Goal: Task Accomplishment & Management: Manage account settings

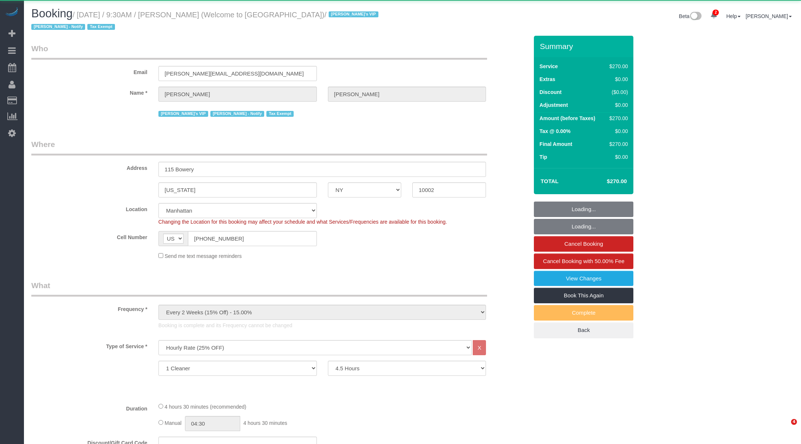
select select "NY"
select select "270"
select select "number:89"
select select "number:90"
select select "number:15"
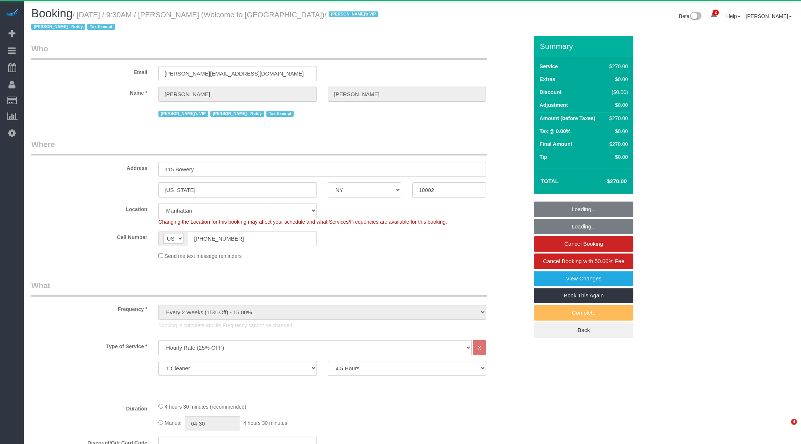
select select "number:5"
select select "string:stripe-pm_1Pzh2H4VGloSiKo7gpNGkwxe"
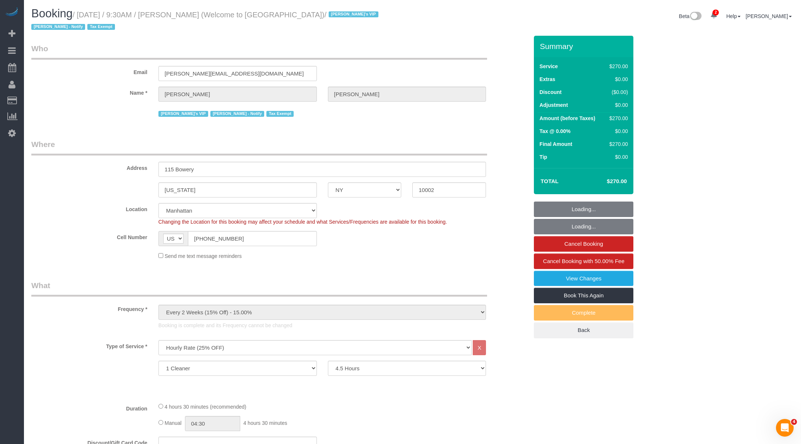
click at [176, 14] on small "/ August 19, 2025 / 9:30AM / Jeff Javier (Welcome to Chinatown) / Jacky's VIP J…" at bounding box center [205, 21] width 349 height 21
click at [204, 13] on small "/ August 19, 2025 / 9:30AM / Jeff Javier (Welcome to Chinatown) / Jacky's VIP J…" at bounding box center [205, 21] width 349 height 21
copy small "Javier"
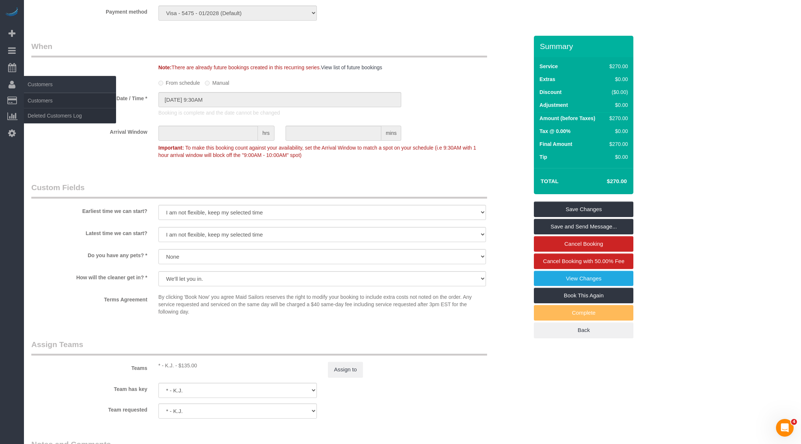
scroll to position [742, 0]
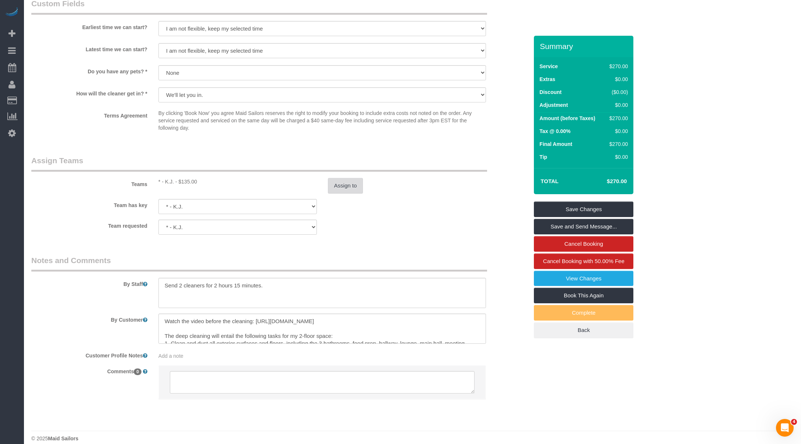
click at [352, 178] on button "Assign to" at bounding box center [345, 185] width 35 height 15
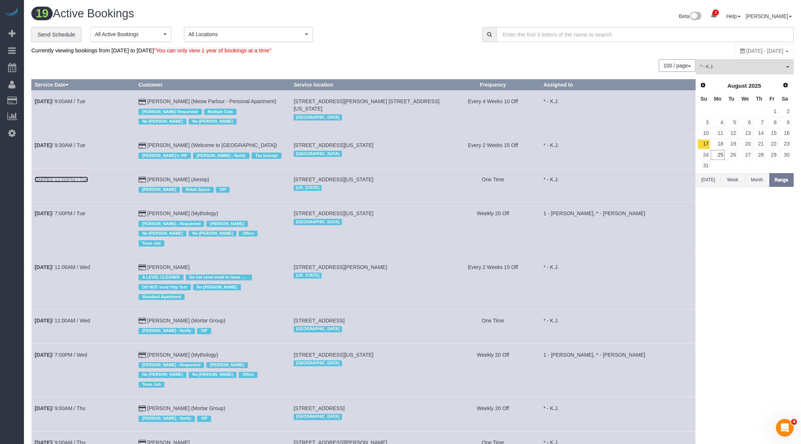
click at [80, 181] on link "Aug 19th / 12:00PM / Tue" at bounding box center [61, 179] width 53 height 6
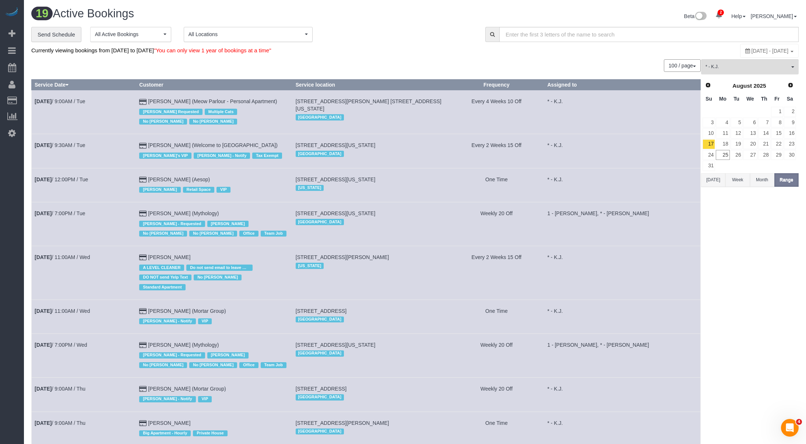
select select "NJ"
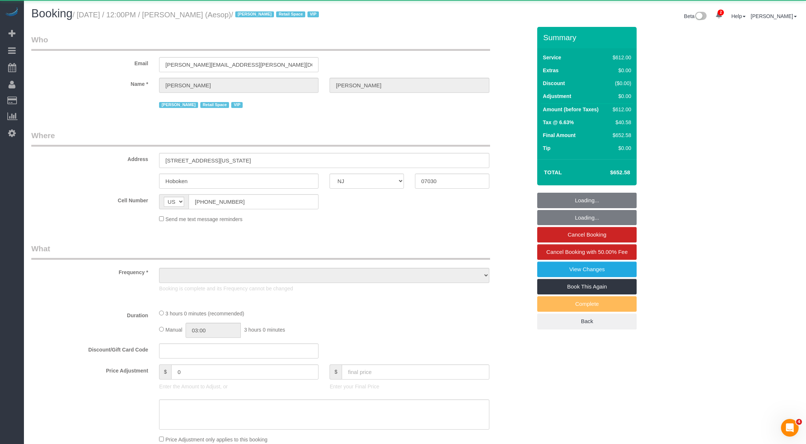
select select "3"
select select "180"
select select "spot11"
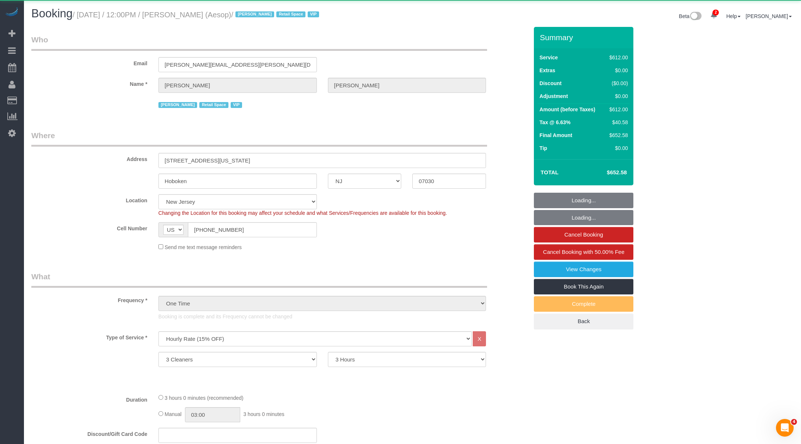
select select "object:10450"
select select
select select "string:stripe-pm_1P6dDT4VGloSiKo7EXKPb2Gr"
select select "number:89"
select select "number:90"
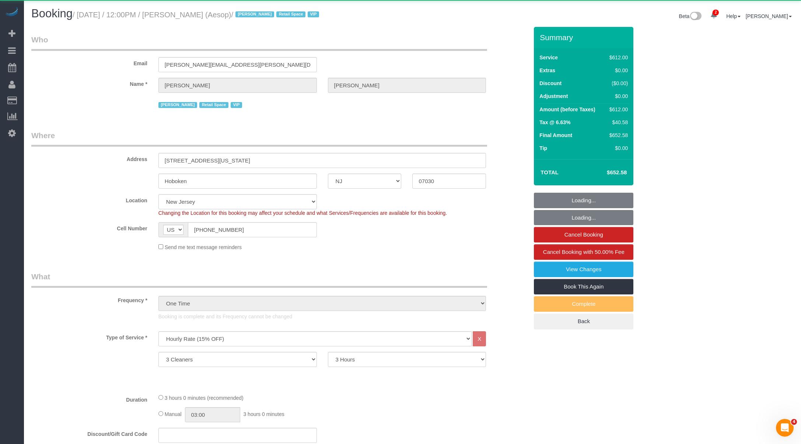
select select "number:15"
select select "number:5"
select select "spot16"
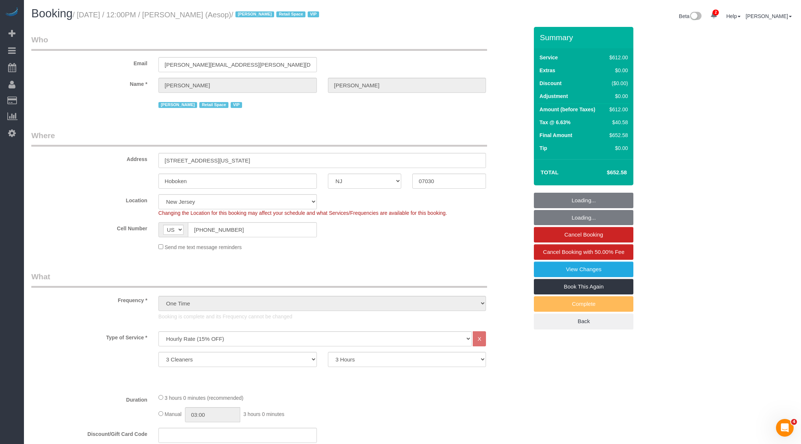
click at [226, 14] on small "/ August 19, 2025 / 12:00PM / Julie Doherty (Aesop) / Jacky Xu Retail Space VIP" at bounding box center [197, 15] width 249 height 8
click at [207, 14] on small "/ August 19, 2025 / 12:00PM / Julie Doherty (Aesop) / Jacky Xu Retail Space VIP" at bounding box center [197, 15] width 249 height 8
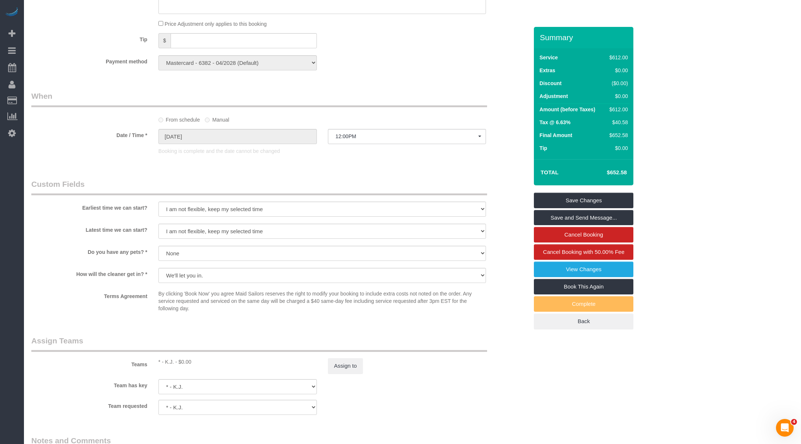
scroll to position [689, 0]
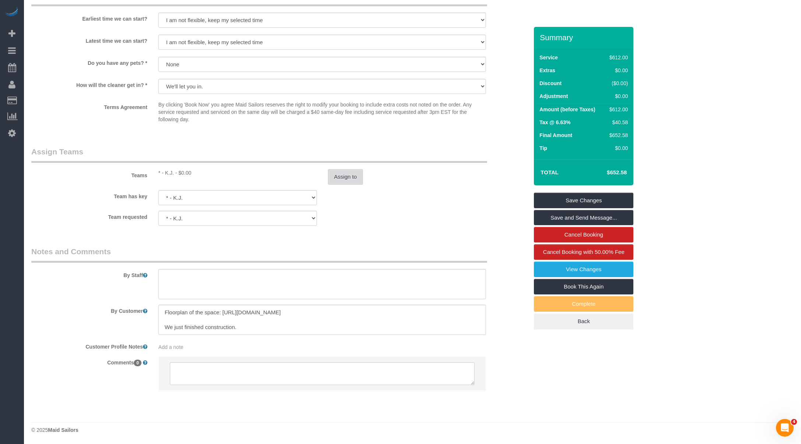
click at [352, 173] on button "Assign to" at bounding box center [345, 176] width 35 height 15
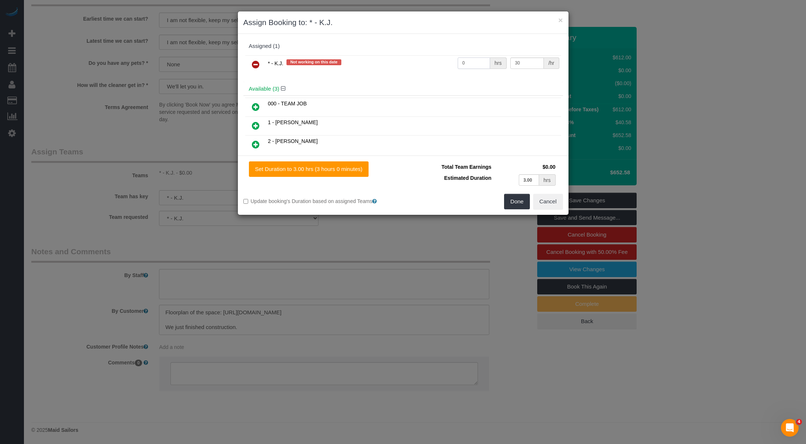
click at [471, 58] on input "0" at bounding box center [474, 62] width 33 height 11
type input "9"
click at [515, 196] on button "Done" at bounding box center [517, 201] width 26 height 15
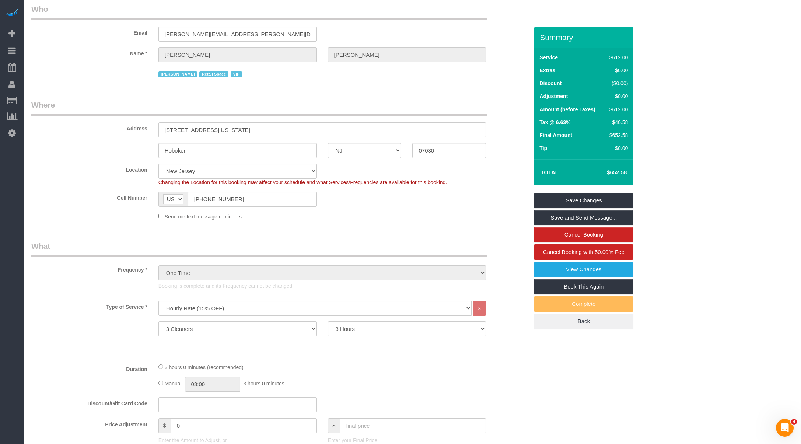
scroll to position [0, 0]
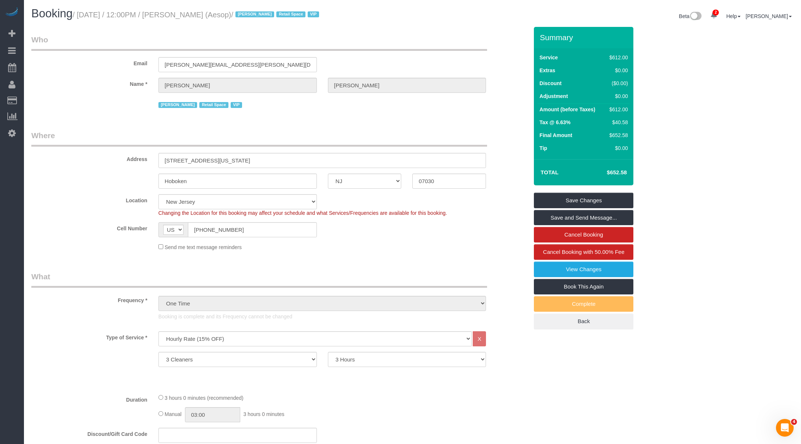
click at [223, 10] on h1 "Booking / August 19, 2025 / 12:00PM / Julie Doherty (Aesop) / Jacky Xu Retail S…" at bounding box center [219, 13] width 376 height 13
click at [215, 14] on small "/ August 19, 2025 / 12:00PM / Julie Doherty (Aesop) / Jacky Xu Retail Space VIP" at bounding box center [197, 15] width 249 height 8
copy small "Doherty"
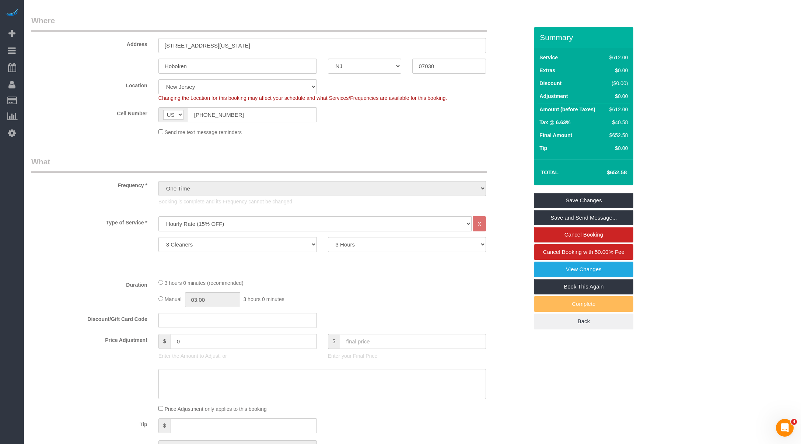
scroll to position [562, 0]
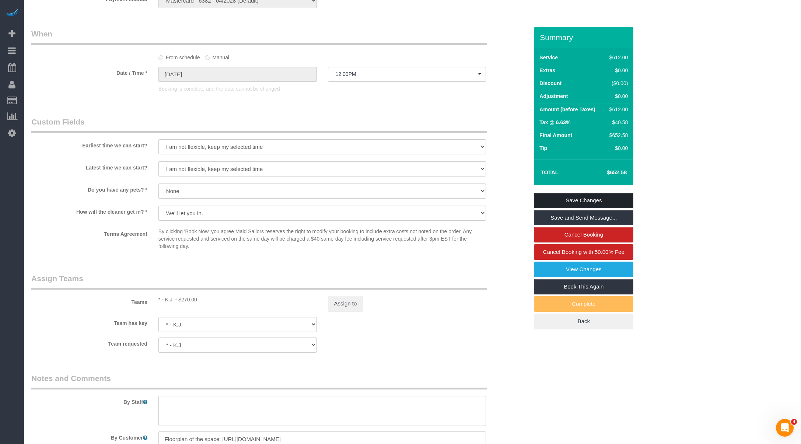
click at [577, 198] on link "Save Changes" at bounding box center [583, 200] width 99 height 15
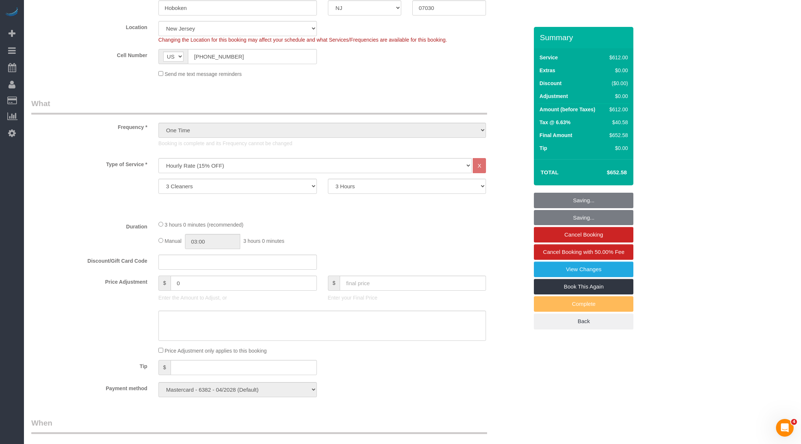
scroll to position [19, 0]
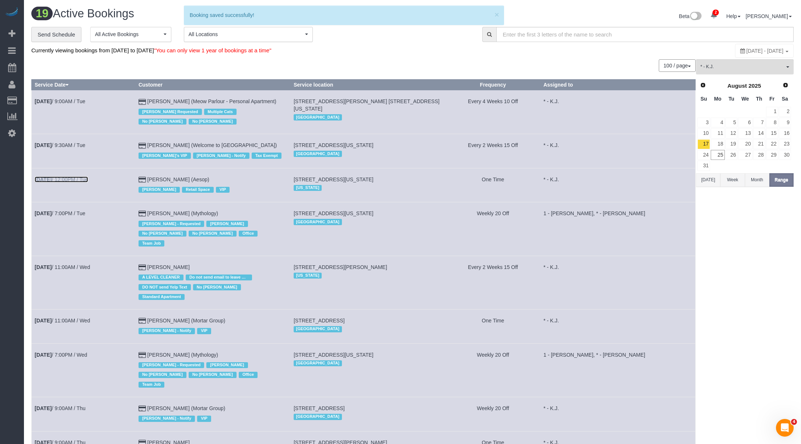
click at [78, 178] on link "Aug 19th / 12:00PM / Tue" at bounding box center [61, 179] width 53 height 6
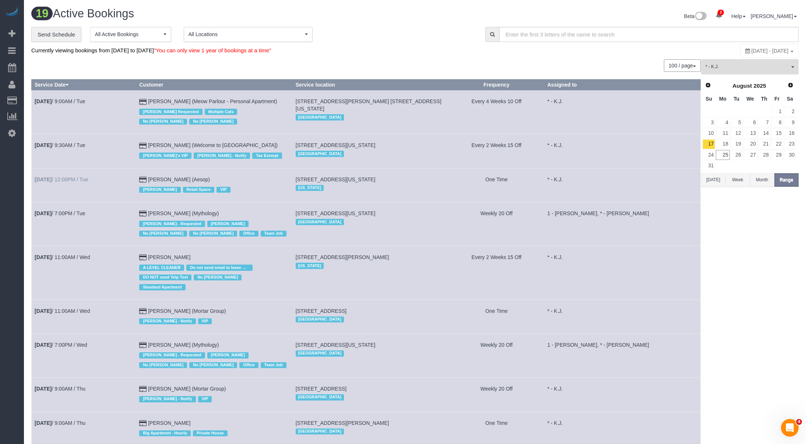
select select "NJ"
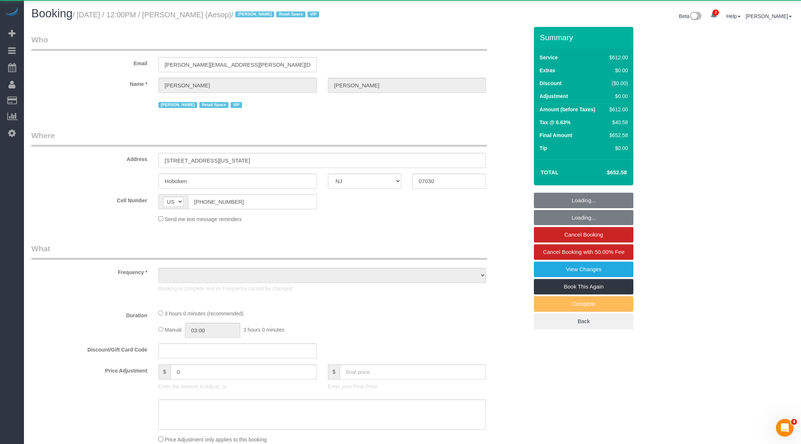
select select "object:11572"
select select "3"
select select "180"
select select "spot21"
select select "number:89"
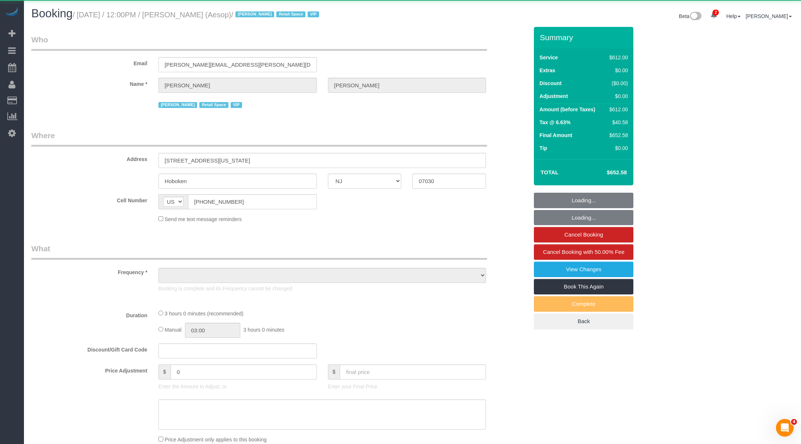
select select "number:90"
select select "number:15"
select select "number:5"
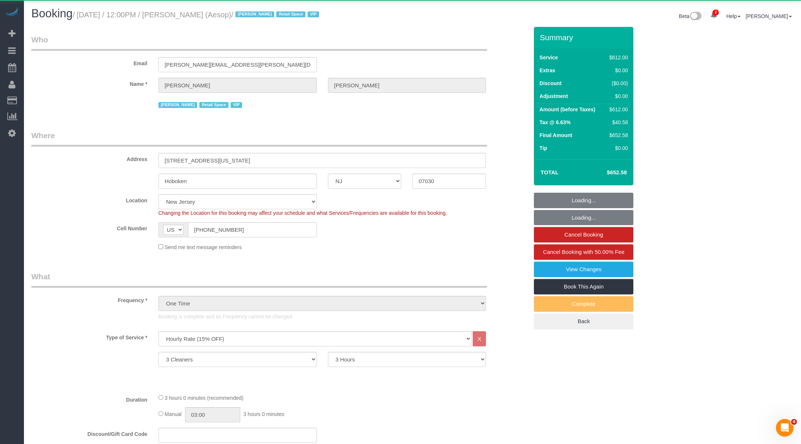
select select "object:12088"
select select "string:stripe-pm_1P6dDT4VGloSiKo7EXKPb2Gr"
select select "spot26"
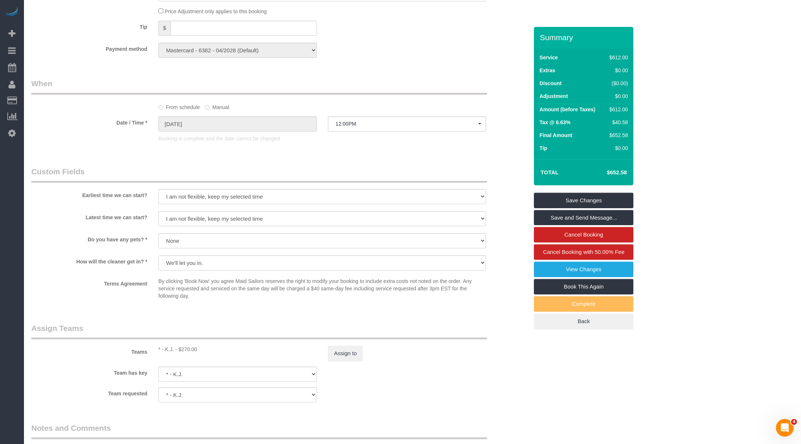
scroll to position [513, 0]
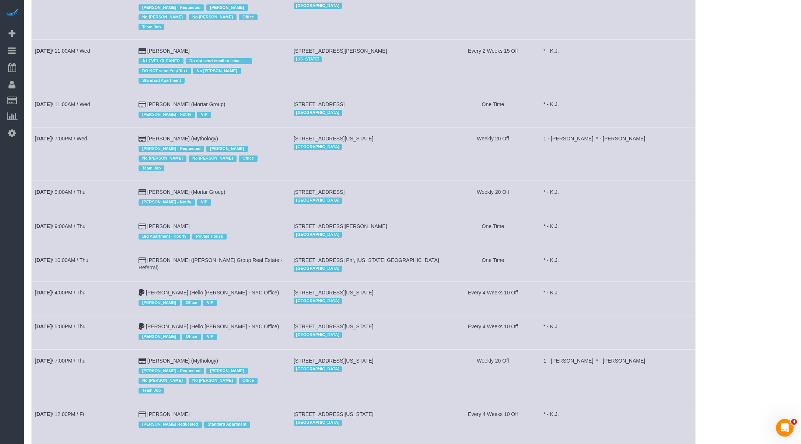
scroll to position [217, 0]
click at [272, 214] on td "Alex Burgos Big Apartment - Hourly Private House" at bounding box center [212, 231] width 155 height 34
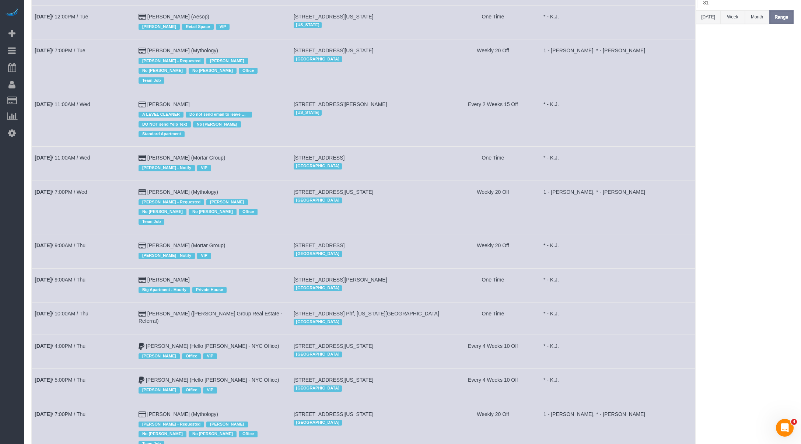
scroll to position [89, 0]
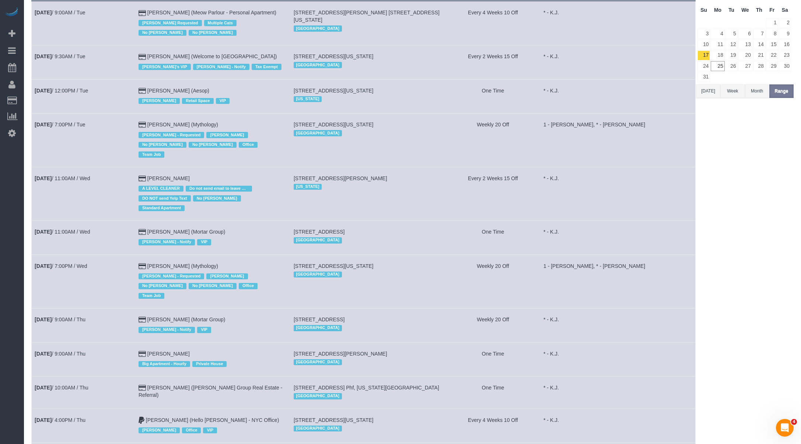
click at [56, 119] on td "Aug 19th / 7:00PM / Tue" at bounding box center [84, 139] width 104 height 53
click at [52, 125] on b "Aug 19th" at bounding box center [43, 125] width 17 height 6
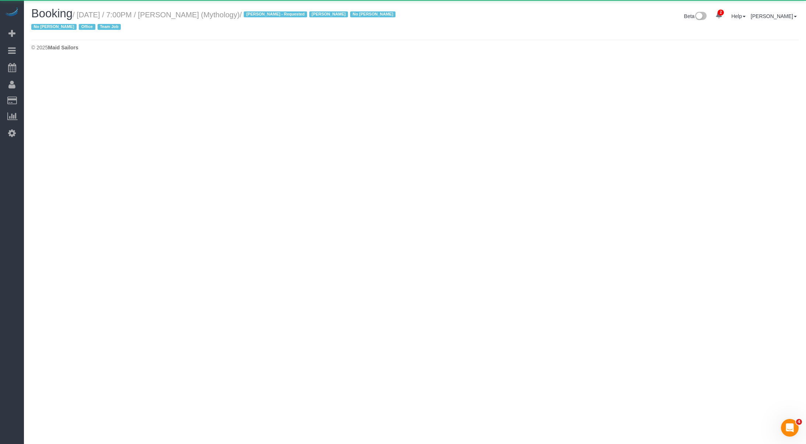
select select "NY"
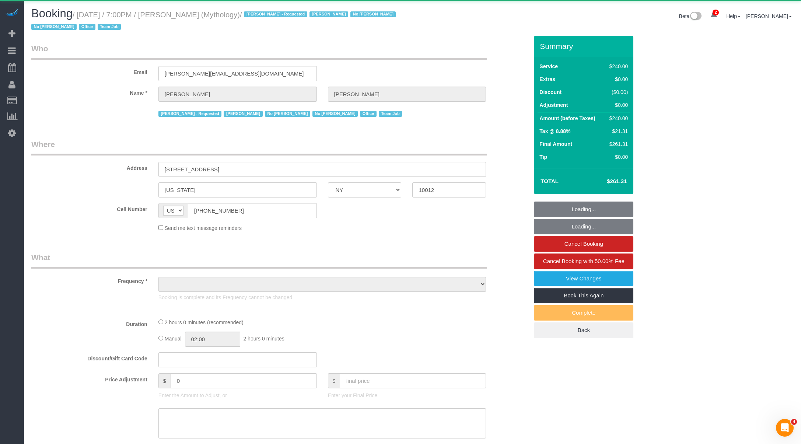
select select "object:13757"
select select "2"
select select "120"
select select "number:89"
select select "number:90"
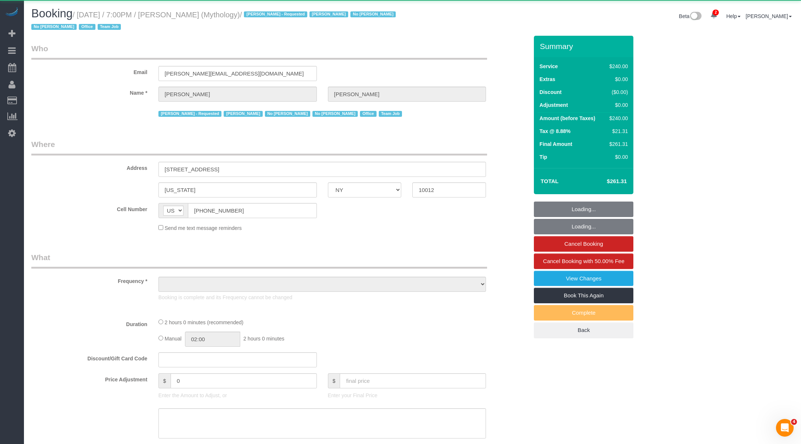
select select "number:15"
select select "number:7"
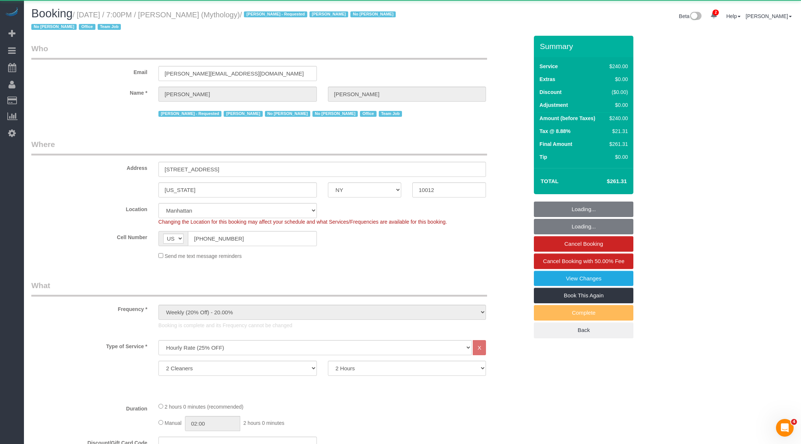
click at [188, 12] on small "/ August 19, 2025 / 7:00PM / Elaine Pugsley (Mythology) / Ebony Howard - Reques…" at bounding box center [214, 21] width 366 height 21
select select "string:stripe-card_1F0CXe4VGloSiKo7V7BiKmvB"
select select "spot31"
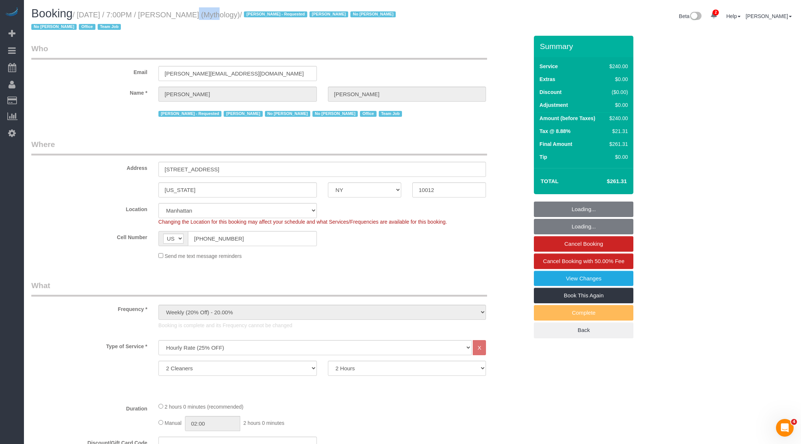
click at [188, 12] on small "/ August 19, 2025 / 7:00PM / Elaine Pugsley (Mythology) / Ebony Howard - Reques…" at bounding box center [214, 21] width 366 height 21
copy small "Elaine"
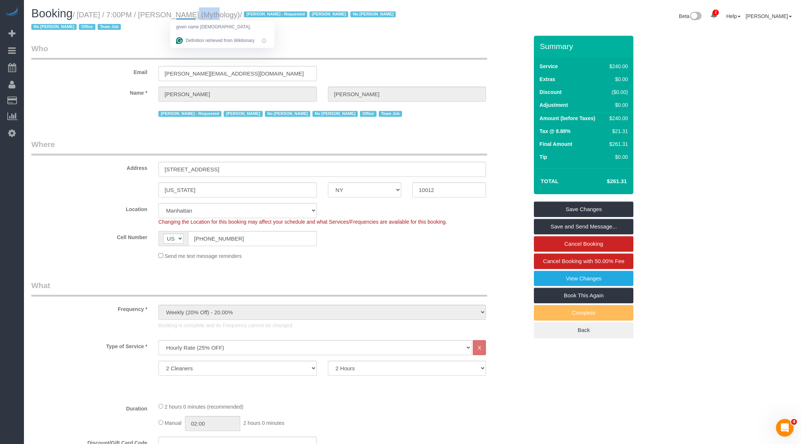
click at [207, 14] on small "/ August 19, 2025 / 7:00PM / Elaine Pugsley (Mythology) / Ebony Howard - Reques…" at bounding box center [214, 21] width 366 height 21
copy small "Pugsley"
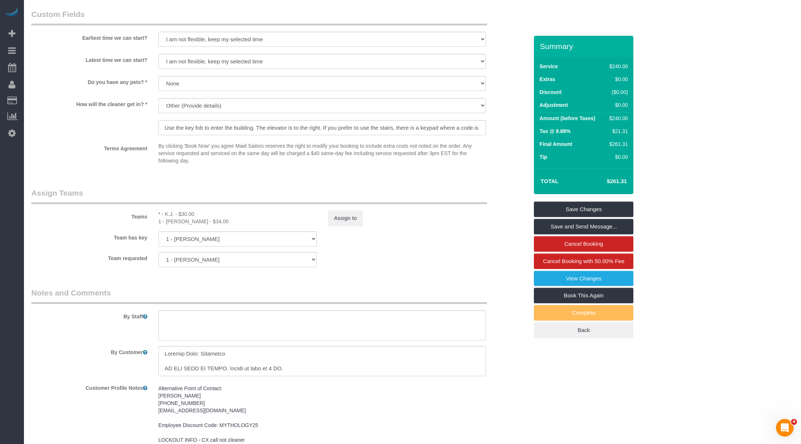
scroll to position [695, 0]
click at [349, 211] on button "Assign to" at bounding box center [345, 214] width 35 height 15
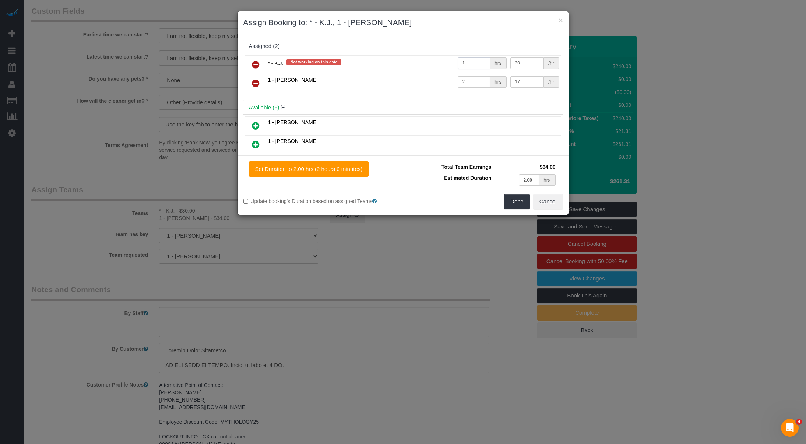
click at [470, 64] on input "1" at bounding box center [474, 62] width 33 height 11
type input "4"
click at [518, 205] on button "Done" at bounding box center [517, 201] width 26 height 15
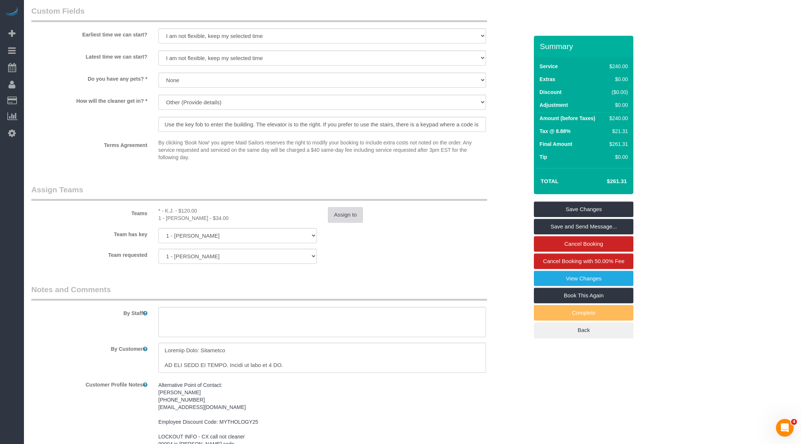
click at [344, 212] on button "Assign to" at bounding box center [345, 214] width 35 height 15
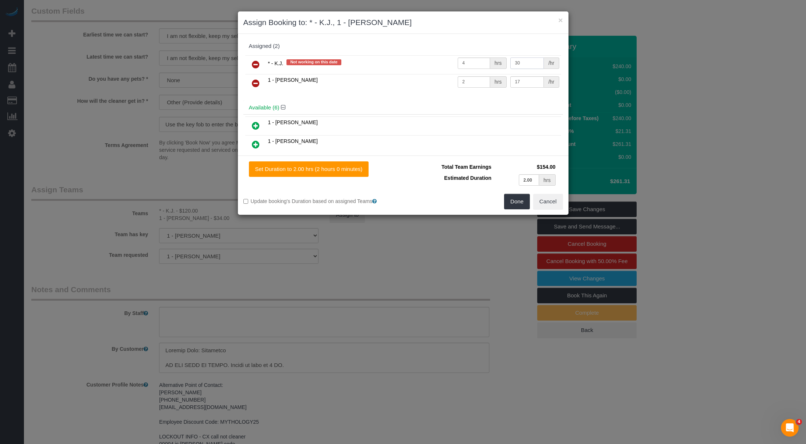
click at [510, 61] on input "30" at bounding box center [527, 62] width 34 height 11
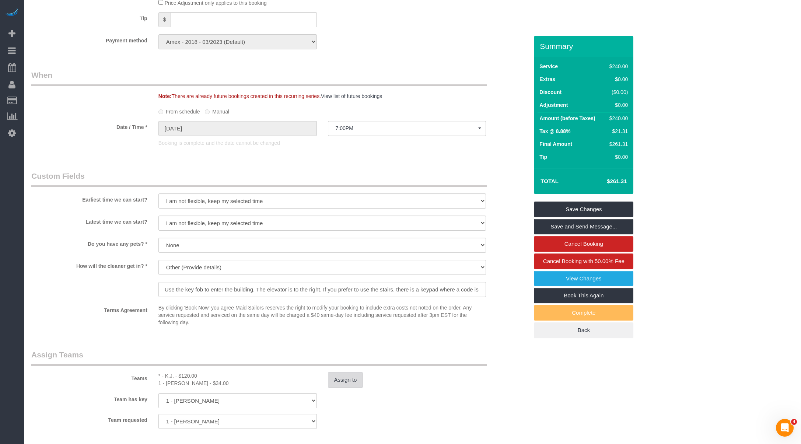
scroll to position [718, 0]
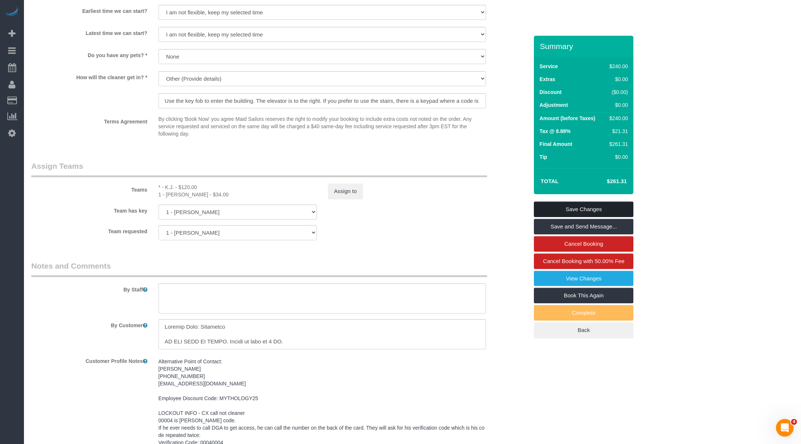
click at [568, 210] on link "Save Changes" at bounding box center [583, 208] width 99 height 15
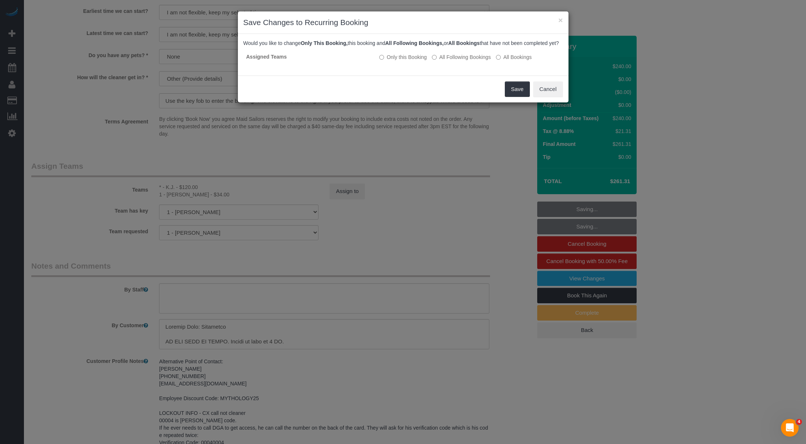
click at [524, 102] on div "Save Cancel" at bounding box center [403, 89] width 331 height 27
click at [521, 97] on button "Save" at bounding box center [517, 88] width 25 height 15
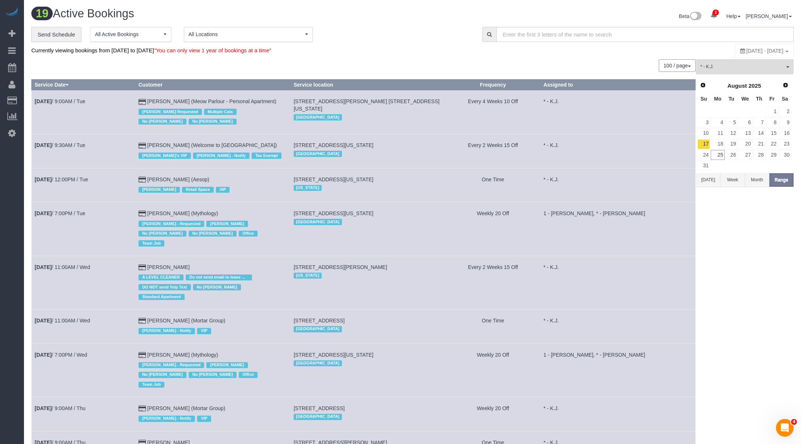
click at [531, 400] on td "Weekly 20 Off" at bounding box center [492, 414] width 95 height 34
click at [373, 179] on span "407 Washington Street, Hoboken, NJ 07030" at bounding box center [334, 179] width 80 height 6
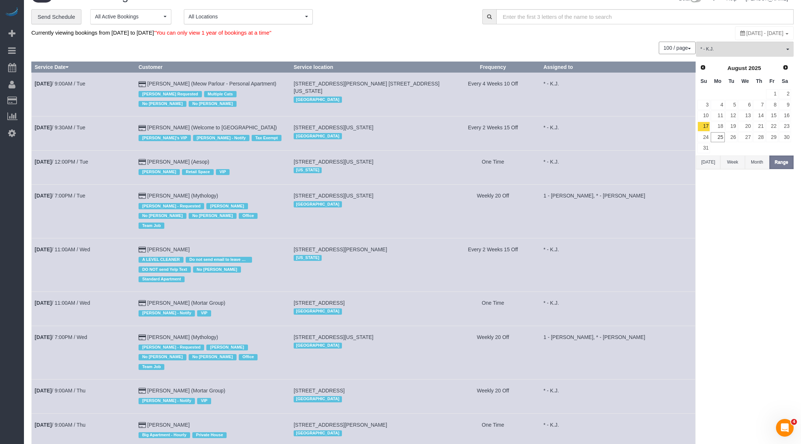
scroll to position [82, 0]
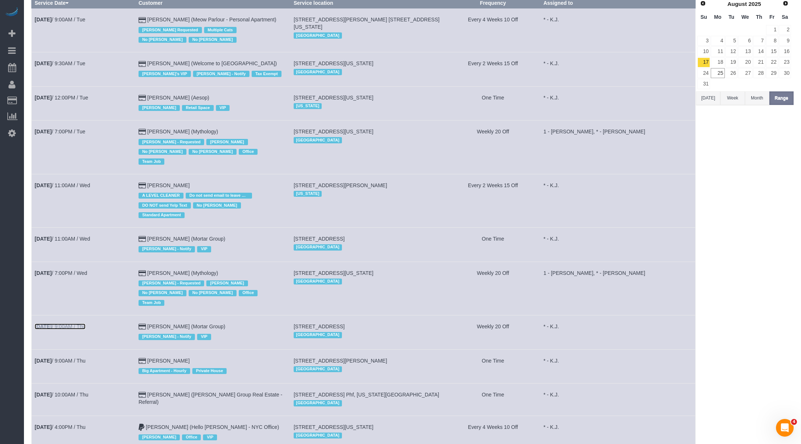
click at [85, 323] on link "Aug 21st / 9:00AM / Thu" at bounding box center [60, 326] width 51 height 6
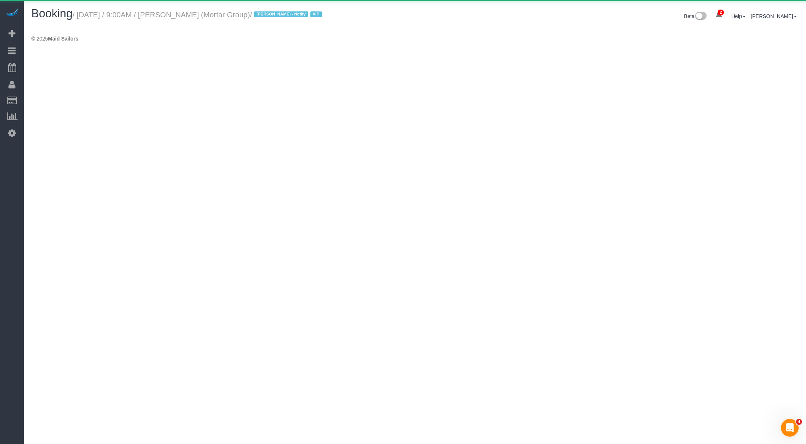
select select "NY"
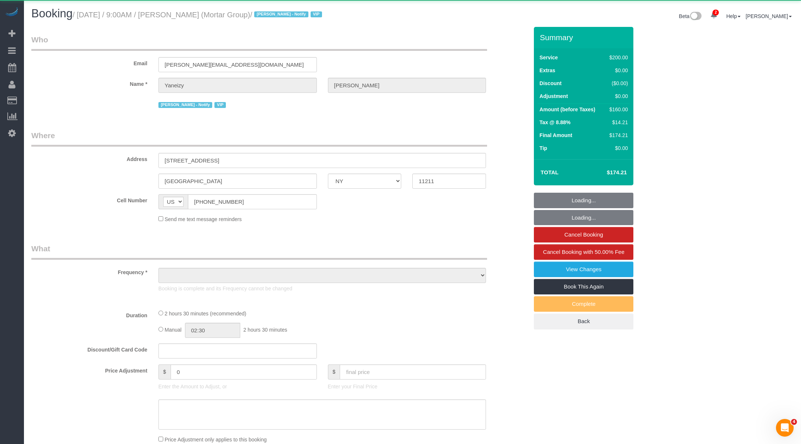
select select "object:18723"
select select "150"
select select "spot36"
select select "number:56"
select select "number:79"
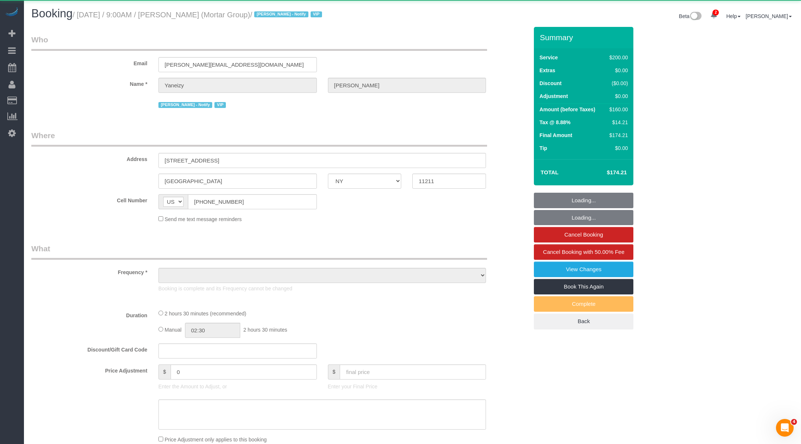
select select "number:15"
select select "number:7"
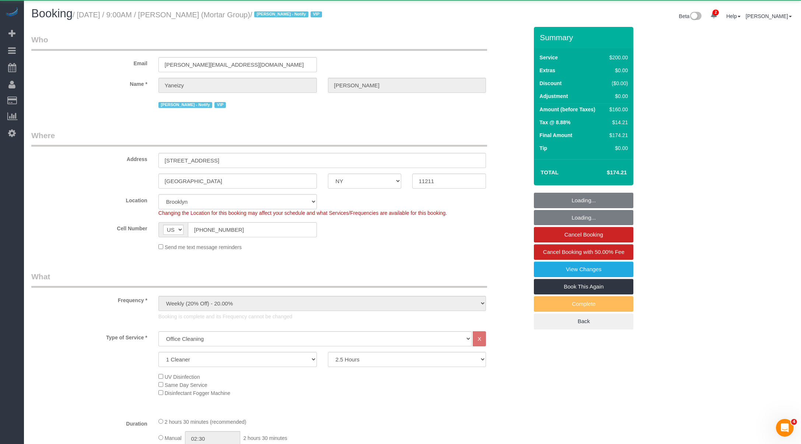
select select "string:stripe-pm_1RNxVG4VGloSiKo7QUT6i4DB"
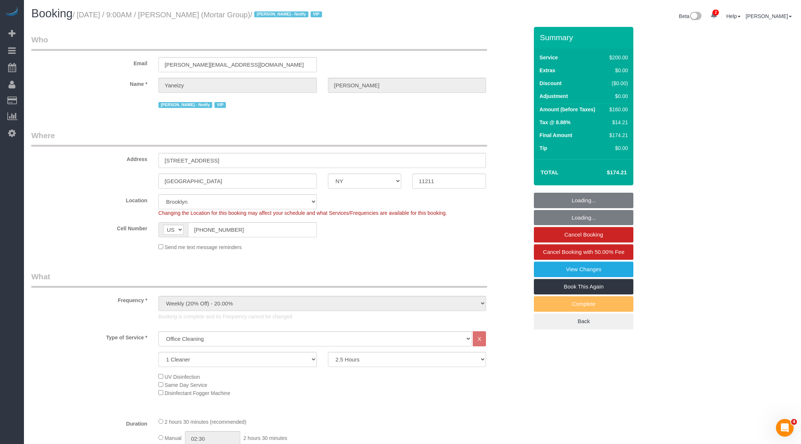
click at [189, 16] on small "/ August 21, 2025 / 9:00AM / Yaneizy Castillo (Mortar Group) / Jacky Xu - Notif…" at bounding box center [199, 15] width 252 height 8
copy small "Yaneizy"
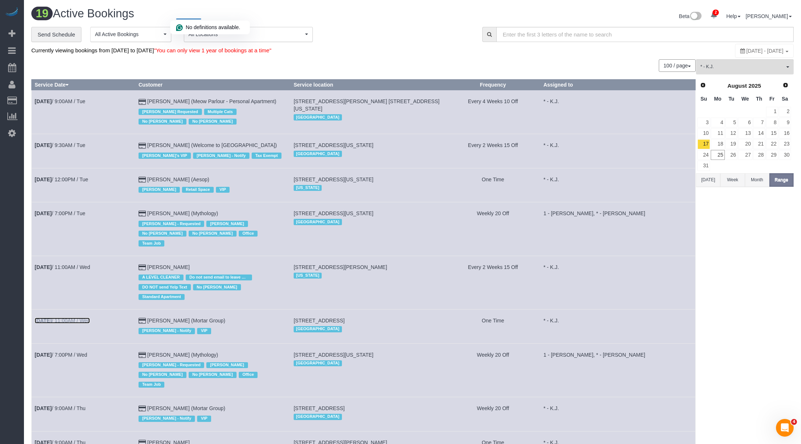
click at [52, 317] on b "Aug 20th" at bounding box center [43, 320] width 17 height 6
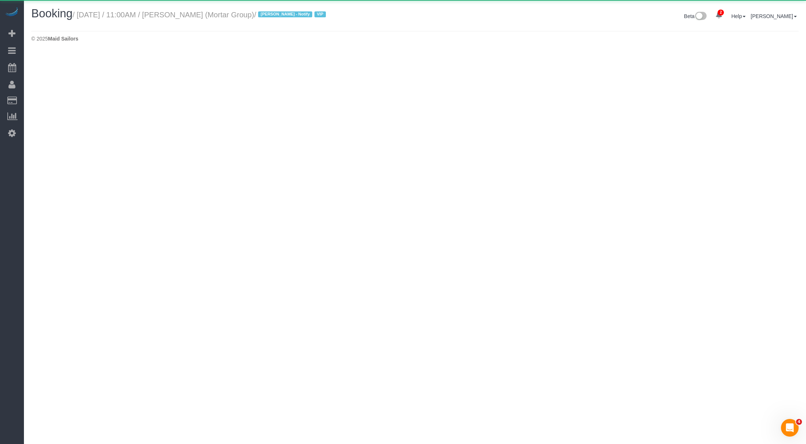
select select "NY"
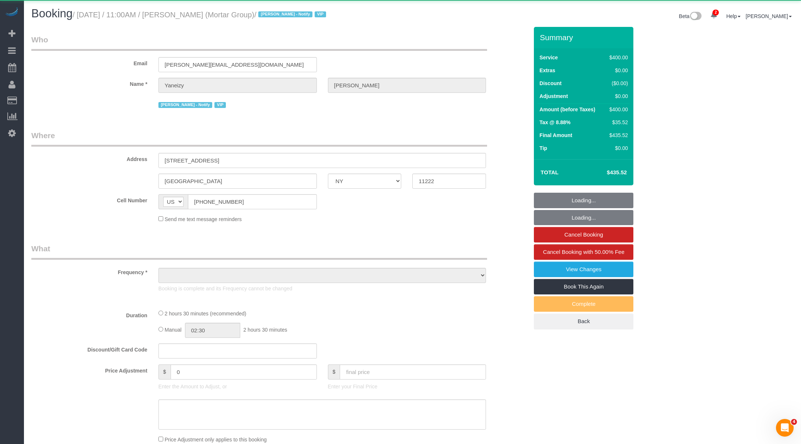
select select "object:21303"
select select "150"
select select "spot46"
select select "number:89"
select select "number:90"
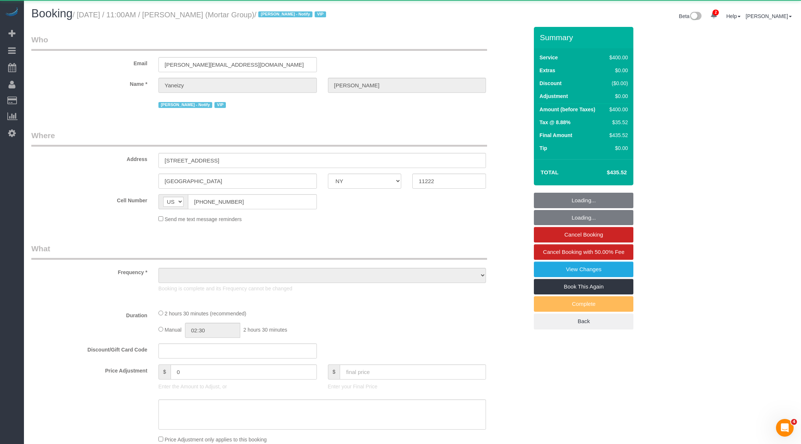
select select "number:15"
select select "number:5"
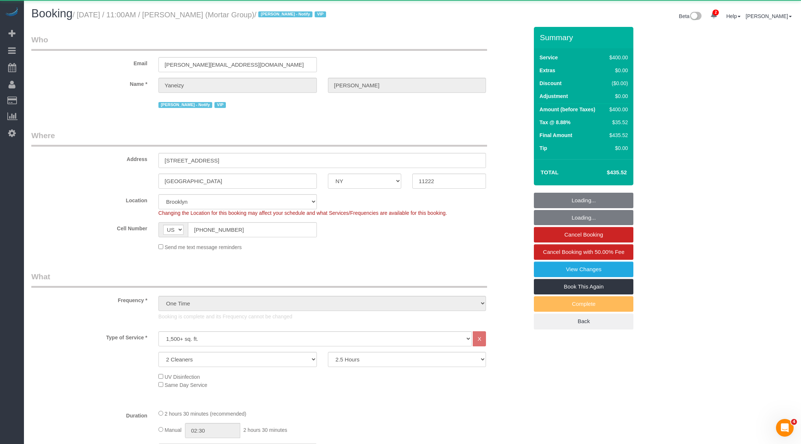
select select "object:21938"
select select "spot51"
select select "string:stripe-pm_1RxZJL4VGloSiKo7iUGHdhnx"
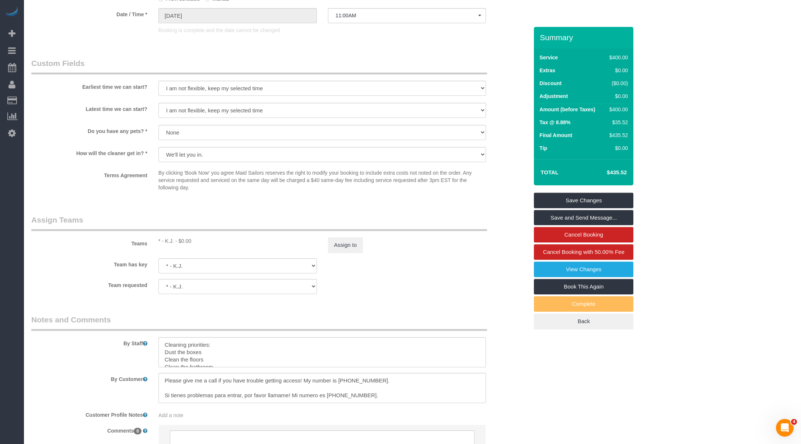
scroll to position [667, 0]
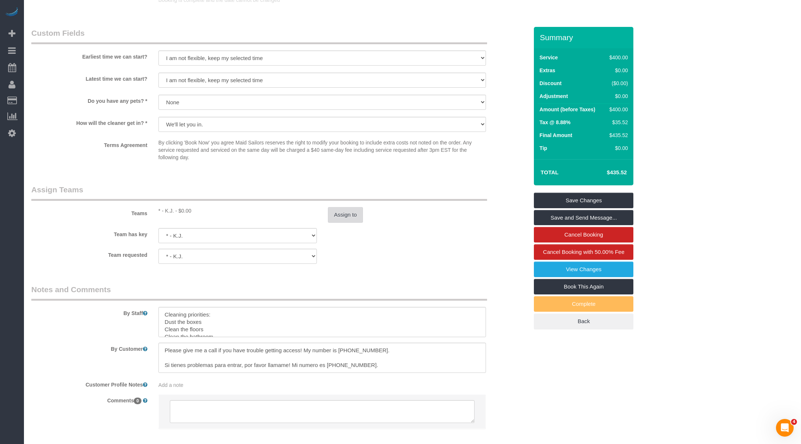
click at [344, 209] on button "Assign to" at bounding box center [345, 214] width 35 height 15
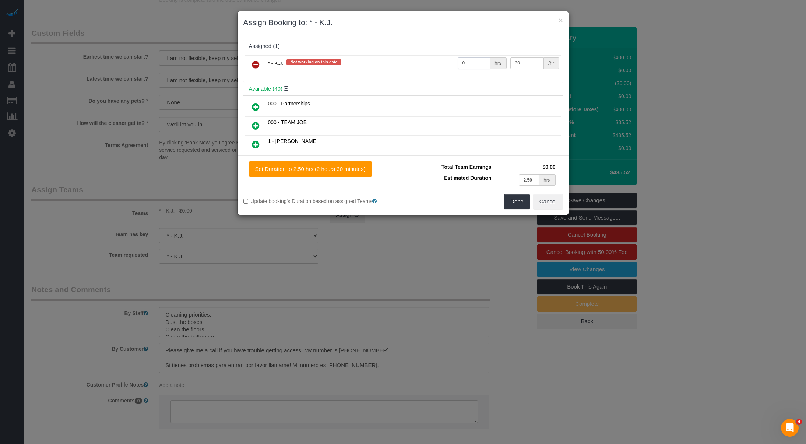
click at [467, 64] on input "0" at bounding box center [474, 62] width 33 height 11
type input "5"
click at [513, 207] on button "Done" at bounding box center [517, 201] width 26 height 15
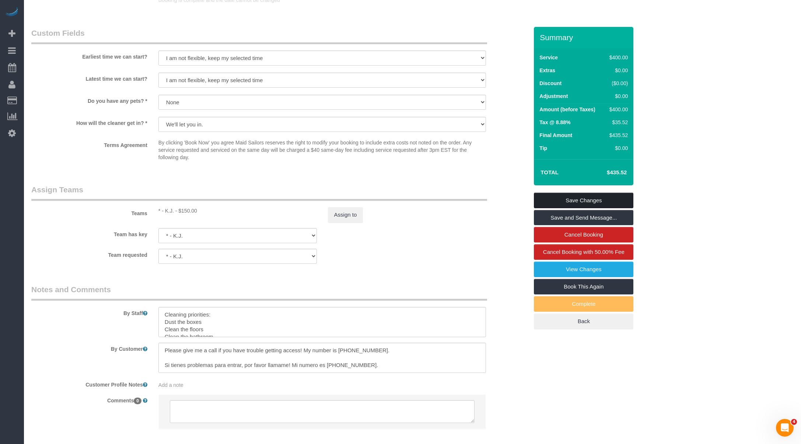
click at [587, 198] on link "Save Changes" at bounding box center [583, 200] width 99 height 15
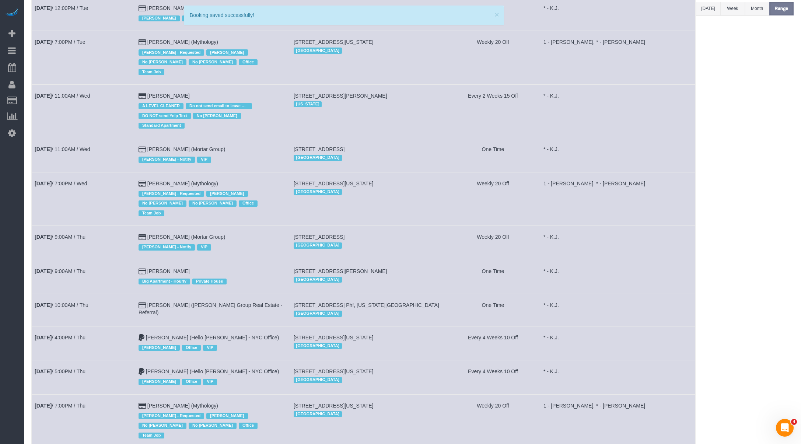
scroll to position [184, 0]
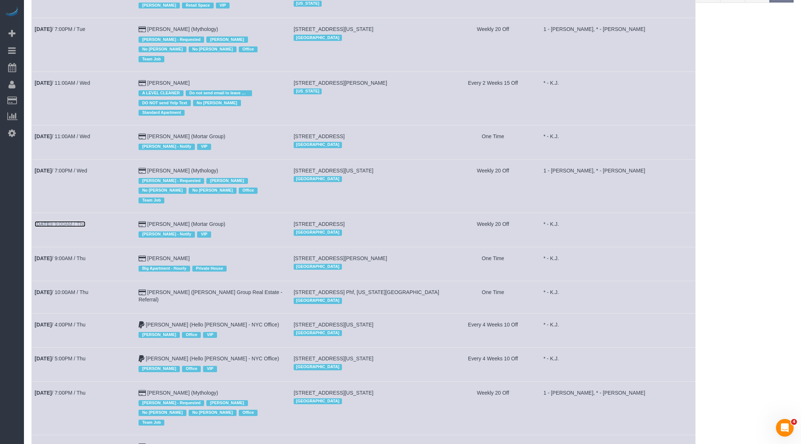
click at [83, 221] on link "Aug 21st / 9:00AM / Thu" at bounding box center [60, 224] width 51 height 6
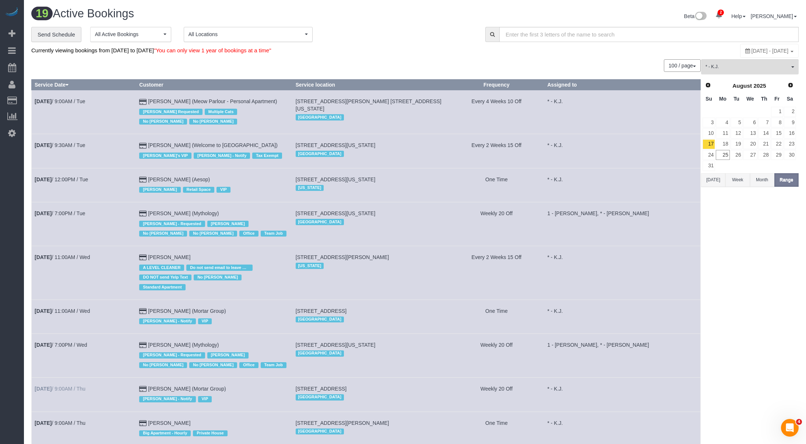
select select "NY"
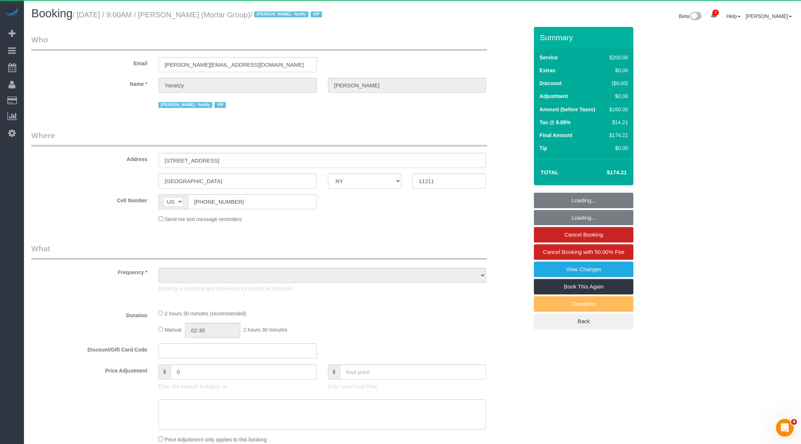
select select "object:24492"
select select "spot56"
select select "number:56"
select select "number:79"
select select "number:15"
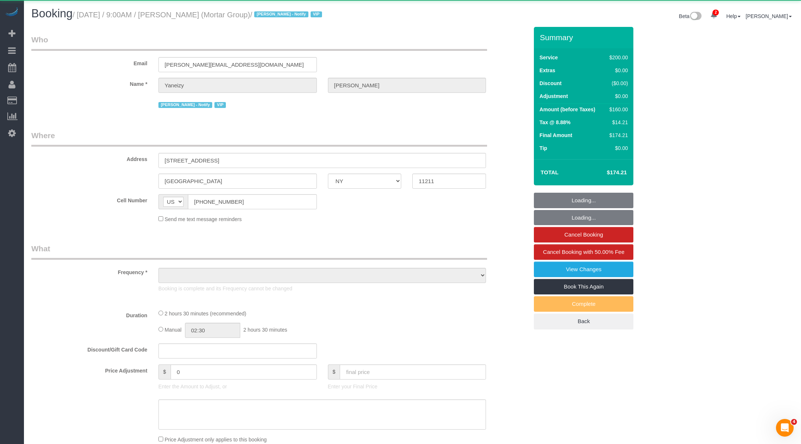
select select "number:7"
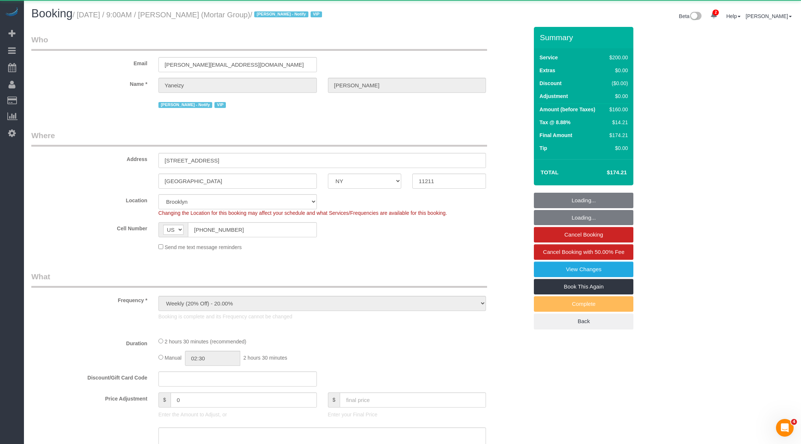
select select "150"
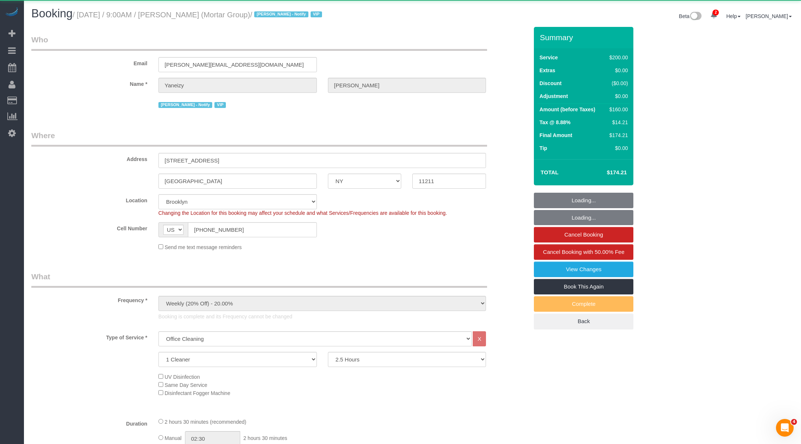
select select "object:25123"
select select "string:stripe-pm_1RNxVG4VGloSiKo7QUT6i4DB"
select select "spot61"
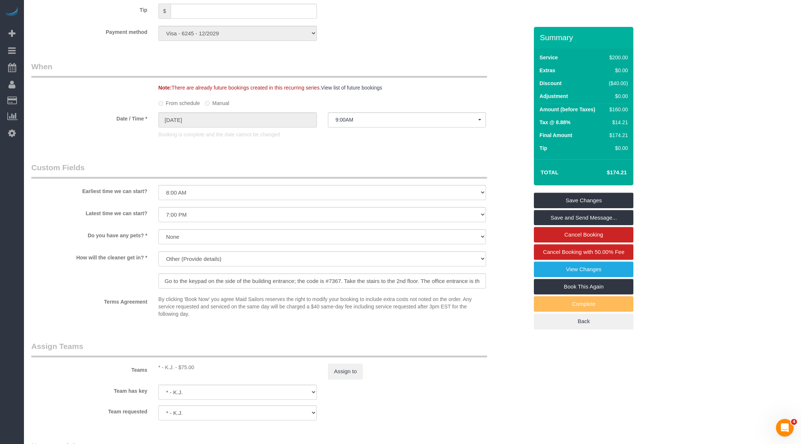
scroll to position [557, 0]
click at [349, 365] on button "Assign to" at bounding box center [345, 367] width 35 height 15
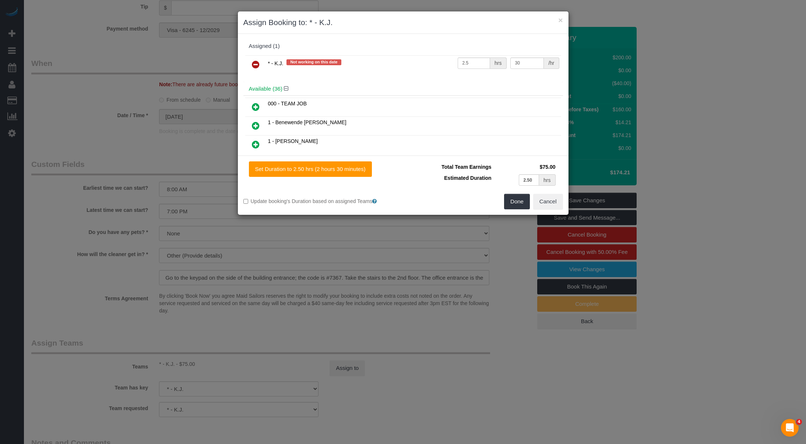
click at [557, 210] on div "Set Duration to 2.50 hrs (2 hours 30 minutes) Total Team Earnings $75.00 Estima…" at bounding box center [403, 184] width 331 height 59
click at [554, 203] on button "Cancel" at bounding box center [548, 201] width 30 height 15
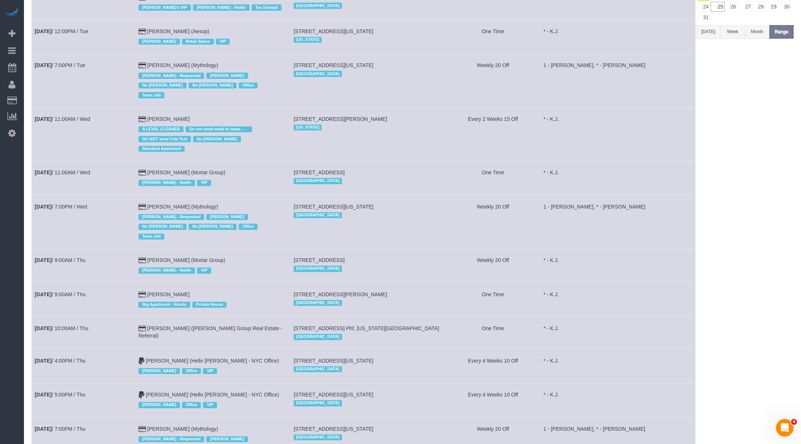
scroll to position [177, 0]
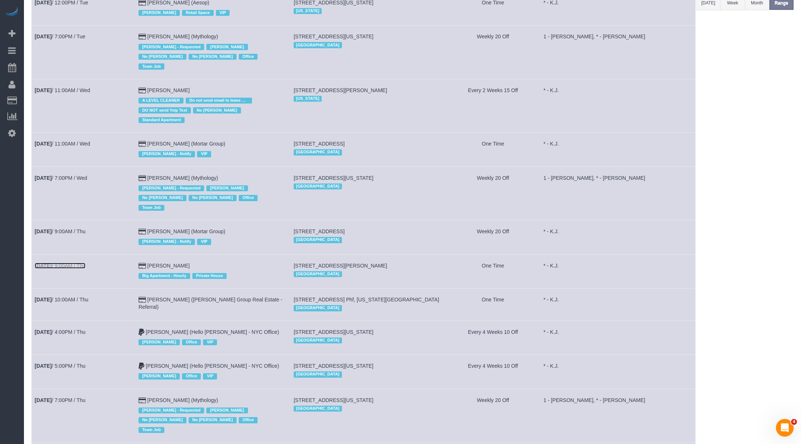
click at [77, 263] on link "Aug 21st / 9:00AM / Thu" at bounding box center [60, 266] width 51 height 6
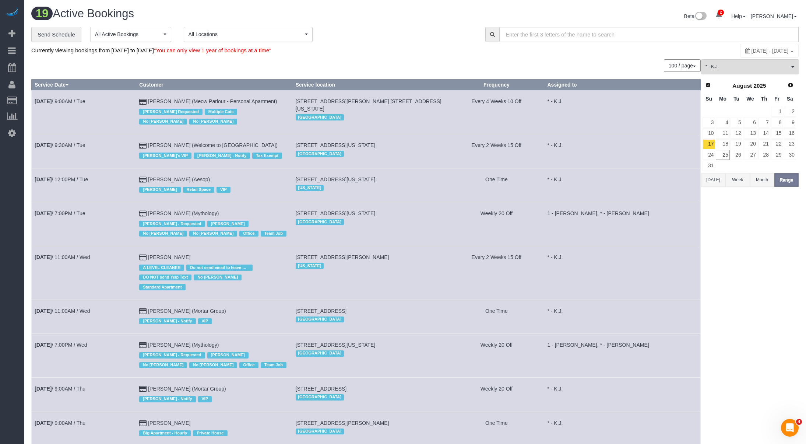
select select "NY"
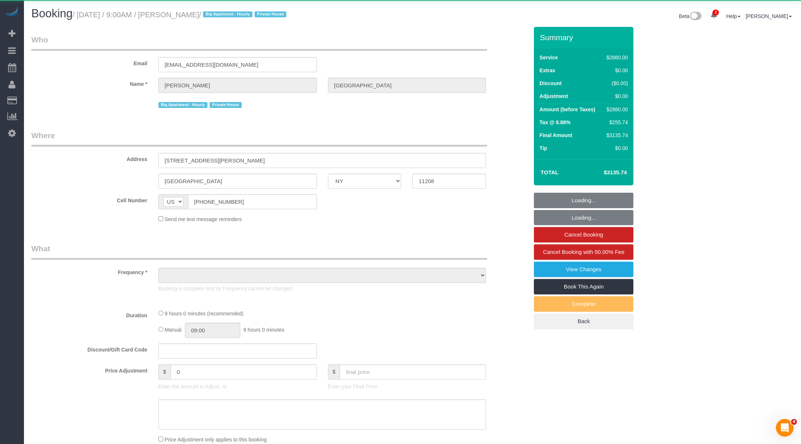
select select "object:27695"
select select "4"
select select "540"
select select "spot66"
select select "number:89"
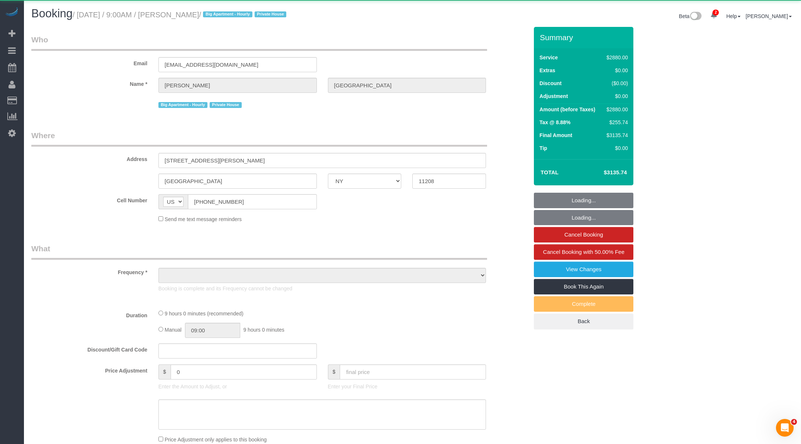
select select "number:90"
select select "number:15"
select select "number:7"
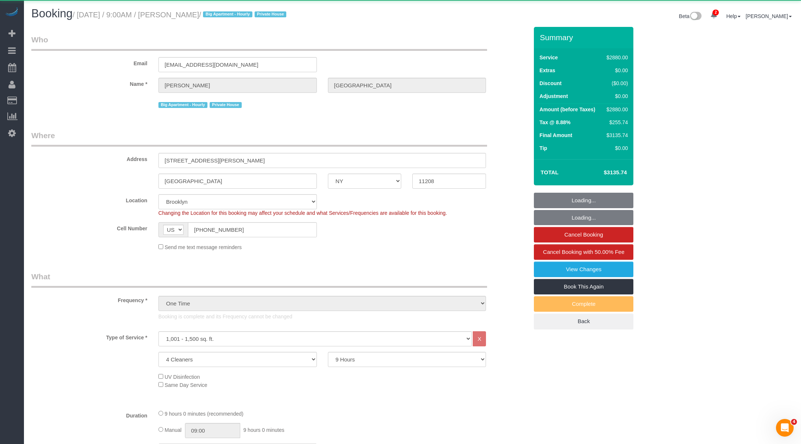
select select "object:28320"
select select "string:stripe-pm_1RyK7y4VGloSiKo7LYFYcqpz"
select select "spot71"
click at [203, 19] on small "/ August 21, 2025 / 9:00AM / Alex Burgos / Big Apartment - Hourly Private House" at bounding box center [181, 15] width 216 height 8
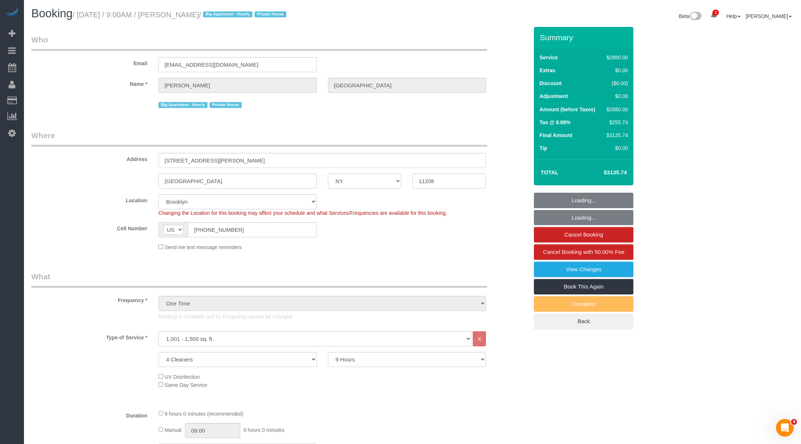
click at [203, 19] on small "/ August 21, 2025 / 9:00AM / Alex Burgos / Big Apartment - Hourly Private House" at bounding box center [181, 15] width 216 height 8
copy small "Burgos"
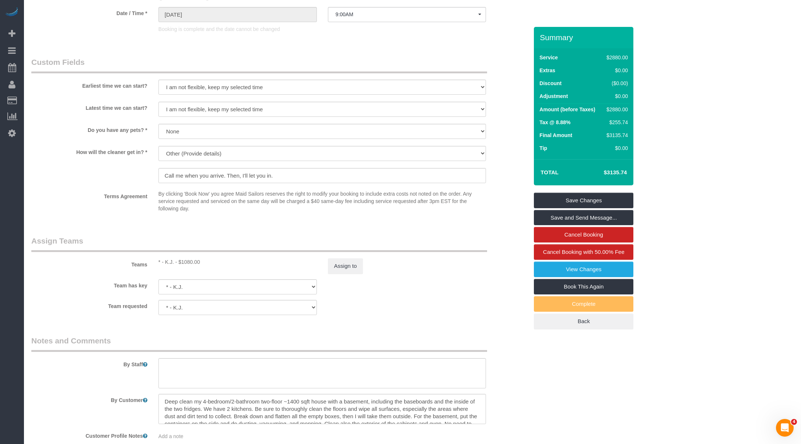
scroll to position [661, 0]
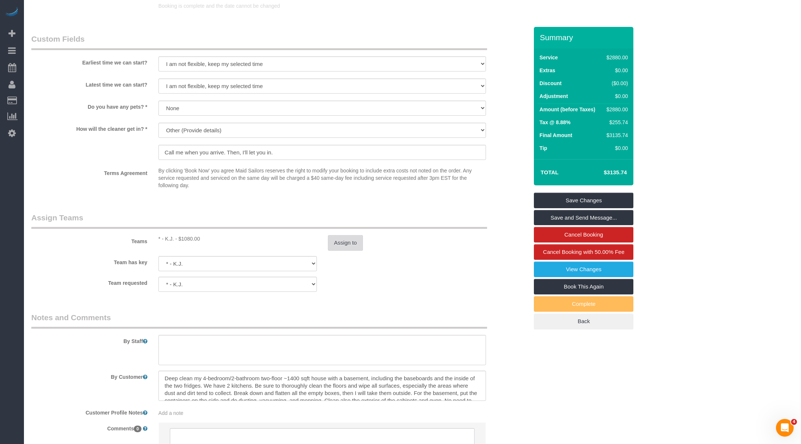
click at [350, 240] on button "Assign to" at bounding box center [345, 242] width 35 height 15
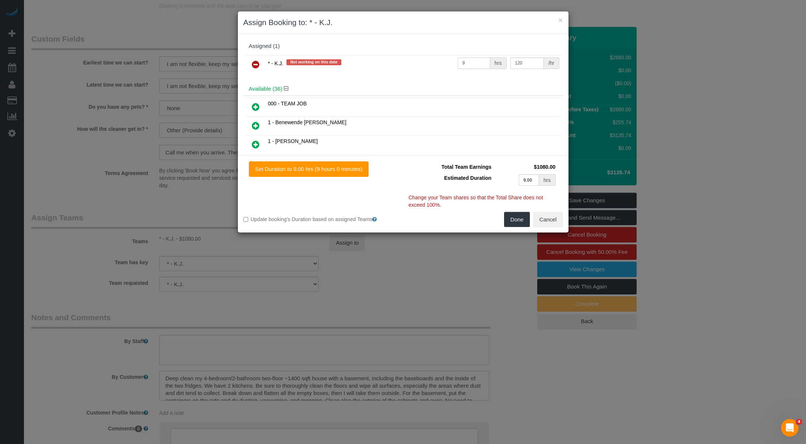
click at [477, 63] on input "9" at bounding box center [474, 62] width 33 height 11
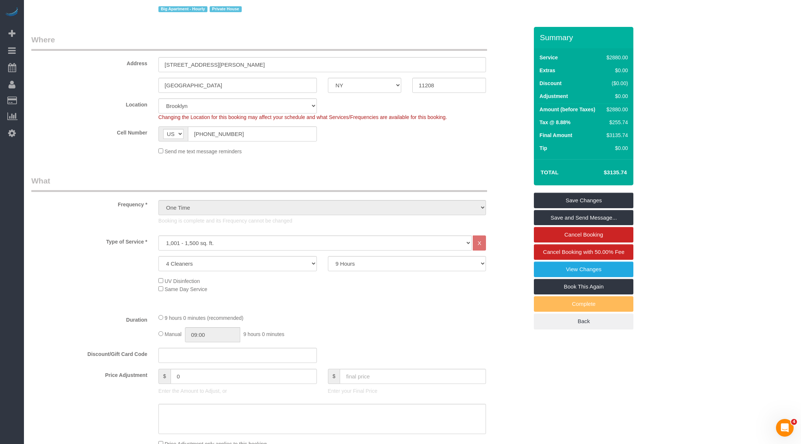
scroll to position [0, 0]
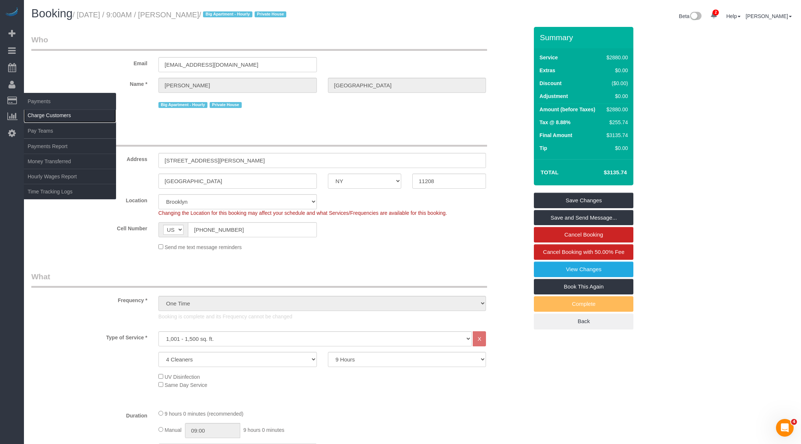
click at [84, 118] on link "Charge Customers" at bounding box center [70, 115] width 92 height 15
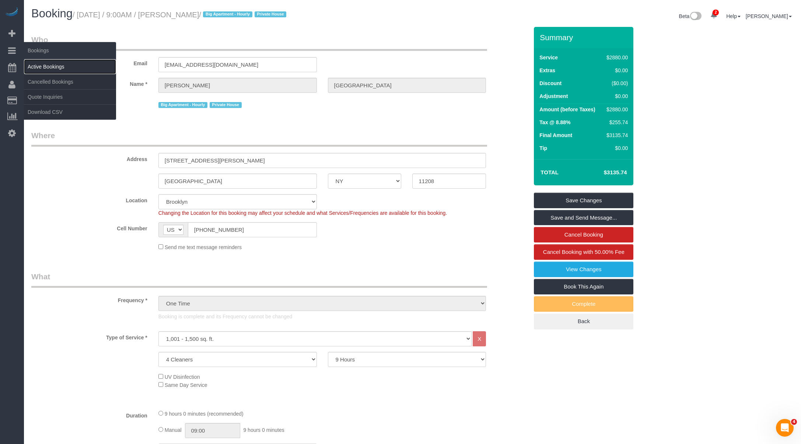
click at [48, 66] on link "Active Bookings" at bounding box center [70, 66] width 92 height 15
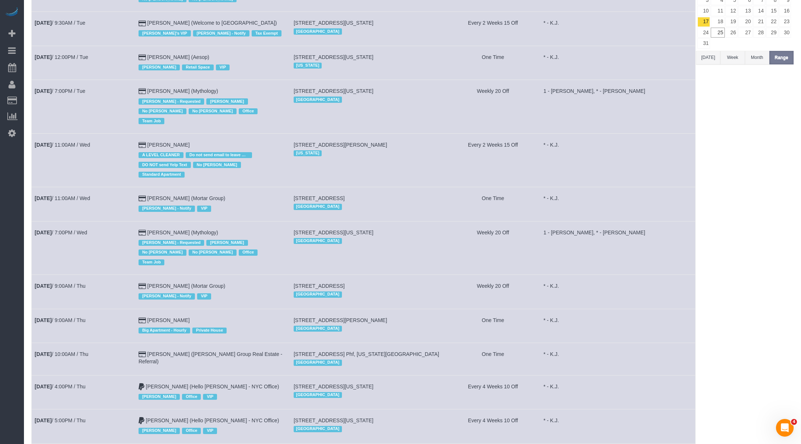
scroll to position [222, 0]
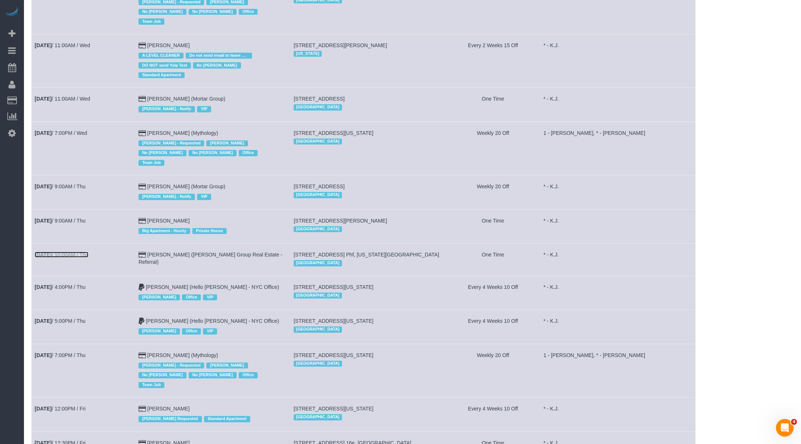
click at [88, 252] on link "Aug 21st / 10:00AM / Thu" at bounding box center [62, 255] width 54 height 6
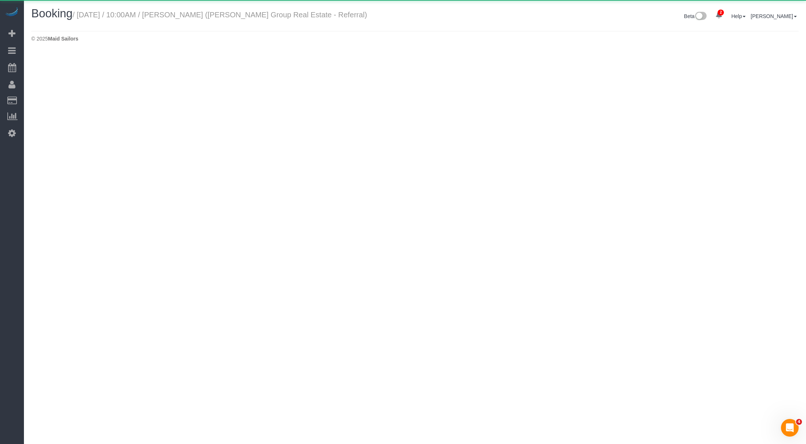
select select "NY"
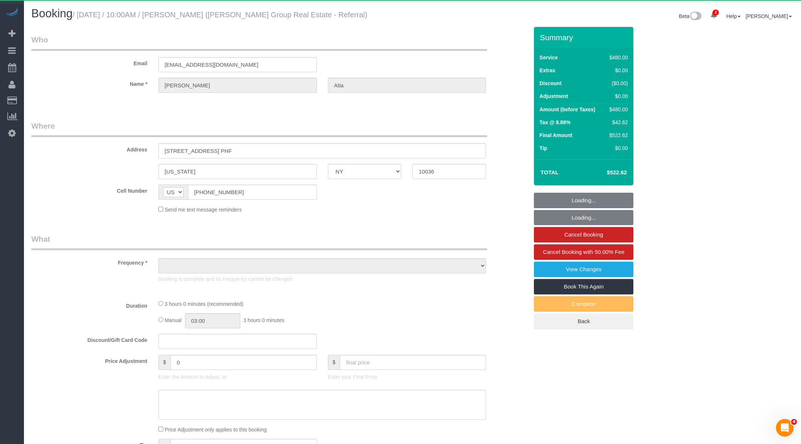
select select "object:31683"
select select "2"
select select "180"
select select "spot76"
select select "number:89"
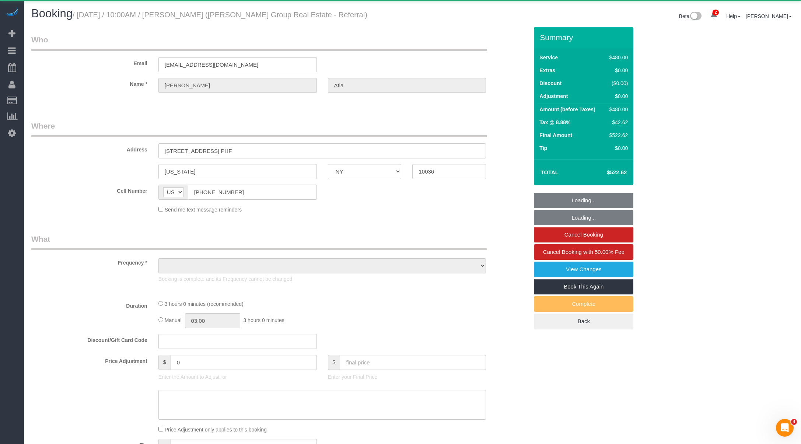
select select "number:90"
select select "number:15"
select select "number:6"
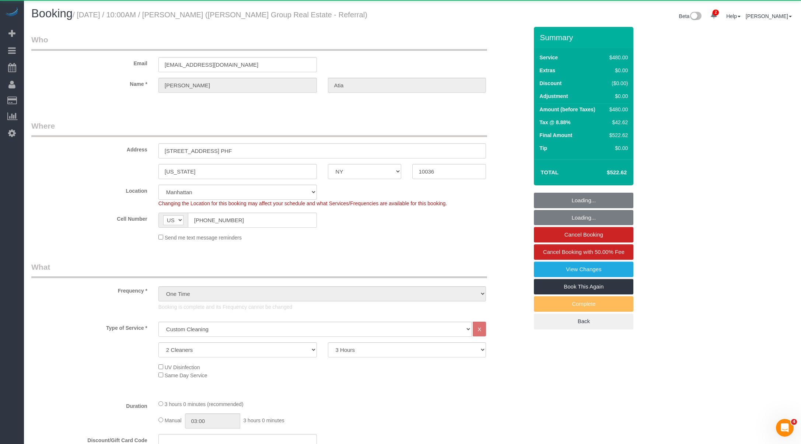
select select "string:stripe-pm_1RxwrB4VGloSiKo7jZeTVqLv"
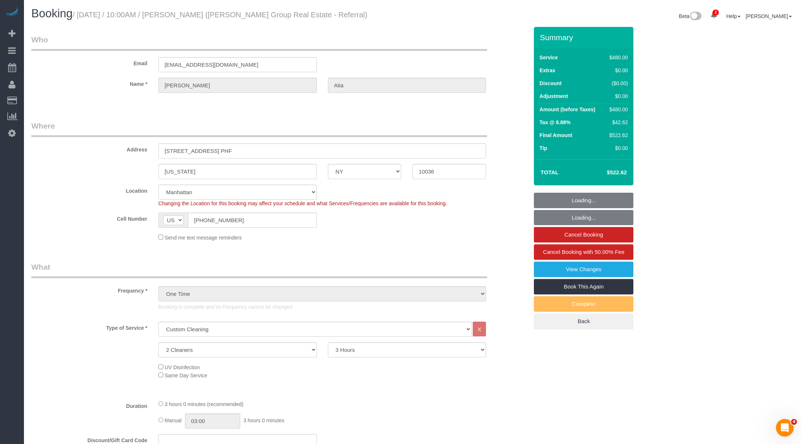
click at [206, 13] on small "/ August 21, 2025 / 10:00AM / Leslie Atia (Batra Group Real Estate - Referral)" at bounding box center [220, 15] width 295 height 8
copy small "Atia"
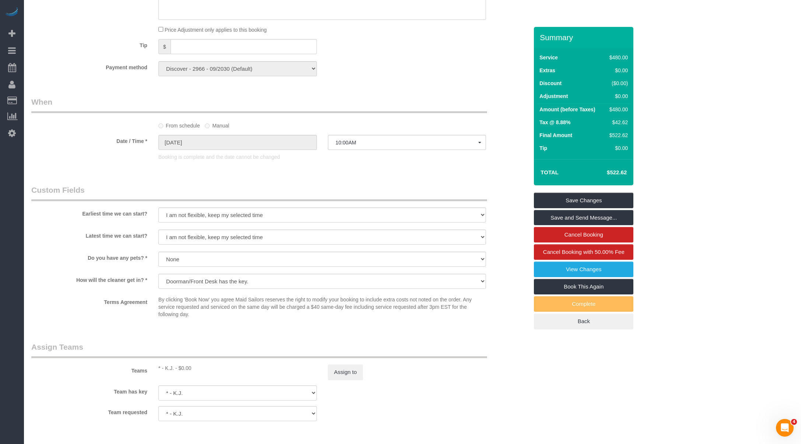
scroll to position [765, 0]
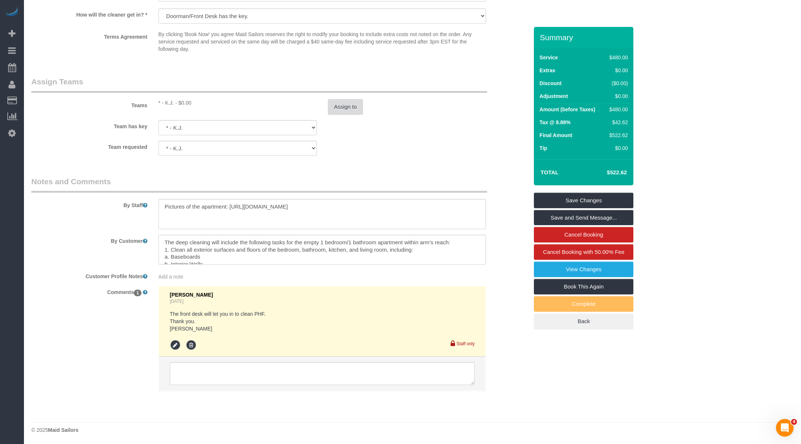
click at [353, 106] on button "Assign to" at bounding box center [345, 106] width 35 height 15
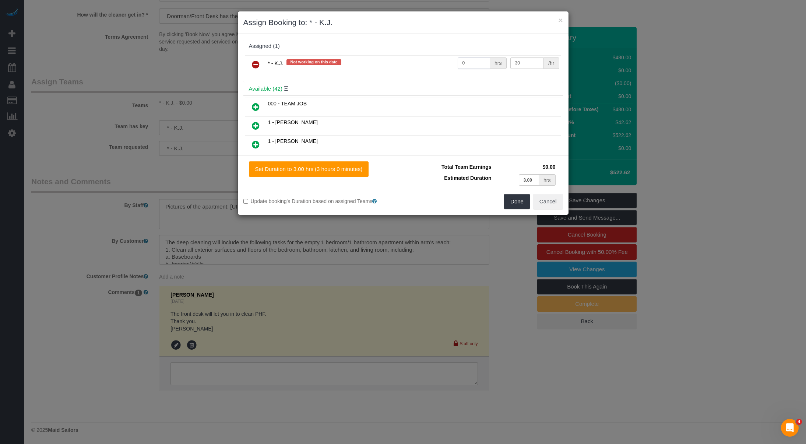
click at [471, 65] on input "0" at bounding box center [474, 62] width 33 height 11
type input "6"
click at [522, 199] on button "Done" at bounding box center [517, 201] width 26 height 15
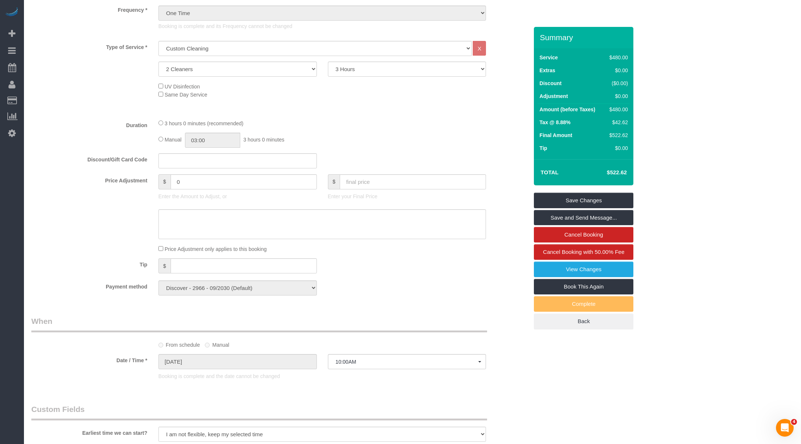
scroll to position [0, 0]
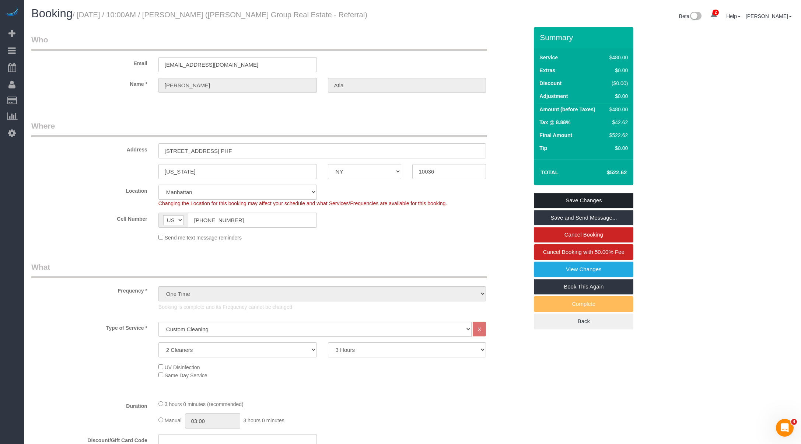
click at [575, 203] on link "Save Changes" at bounding box center [583, 200] width 99 height 15
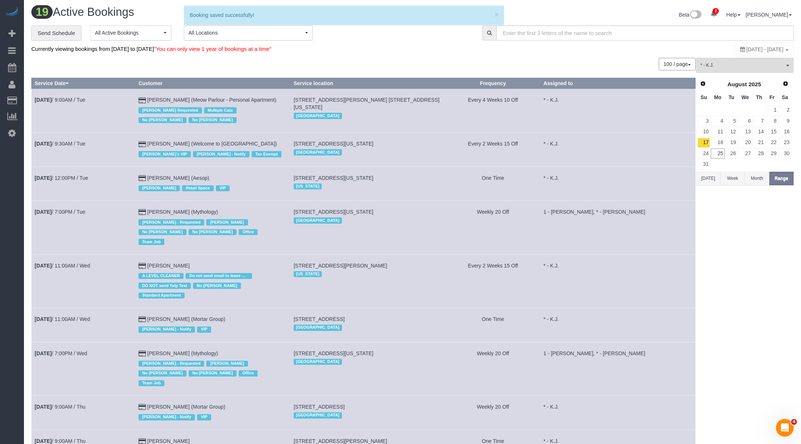
scroll to position [180, 0]
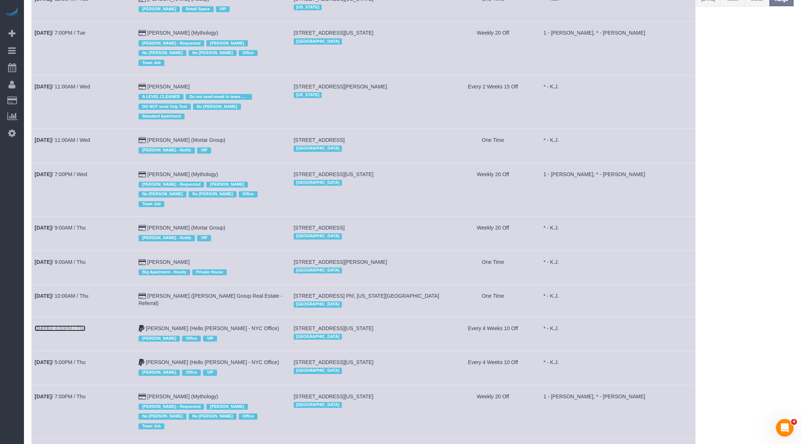
click at [78, 325] on link "Aug 21st / 4:00PM / Thu" at bounding box center [60, 328] width 51 height 6
select select "NY"
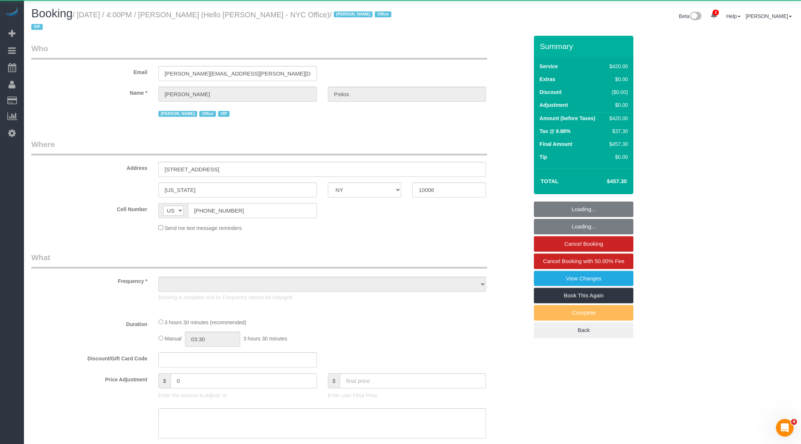
select select "object:34453"
select select "2"
select select "210"
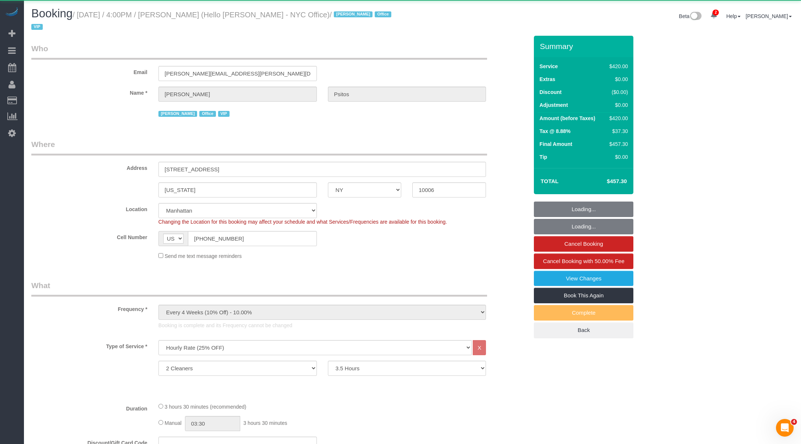
select select "spot81"
select select "number:89"
select select "number:90"
select select "number:15"
select select "number:7"
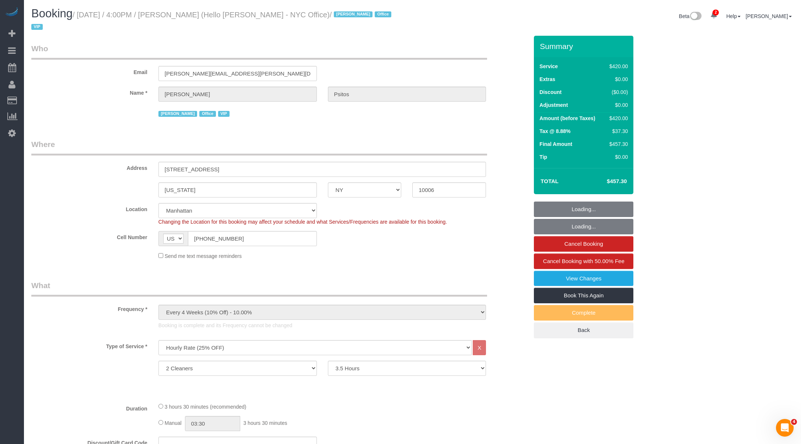
click at [203, 18] on small "/ August 21, 2025 / 4:00PM / Julia Psitos (Hello Alfred - NYC Office) / Jacky X…" at bounding box center [212, 21] width 362 height 21
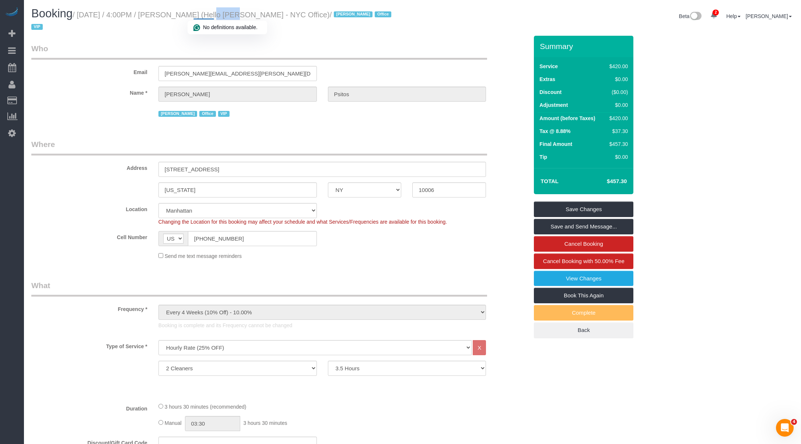
copy small "Psitos"
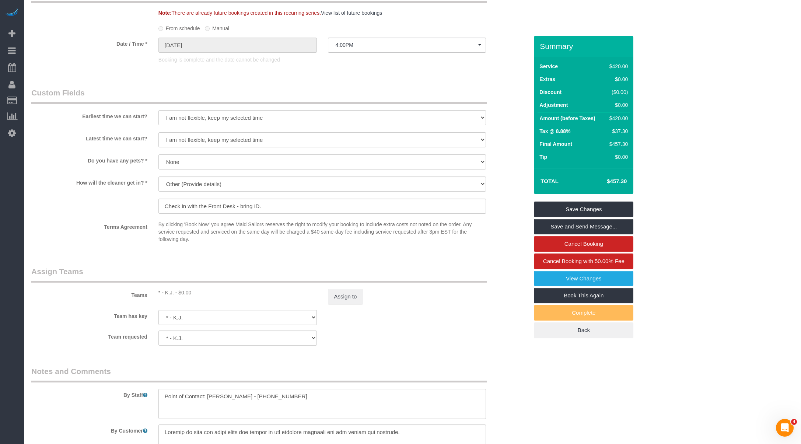
scroll to position [724, 0]
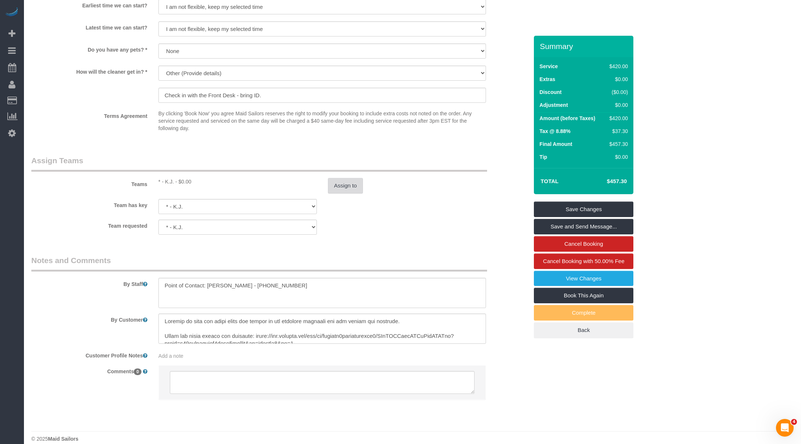
click at [348, 178] on button "Assign to" at bounding box center [345, 185] width 35 height 15
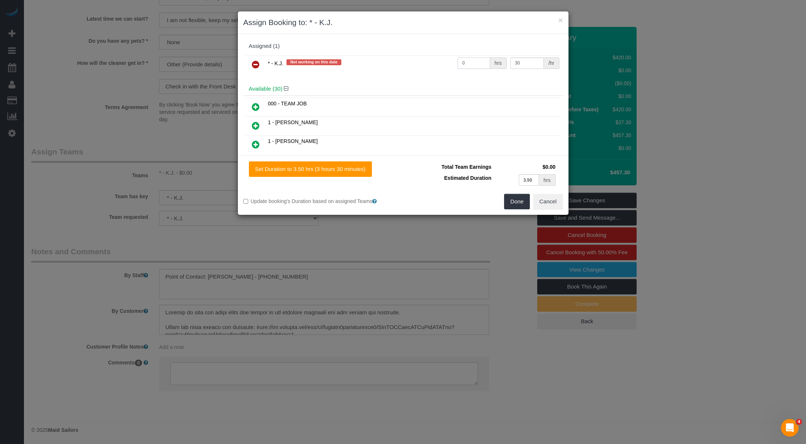
click at [470, 62] on input "0" at bounding box center [474, 62] width 33 height 11
type input "7"
click at [512, 204] on button "Done" at bounding box center [517, 201] width 26 height 15
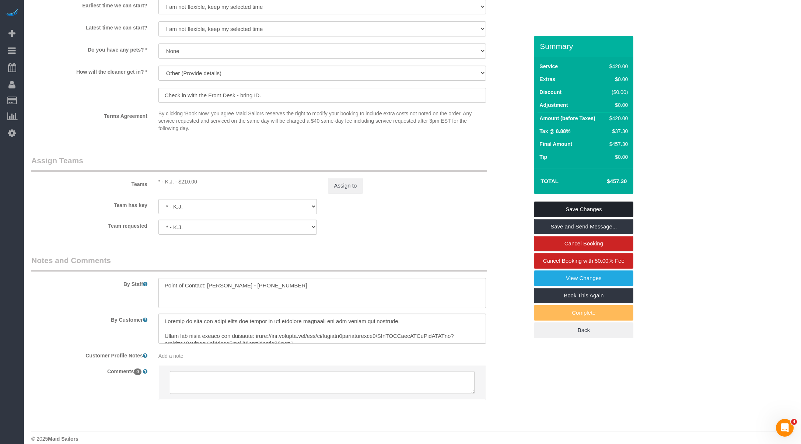
click at [550, 202] on link "Save Changes" at bounding box center [583, 208] width 99 height 15
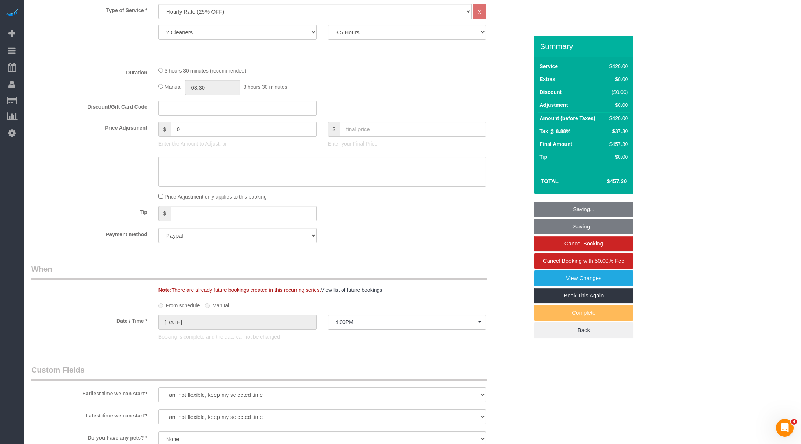
scroll to position [288, 0]
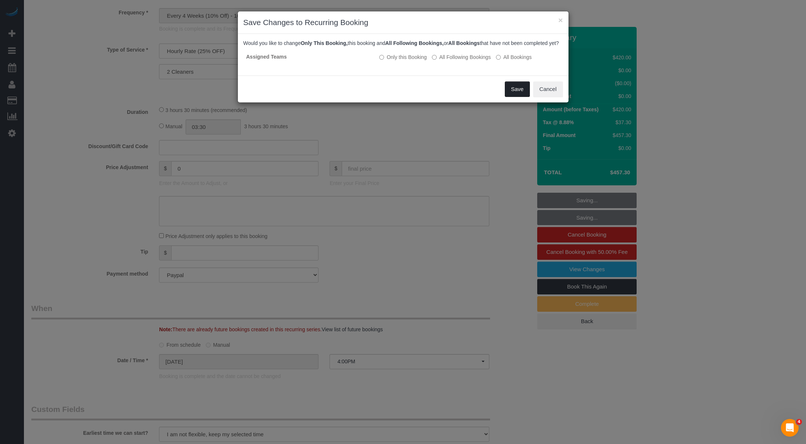
click at [516, 93] on button "Save" at bounding box center [517, 88] width 25 height 15
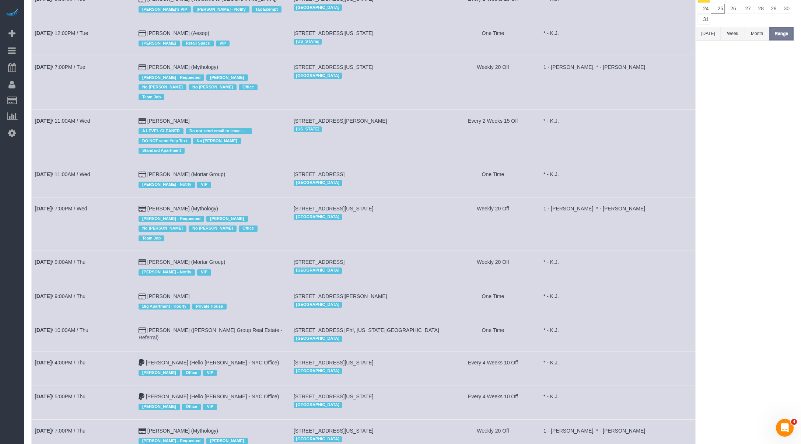
scroll to position [204, 0]
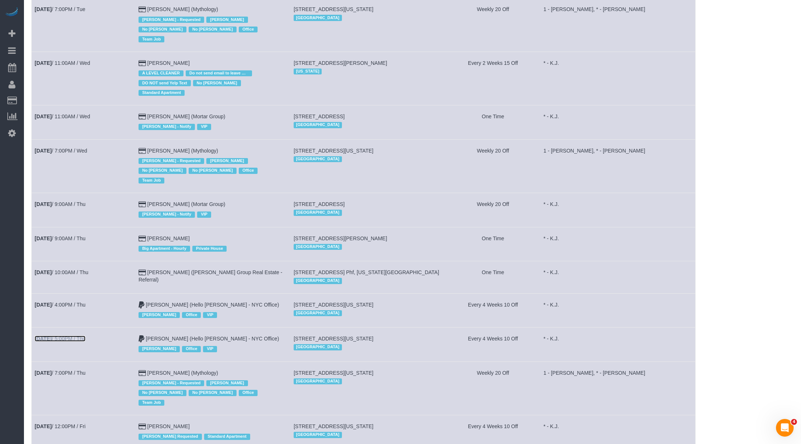
click at [78, 336] on link "Aug 21st / 5:00PM / Thu" at bounding box center [60, 339] width 51 height 6
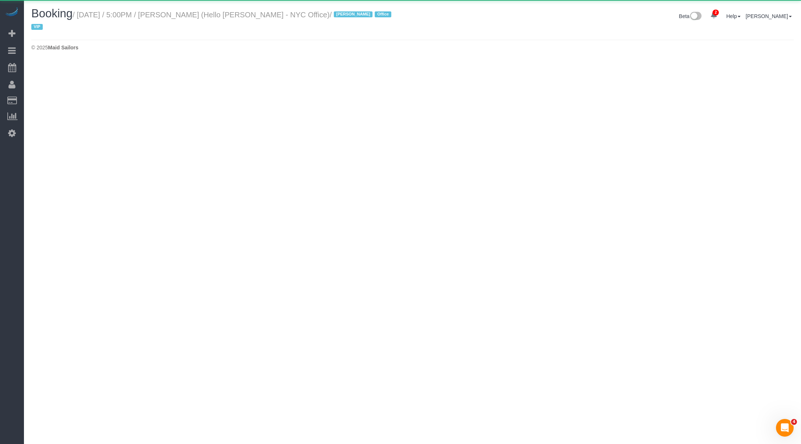
select select "NY"
select select "120"
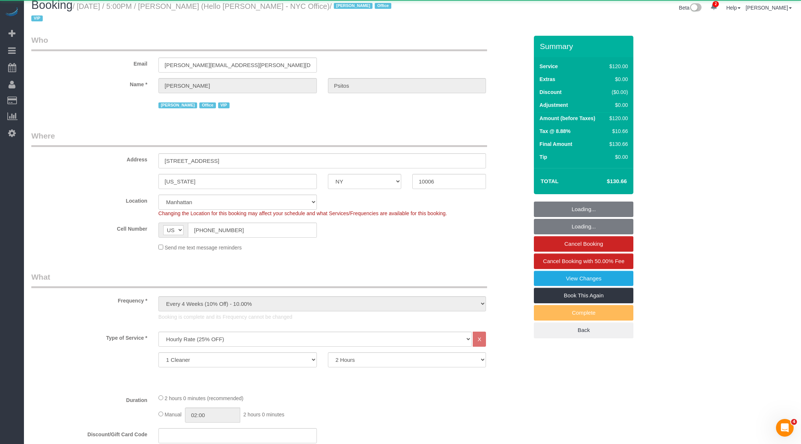
select select "spot86"
select select "number:89"
select select "number:90"
select select "number:15"
select select "number:7"
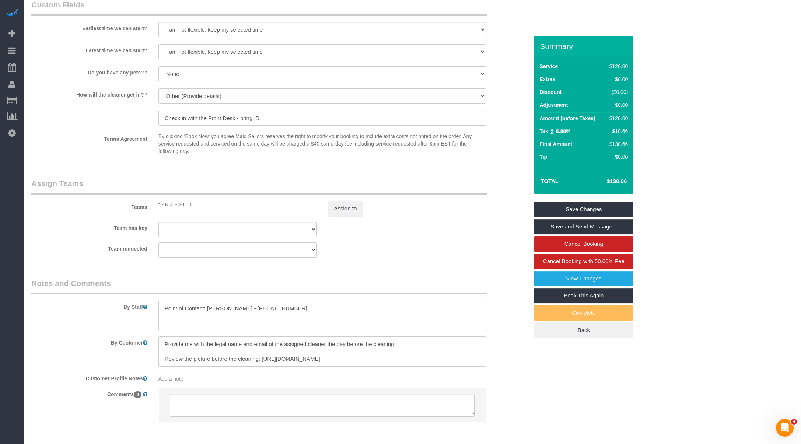
scroll to position [724, 0]
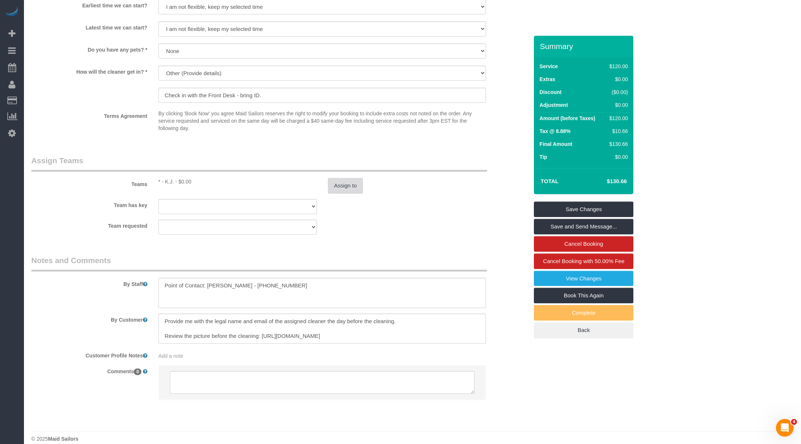
click at [353, 182] on button "Assign to" at bounding box center [345, 185] width 35 height 15
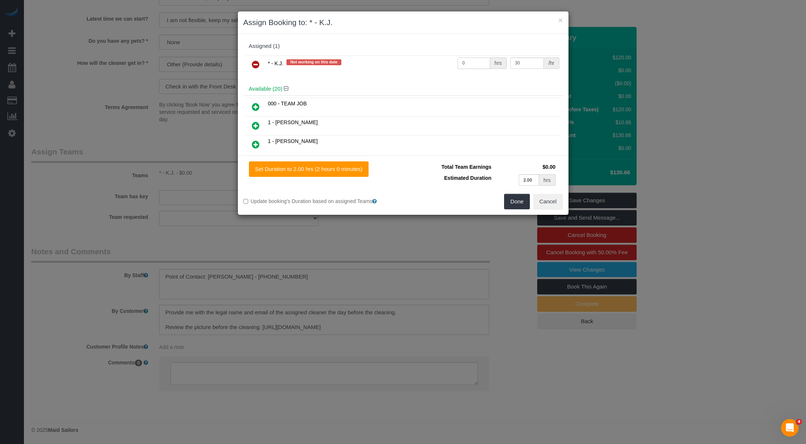
click at [468, 65] on input "0" at bounding box center [474, 62] width 33 height 11
type input "2"
click at [524, 201] on button "Done" at bounding box center [517, 201] width 26 height 15
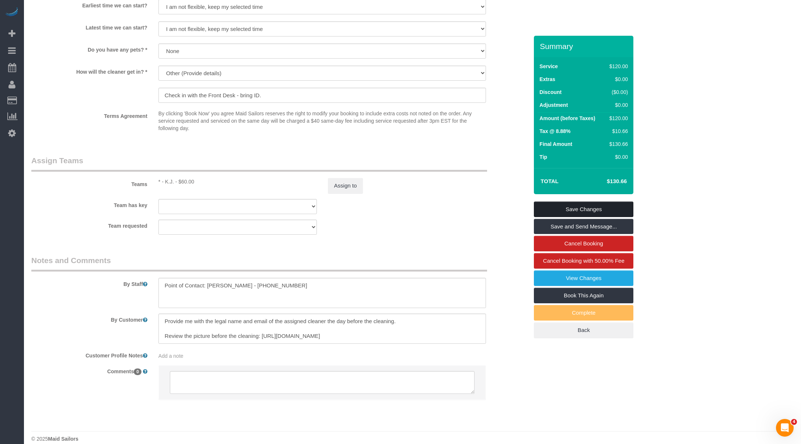
click at [586, 201] on link "Save Changes" at bounding box center [583, 208] width 99 height 15
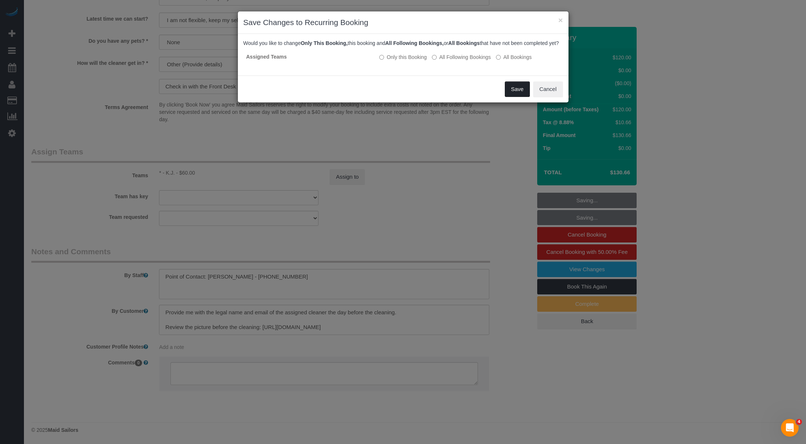
click at [514, 97] on button "Save" at bounding box center [517, 88] width 25 height 15
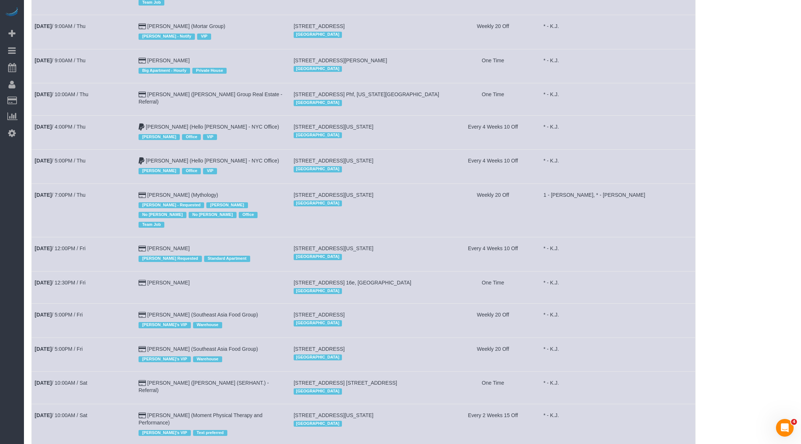
scroll to position [390, 0]
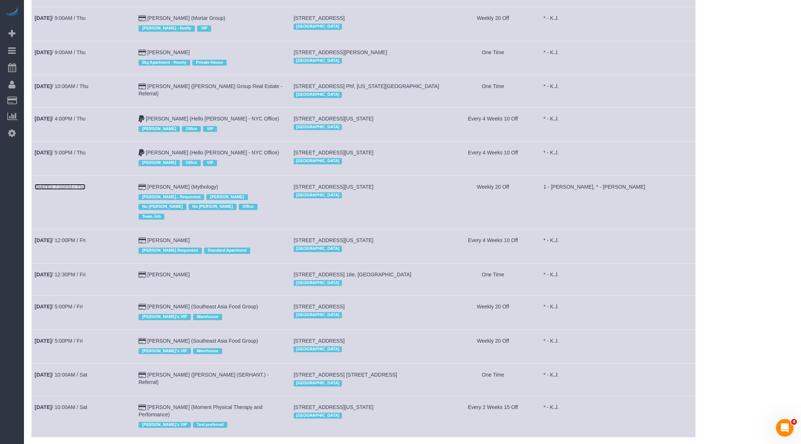
click at [85, 184] on link "Aug 21st / 7:00PM / Thu" at bounding box center [60, 187] width 51 height 6
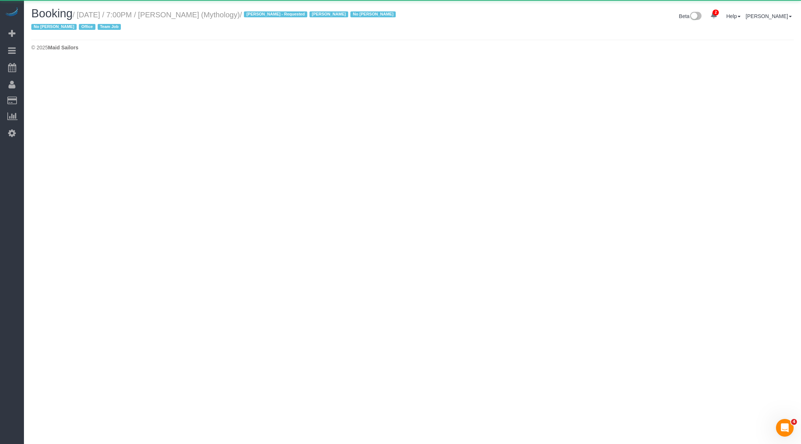
select select "NY"
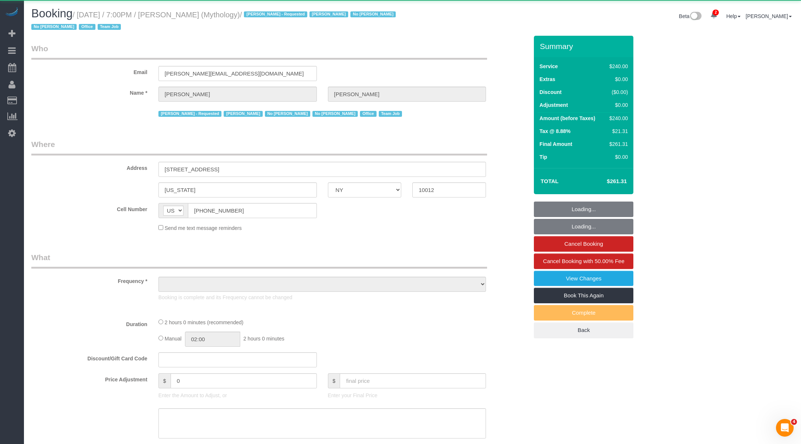
select select "object:41389"
select select "2"
select select "120"
select select "spot91"
select select "number:89"
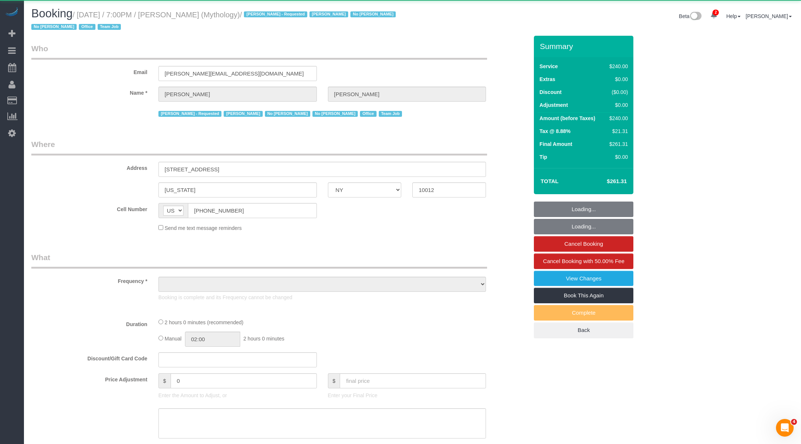
select select "number:90"
select select "number:15"
select select "number:7"
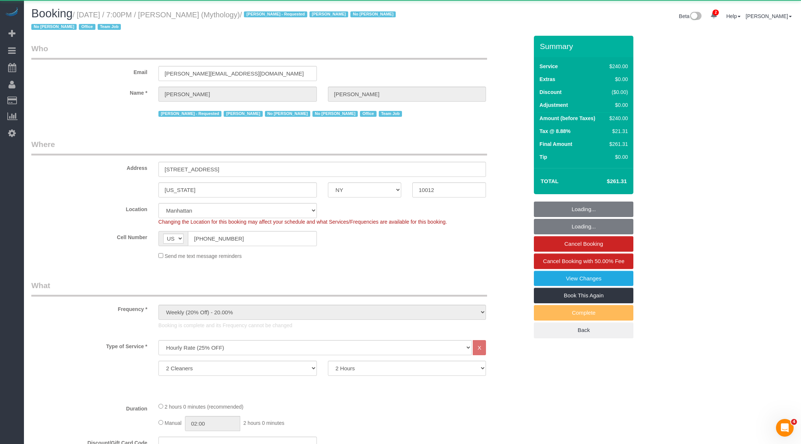
select select "string:stripe-card_1F0CXe4VGloSiKo7V7BiKmvB"
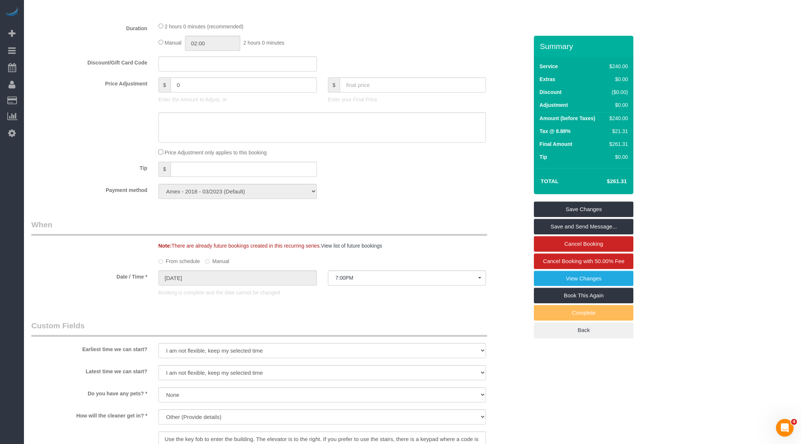
scroll to position [730, 0]
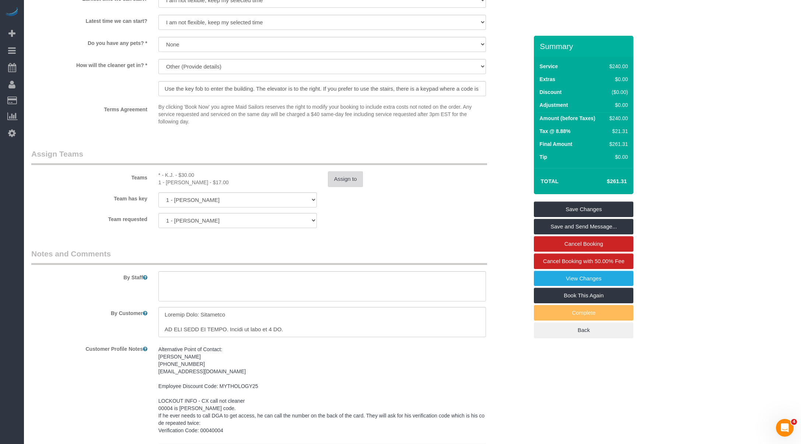
click at [352, 179] on button "Assign to" at bounding box center [345, 178] width 35 height 15
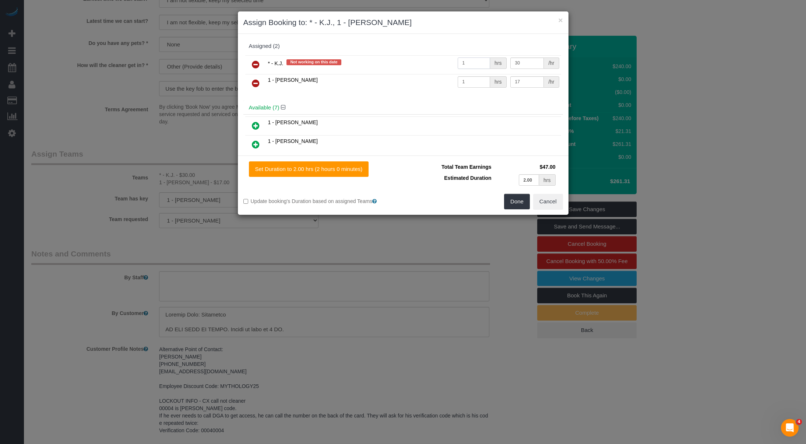
click at [473, 63] on input "1" at bounding box center [474, 62] width 33 height 11
type input "4"
click at [518, 199] on button "Done" at bounding box center [517, 201] width 26 height 15
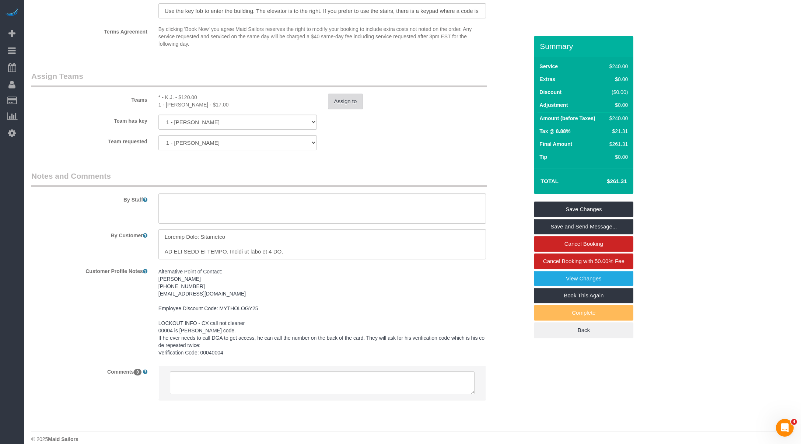
scroll to position [818, 0]
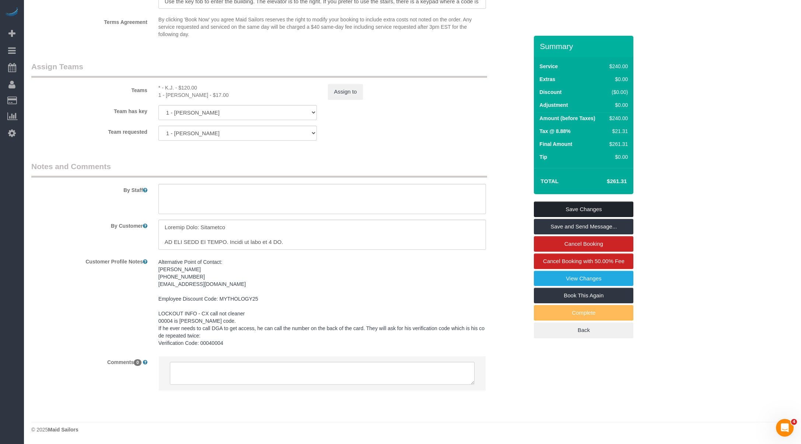
click at [568, 206] on link "Save Changes" at bounding box center [583, 208] width 99 height 15
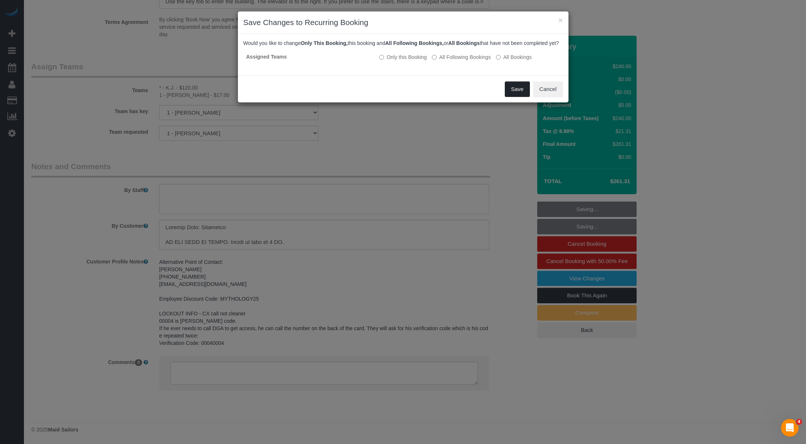
click at [521, 95] on button "Save" at bounding box center [517, 88] width 25 height 15
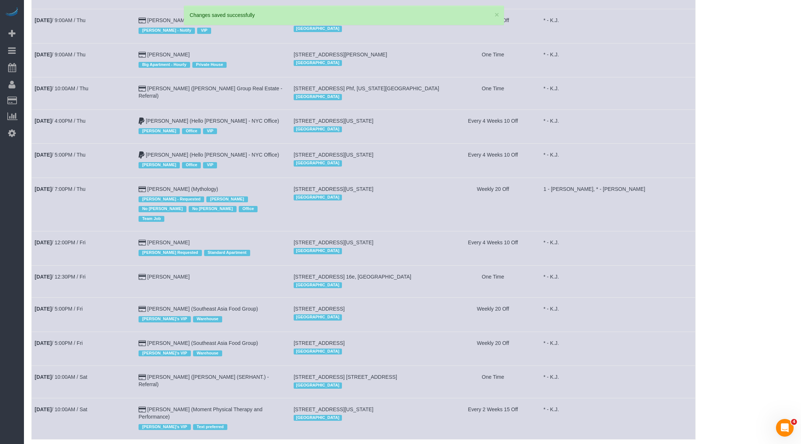
scroll to position [390, 0]
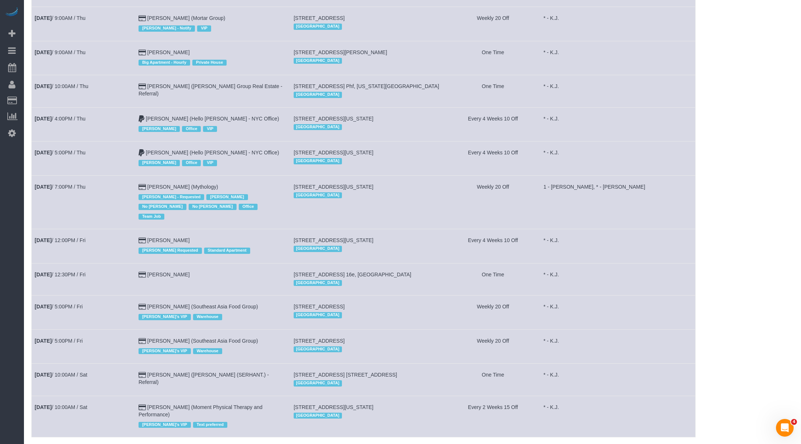
click at [87, 229] on td "Aug 22nd / 12:00PM / Fri" at bounding box center [84, 246] width 104 height 34
click at [85, 237] on link "Aug 22nd / 12:00PM / Fri" at bounding box center [60, 240] width 51 height 6
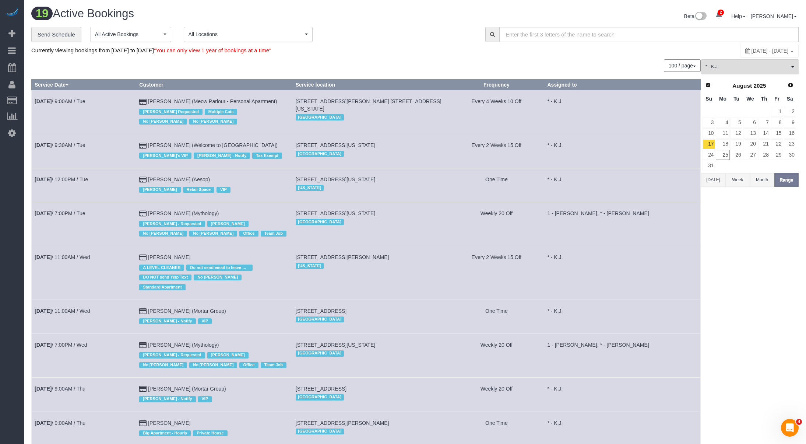
select select "NY"
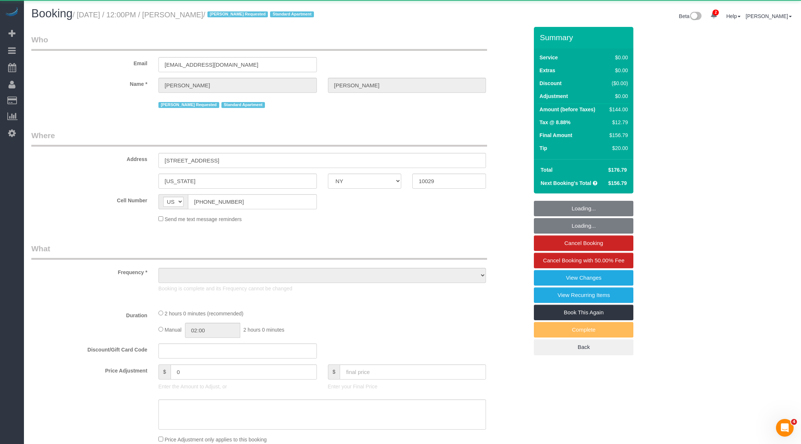
select select "object:44800"
select select "number:89"
select select "number:90"
select select "number:15"
select select "number:5"
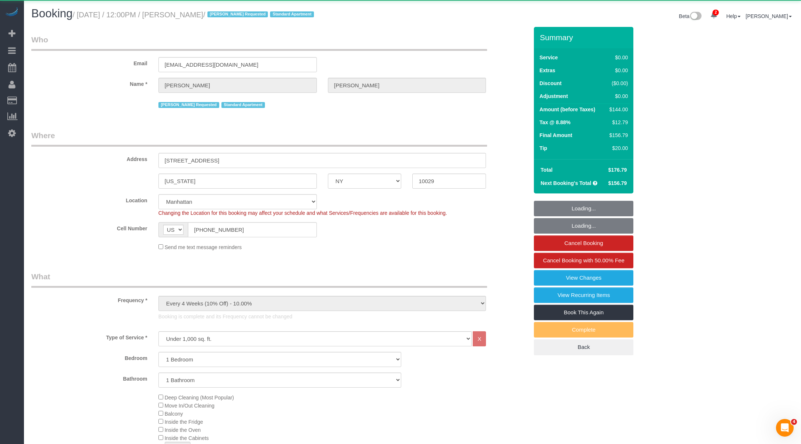
click at [184, 14] on small "/ August 22, 2025 / 12:00PM / Gianluca Scaglione / Elba Requested Standard Apar…" at bounding box center [194, 15] width 243 height 8
select select "object:45475"
select select "string:stripe-pm_1RBOpX4VGloSiKo7HdazYjsJ"
select select "spot96"
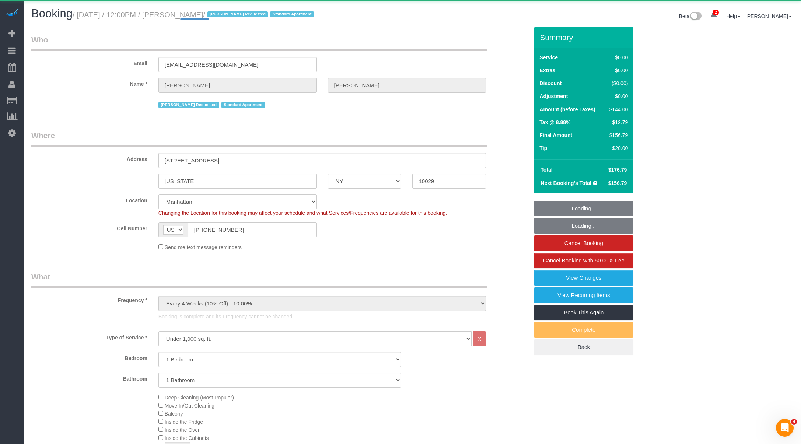
select select "1"
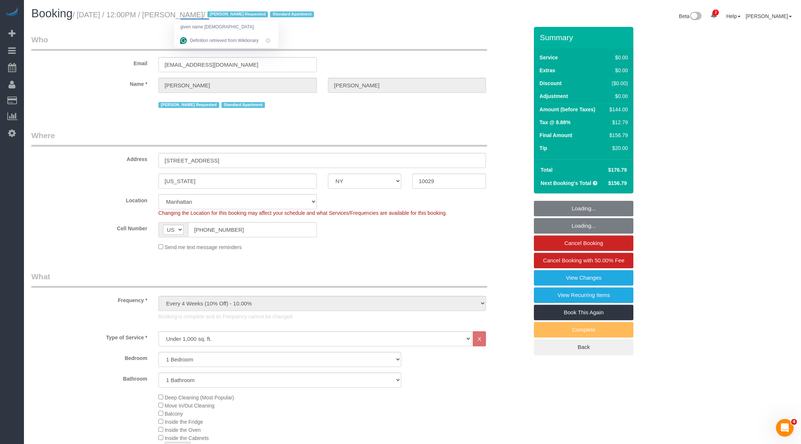
copy small "Gianluca"
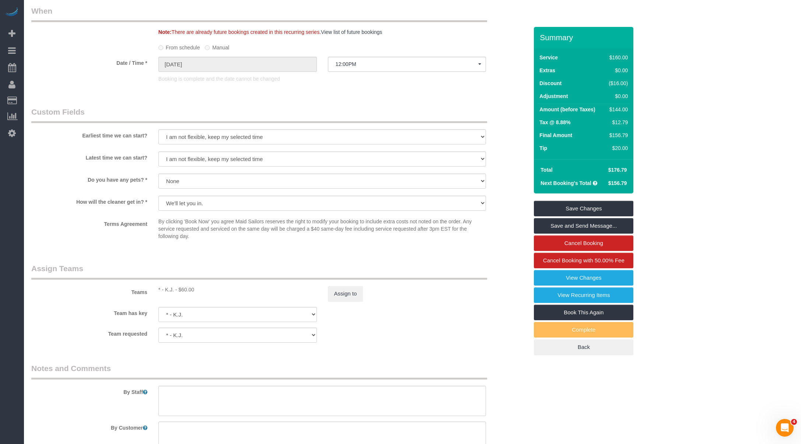
scroll to position [131, 0]
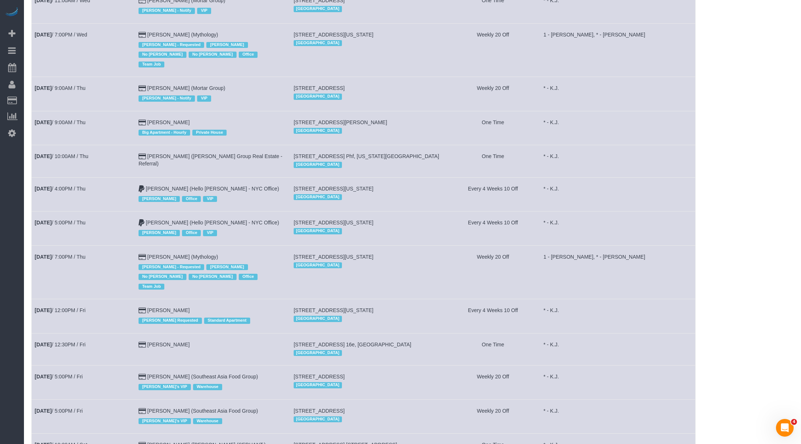
scroll to position [390, 0]
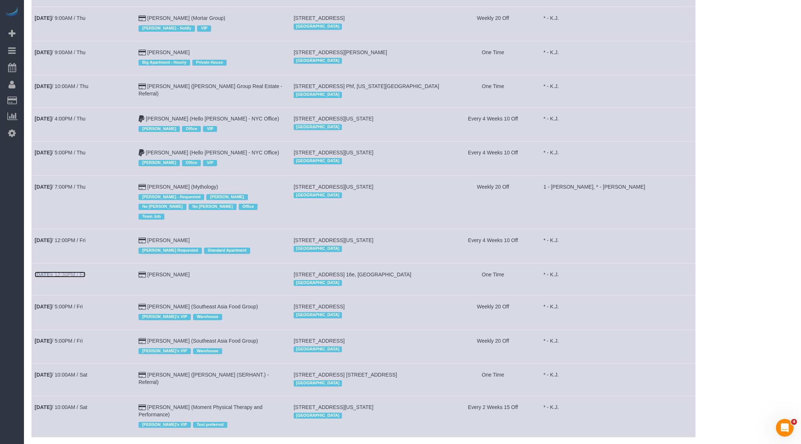
click at [76, 271] on link "Aug 22nd / 12:30PM / Fri" at bounding box center [60, 274] width 51 height 6
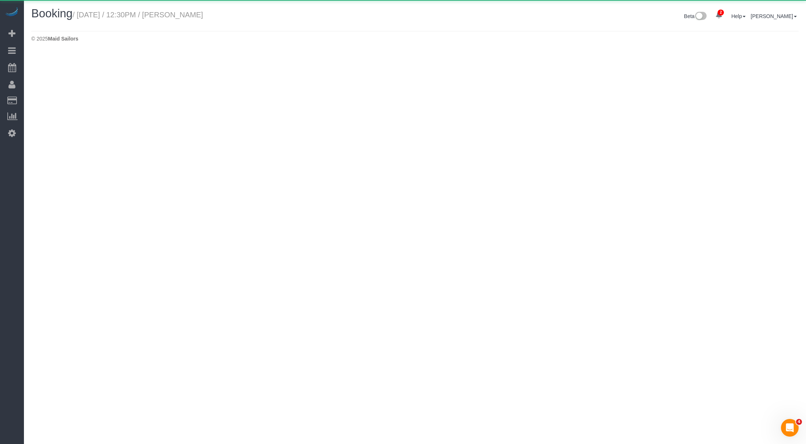
select select "NY"
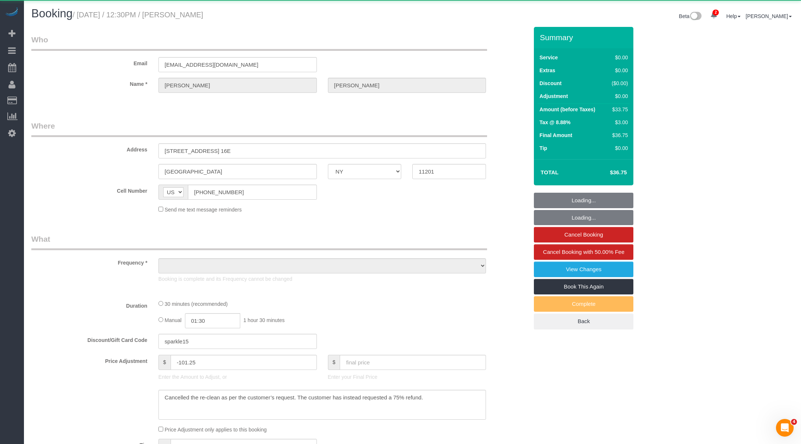
click at [201, 18] on small "/ August 22, 2025 / 12:30PM / Kate Larson" at bounding box center [138, 15] width 130 height 8
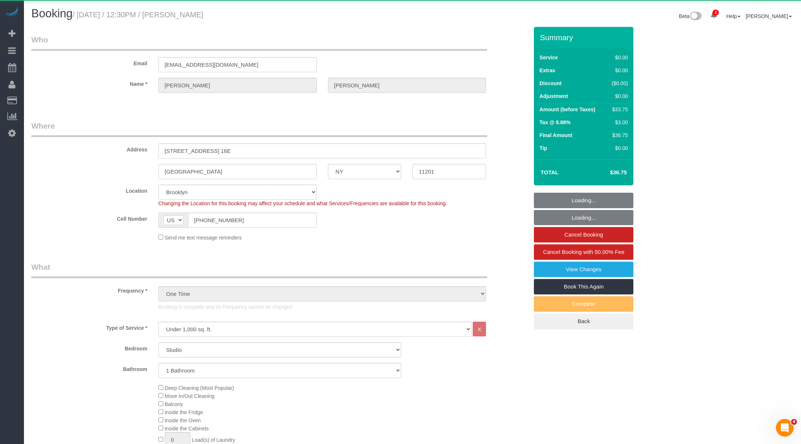
select select "object:46931"
select select "number:58"
select select "number:72"
select select "number:15"
select select "number:5"
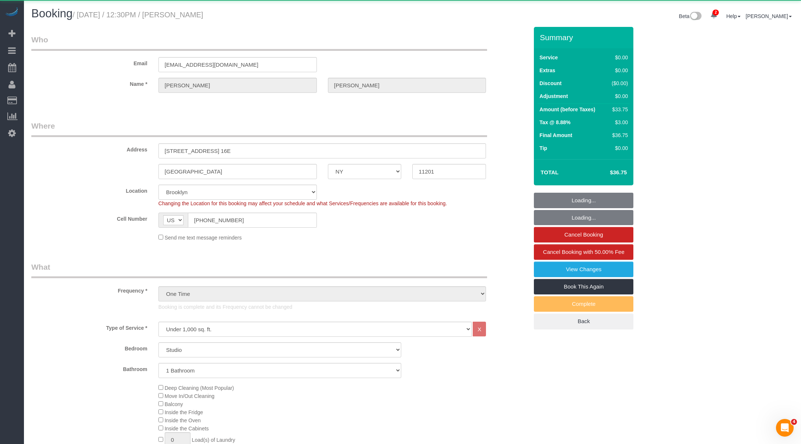
select select "string:stripe-pm_1RyaQc4VGloSiKo7A9QHNwkJ"
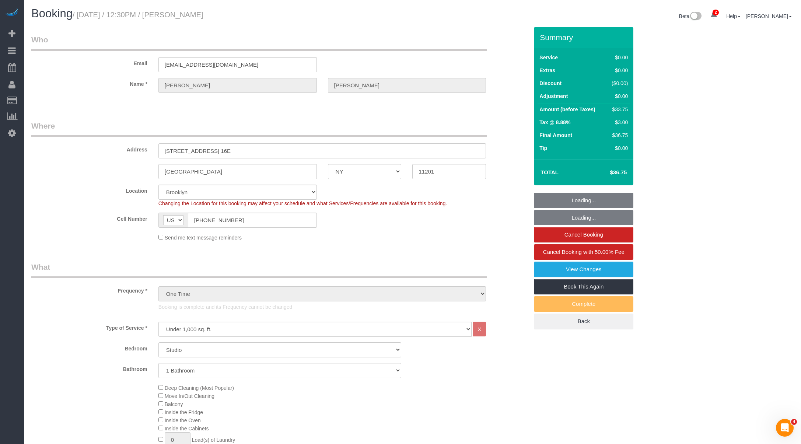
click at [201, 18] on small "/ August 22, 2025 / 12:30PM / Kate Larson" at bounding box center [138, 15] width 130 height 8
copy small "Larson"
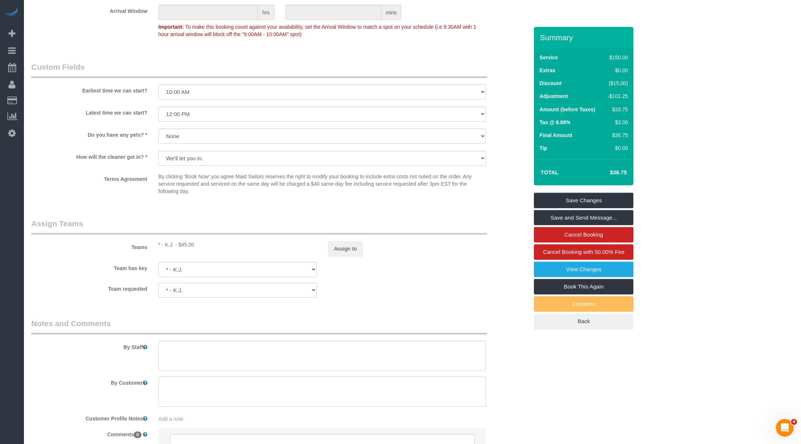
scroll to position [812, 0]
click at [337, 246] on button "Assign to" at bounding box center [345, 246] width 35 height 15
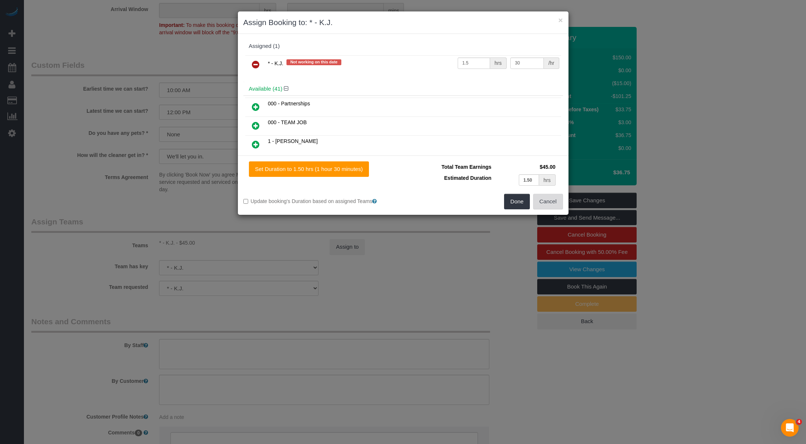
click at [553, 199] on button "Cancel" at bounding box center [548, 201] width 30 height 15
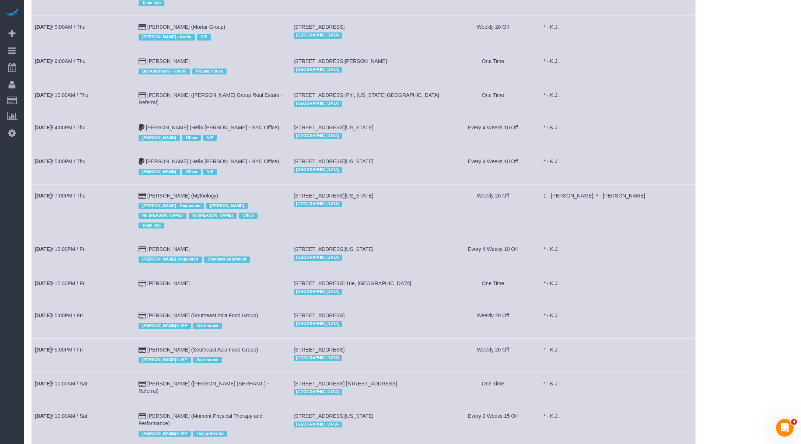
scroll to position [390, 0]
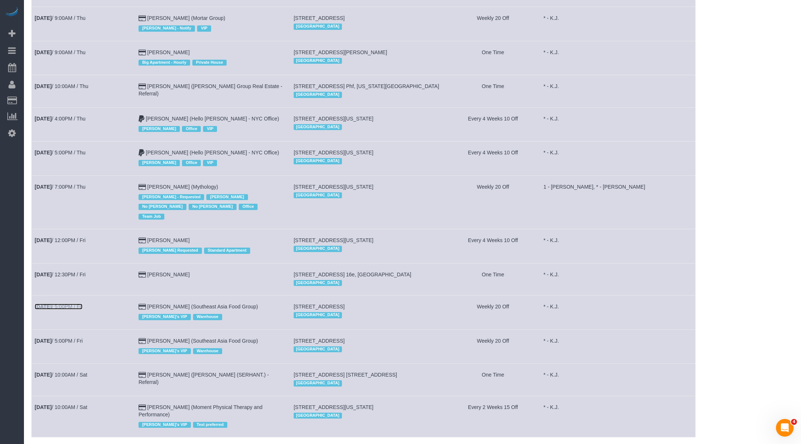
click at [83, 303] on link "Aug 22nd / 5:00PM / Fri" at bounding box center [59, 306] width 48 height 6
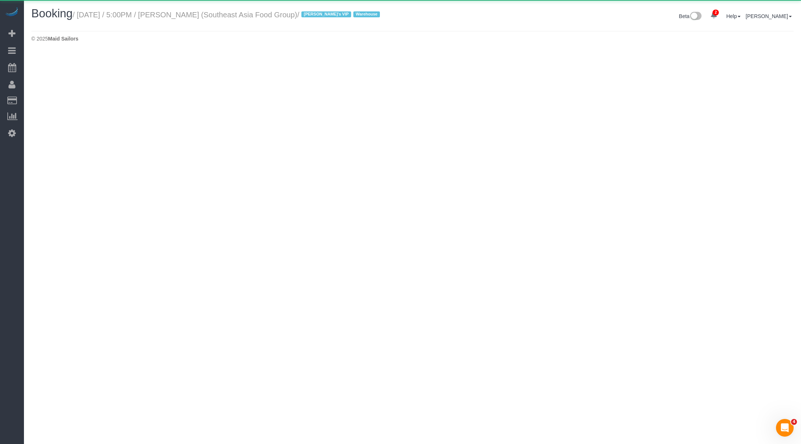
select select "NY"
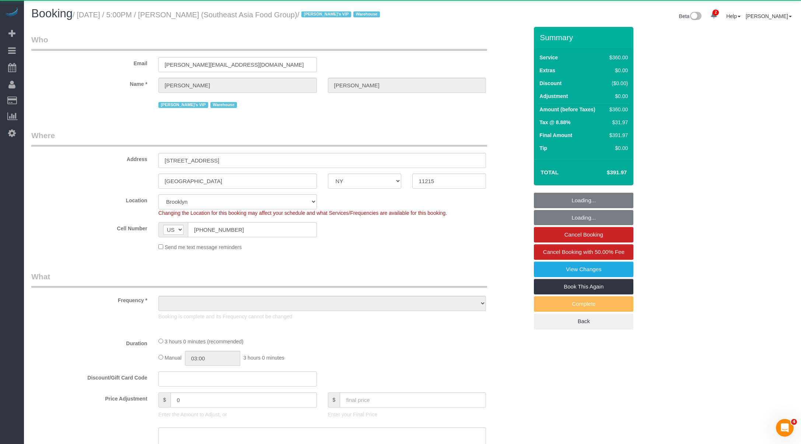
click at [189, 11] on small "/ August 22, 2025 / 5:00PM / Clayton Lee (Southeast Asia Food Group) / Jacky's …" at bounding box center [227, 15] width 309 height 8
select select "object:50201"
select select "spot113"
select select "2"
select select "180"
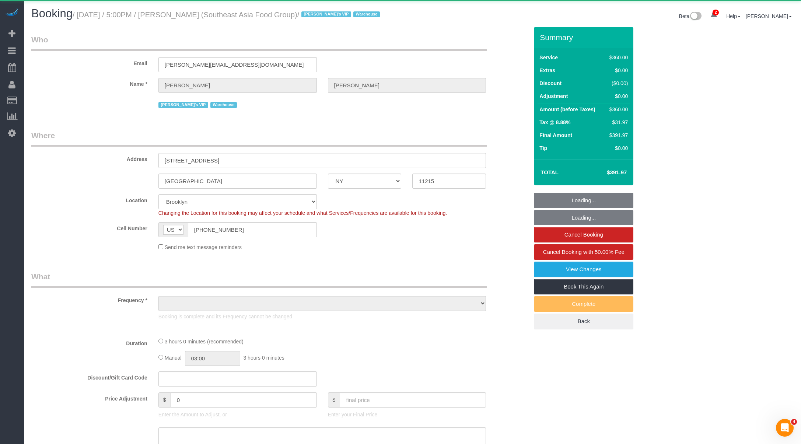
select select "number:89"
select select "number:90"
select select "number:15"
select select "number:5"
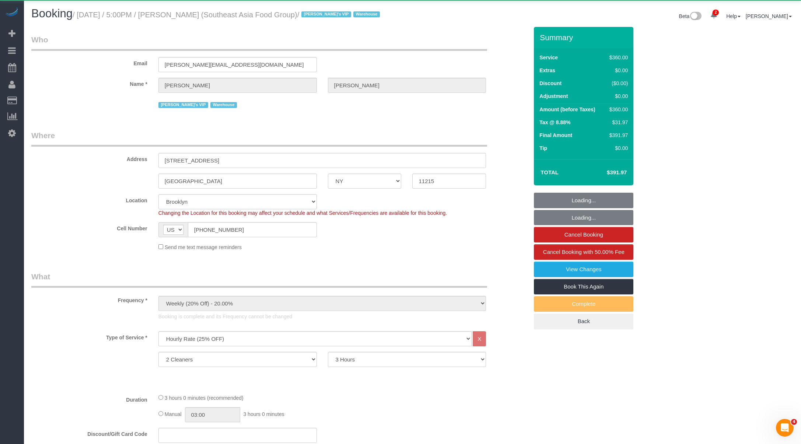
select select "string:stripe-pm_1RZPTJ4VGloSiKo7VVBTdkx4"
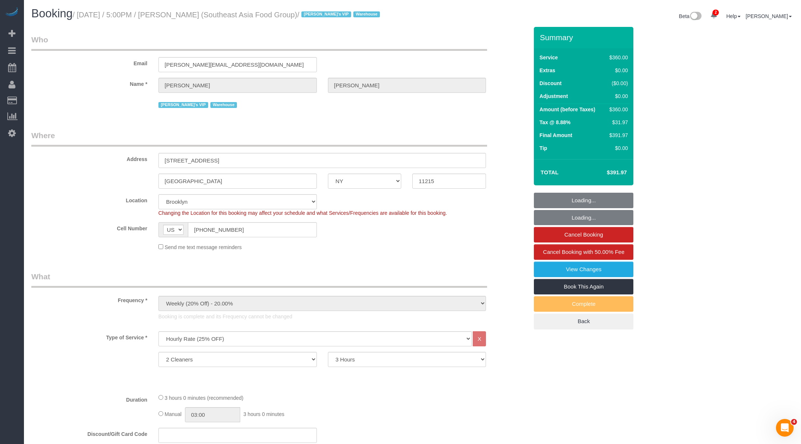
click at [189, 11] on small "/ August 22, 2025 / 5:00PM / Clayton Lee (Southeast Asia Food Group) / Jacky's …" at bounding box center [227, 15] width 309 height 8
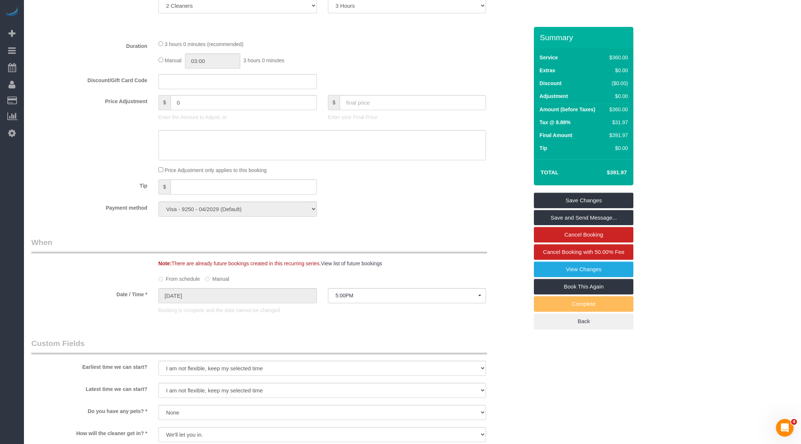
scroll to position [702, 0]
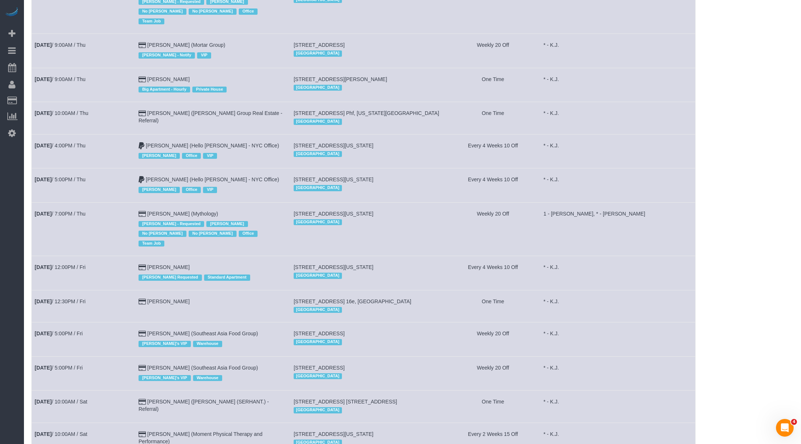
scroll to position [390, 0]
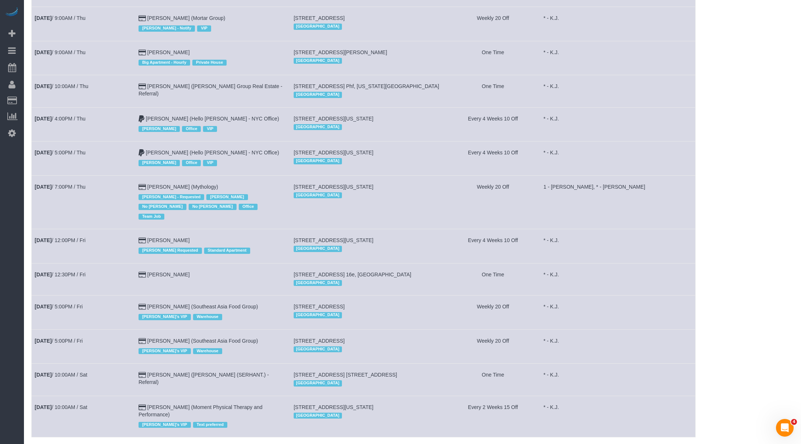
click at [99, 329] on td "Aug 22nd / 5:00PM / Fri" at bounding box center [84, 346] width 104 height 34
click at [83, 338] on link "Aug 22nd / 5:00PM / Fri" at bounding box center [59, 341] width 48 height 6
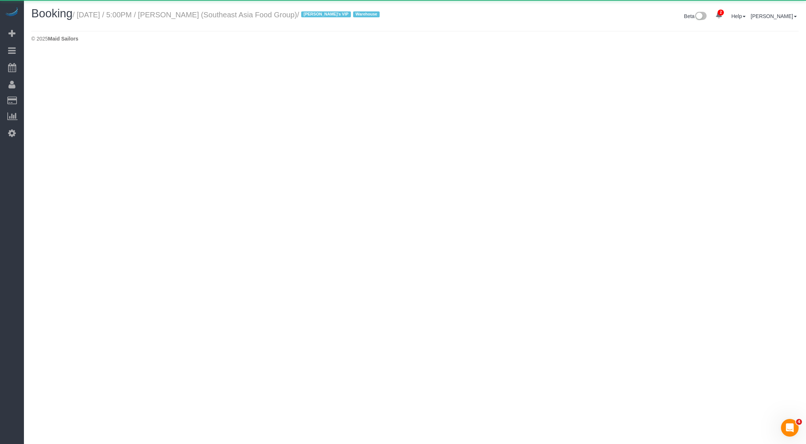
select select "NY"
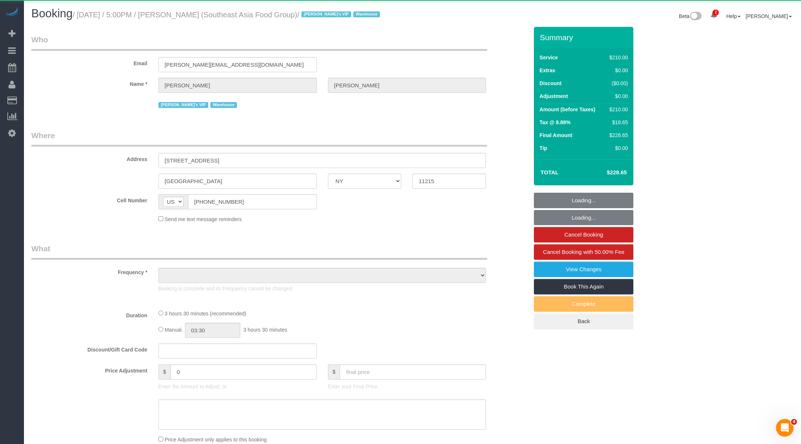
select select "210"
select select "spot122"
select select "number:89"
select select "number:90"
select select "number:15"
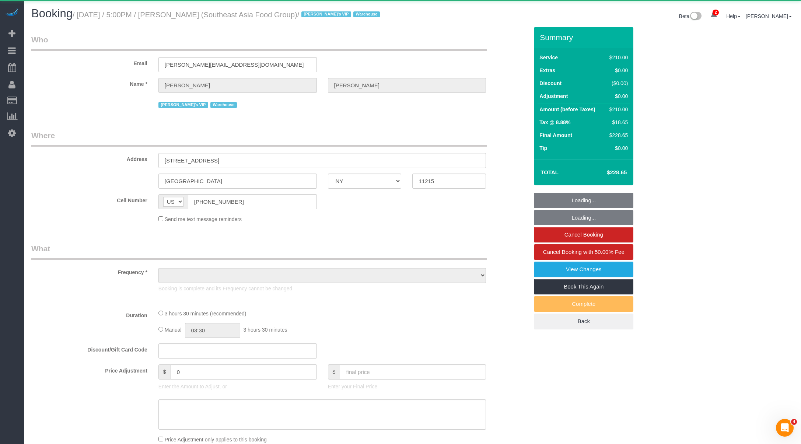
select select "number:5"
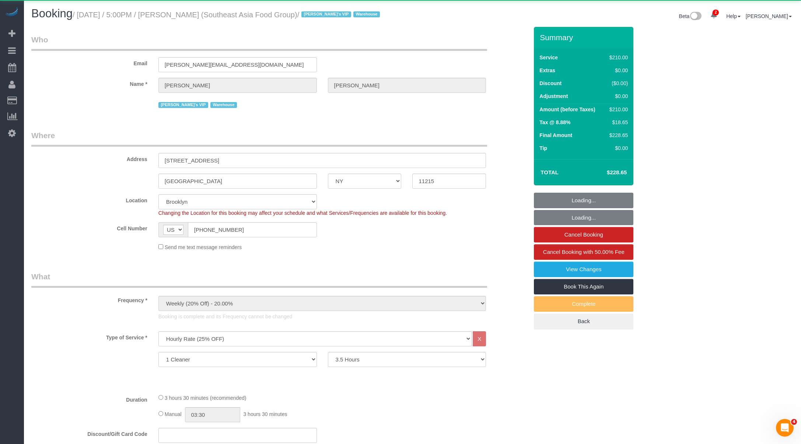
select select "object:52729"
select select "string:stripe-pm_1RZPTJ4VGloSiKo7VVBTdkx4"
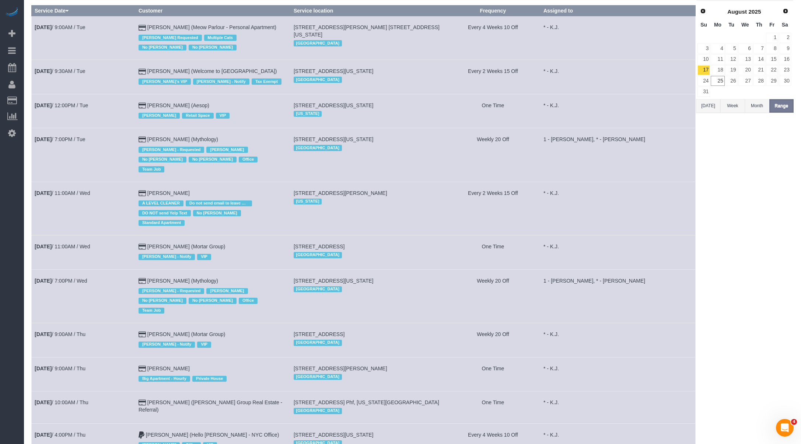
scroll to position [390, 0]
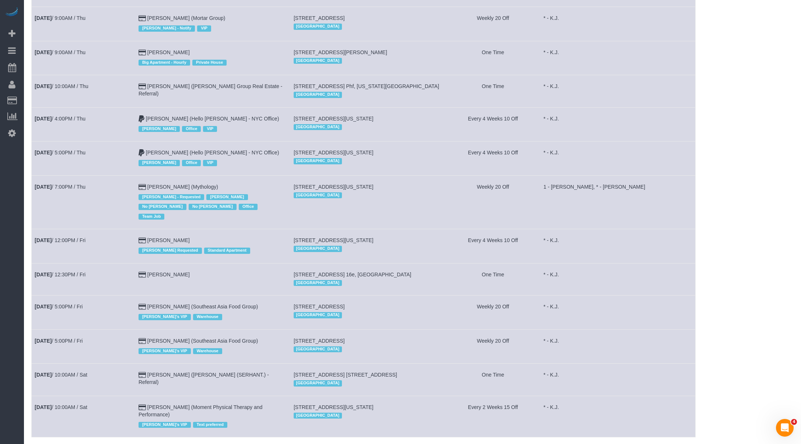
click at [119, 364] on td "Aug 23rd / 10:00AM / Sat" at bounding box center [84, 380] width 104 height 32
click at [77, 372] on link "Aug 23rd / 10:00AM / Sat" at bounding box center [61, 375] width 53 height 6
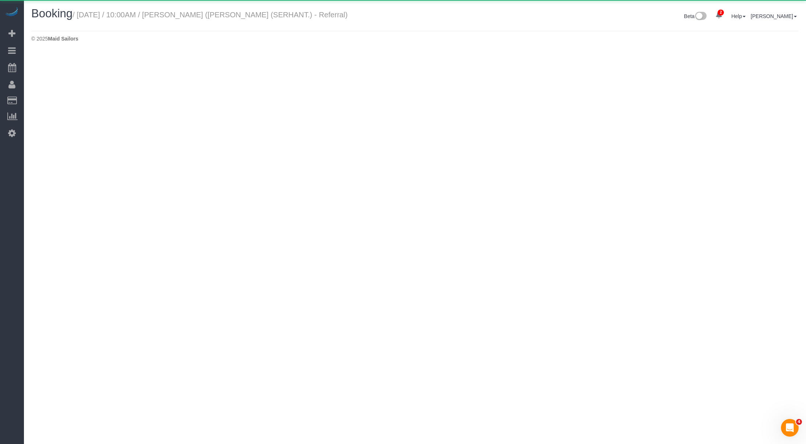
select select "NY"
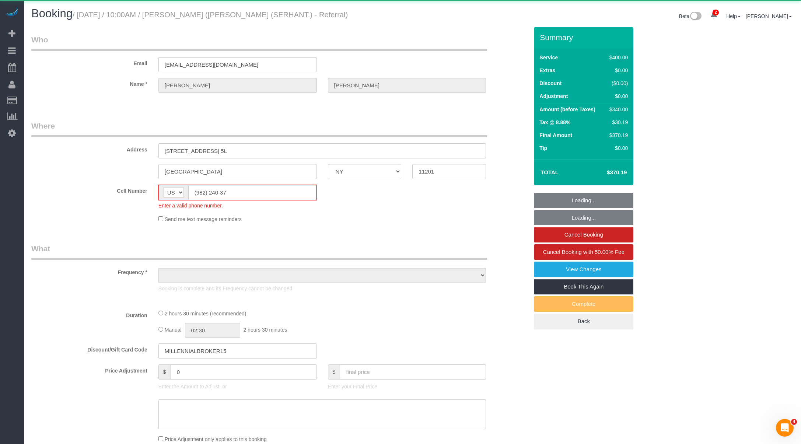
select select "object:54682"
select select "2"
select select "150"
select select "number:89"
select select "number:90"
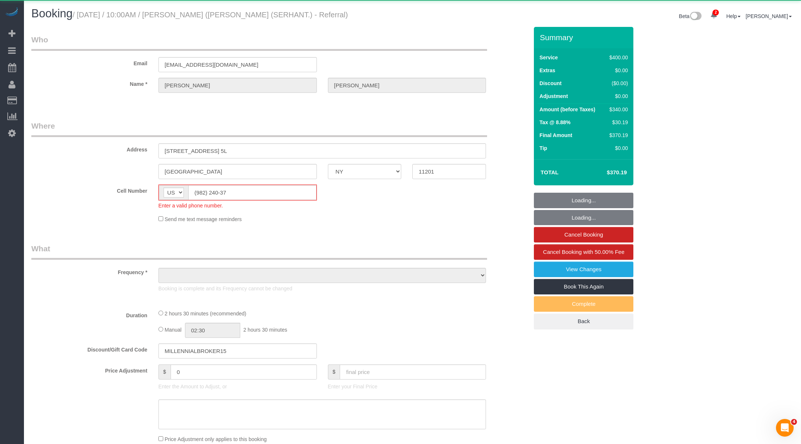
select select "number:15"
select select "number:7"
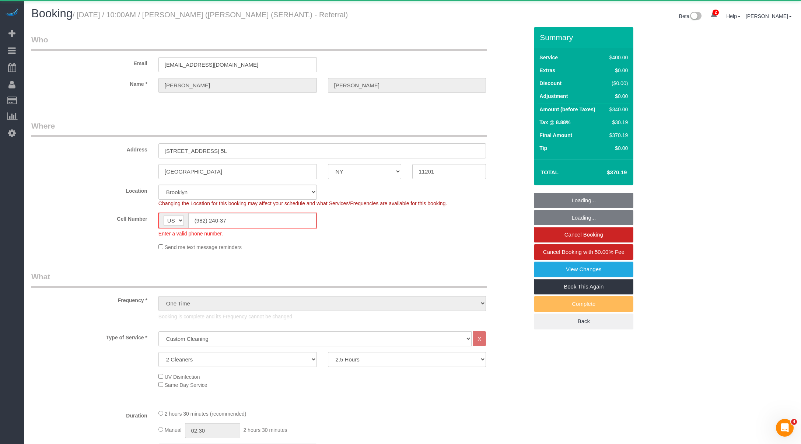
select select "spot151"
select select "string:stripe-pm_1RsZvY4VGloSiKo7ii2ASQUG"
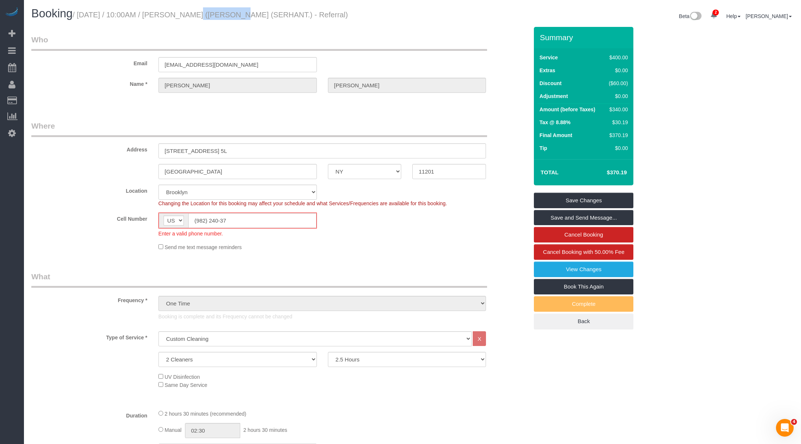
drag, startPoint x: 217, startPoint y: 15, endPoint x: 180, endPoint y: 15, distance: 36.8
click at [180, 15] on small "/ August 23, 2025 / 10:00AM / Ivan Leung (Aman Sharma (SERHANT.) - Referral)" at bounding box center [210, 15] width 275 height 8
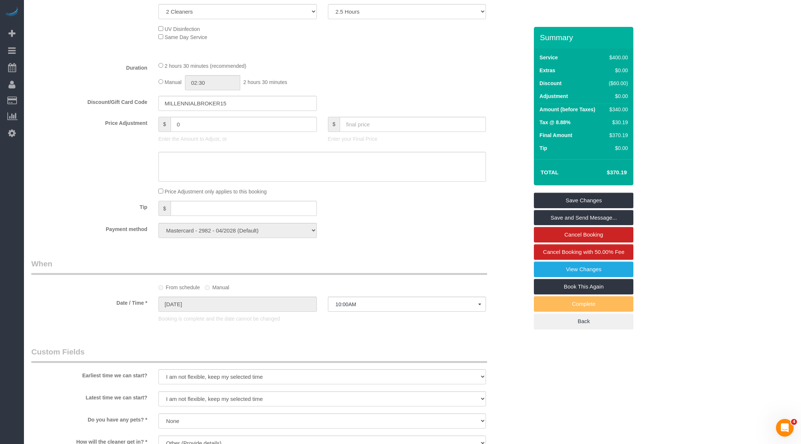
scroll to position [700, 0]
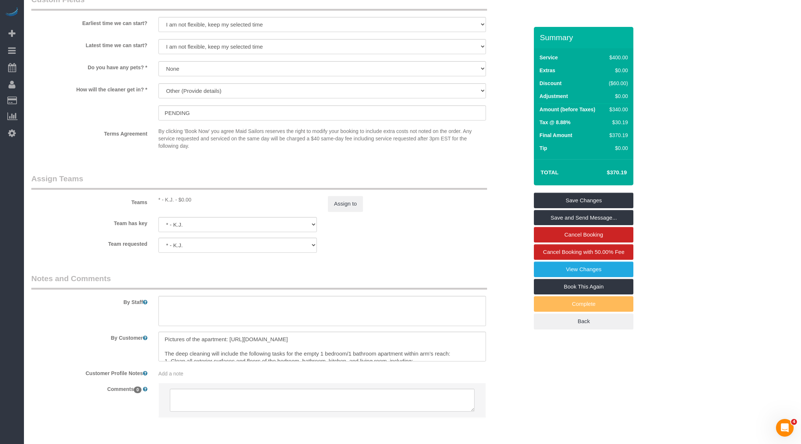
click at [351, 212] on sui-booking-teams "Teams * - K.J. - $0.00 Assign to Team has key * - K.J. 000- Donna Mercado 000 -…" at bounding box center [279, 213] width 497 height 80
click at [352, 207] on button "Assign to" at bounding box center [345, 203] width 35 height 15
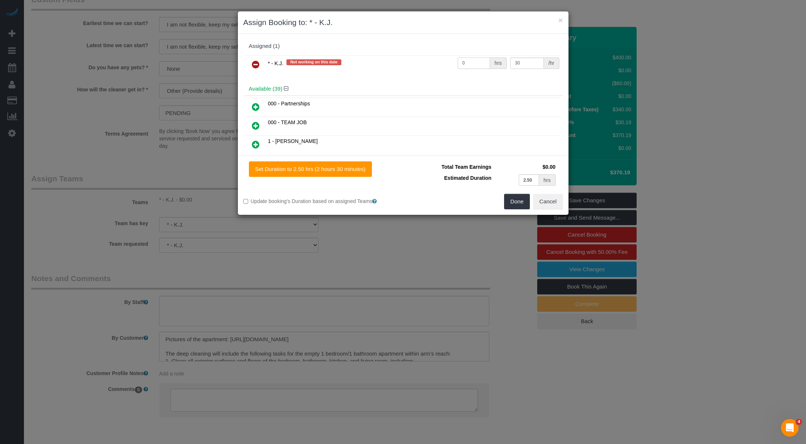
click at [472, 61] on input "0" at bounding box center [474, 62] width 33 height 11
type input "5"
click at [518, 200] on button "Done" at bounding box center [517, 201] width 26 height 15
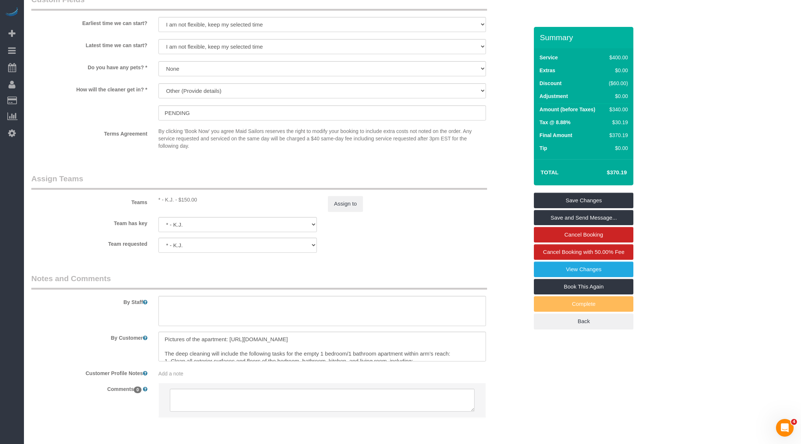
click at [615, 191] on div "Summary Service $400.00 Extras $0.00 Discount ($60.00) Adjustment $0.00 Amount …" at bounding box center [583, 185] width 99 height 317
click at [604, 196] on link "Save Changes" at bounding box center [583, 200] width 99 height 15
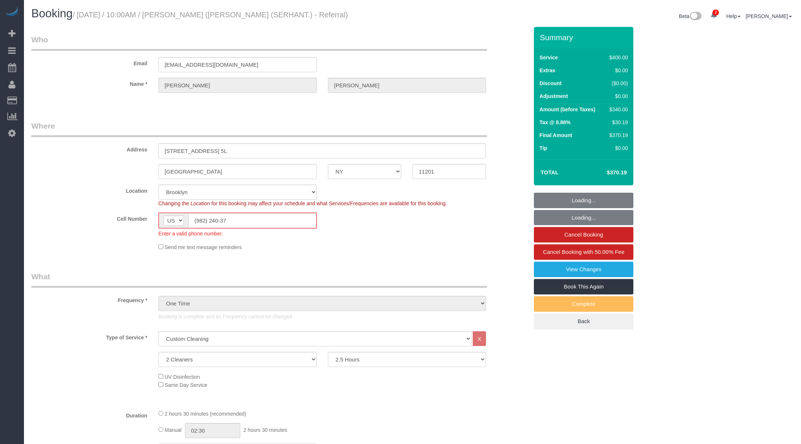
select select "NY"
select select "2"
select select "150"
select select "spot21"
select select "number:89"
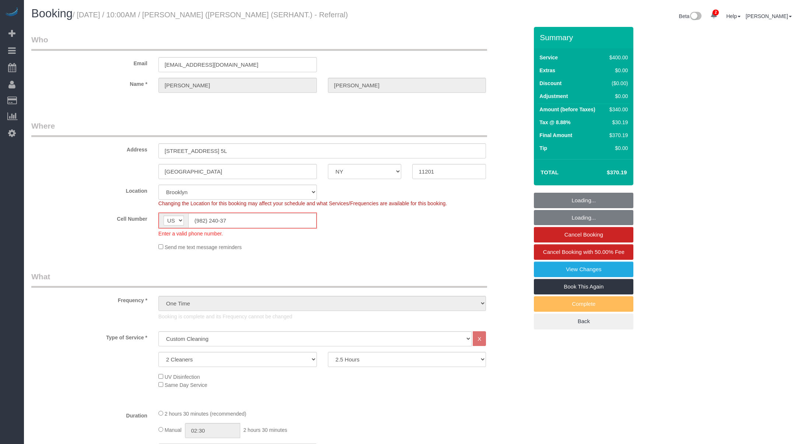
select select "number:90"
select select "number:15"
select select "number:7"
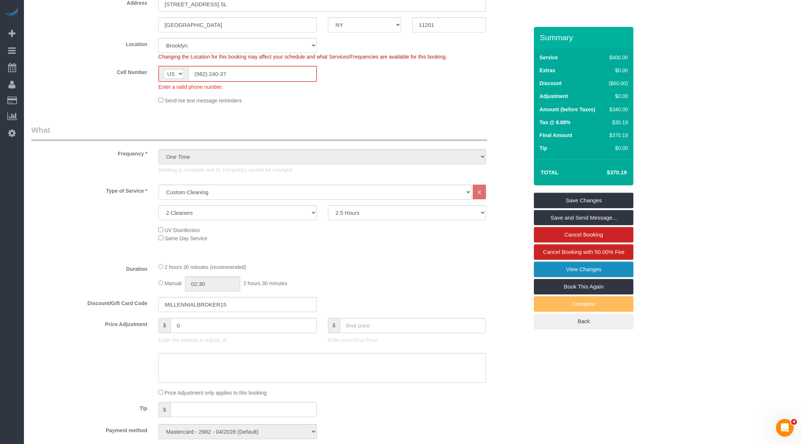
click at [571, 266] on link "View Changes" at bounding box center [583, 269] width 99 height 15
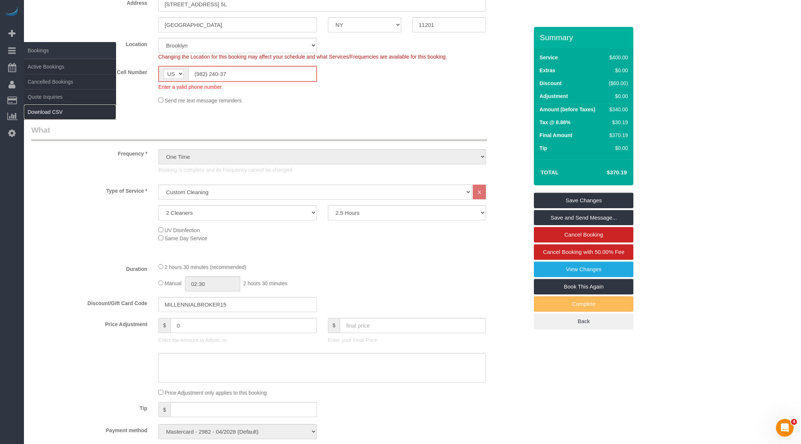
click at [45, 109] on link "Download CSV" at bounding box center [70, 112] width 92 height 15
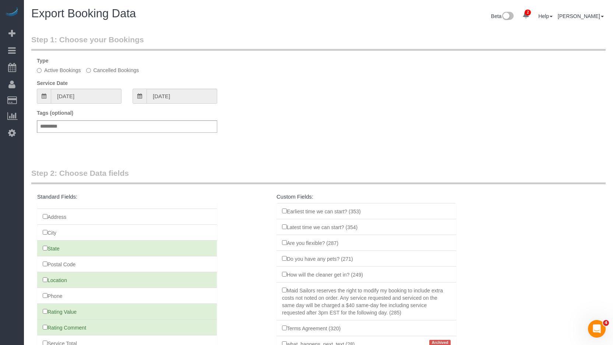
scroll to position [103, 0]
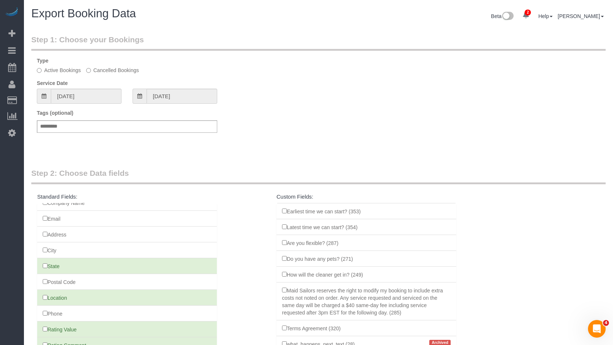
click at [48, 234] on li "Address" at bounding box center [127, 235] width 180 height 16
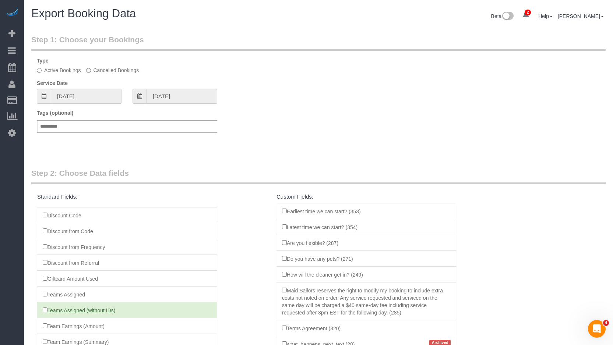
scroll to position [493, 0]
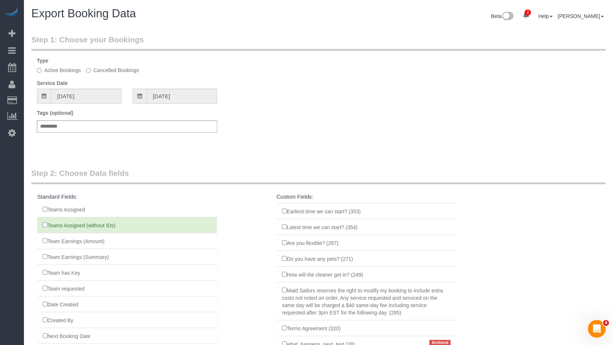
click at [39, 245] on li "Team Earnings (Amount)" at bounding box center [127, 241] width 180 height 16
click at [42, 240] on li "Team Earnings (Amount)" at bounding box center [127, 241] width 180 height 16
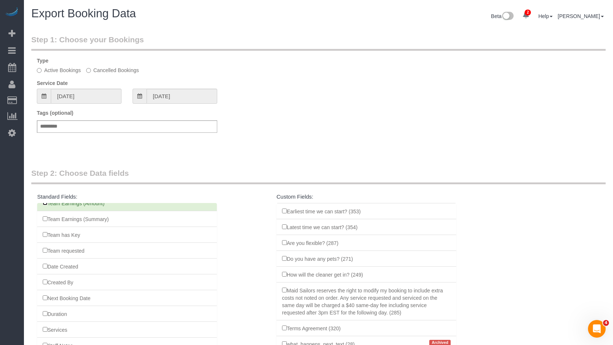
scroll to position [599, 0]
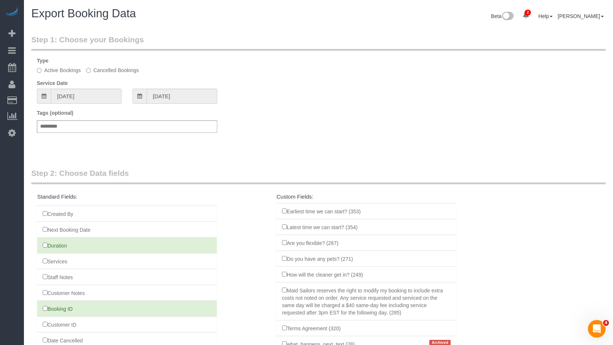
click at [45, 264] on li "Services" at bounding box center [127, 261] width 180 height 16
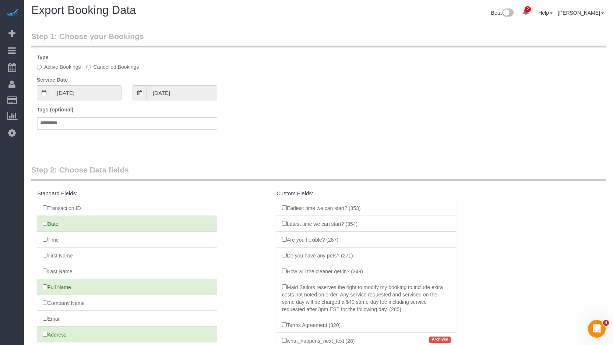
scroll to position [0, 0]
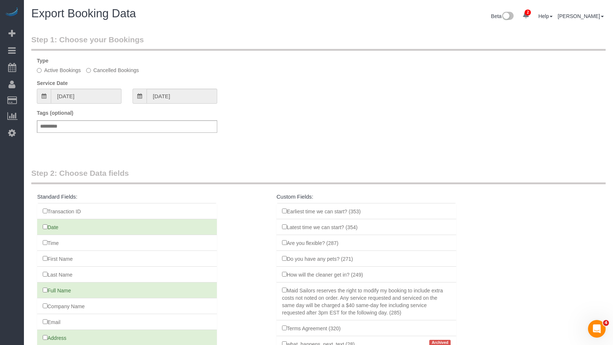
click at [89, 105] on fieldset "Step 1: Choose your Bookings Type Active Bookings Cancelled Bookings Service Da…" at bounding box center [318, 90] width 575 height 112
click at [91, 95] on input "07/26/2025" at bounding box center [86, 96] width 71 height 15
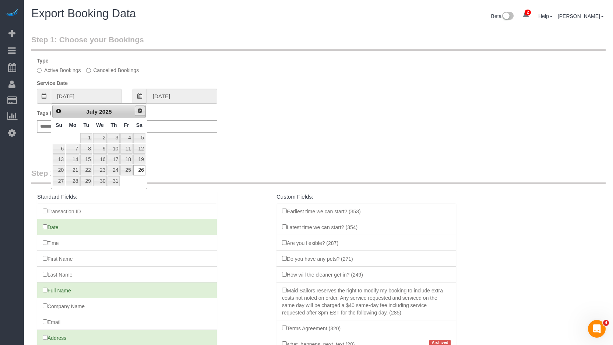
click at [138, 110] on span "Next" at bounding box center [140, 111] width 6 height 6
click at [60, 172] on link "17" at bounding box center [59, 170] width 13 height 10
type input "08/17/2025"
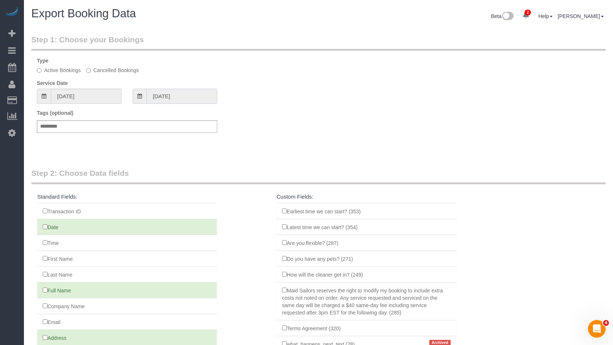
click at [189, 95] on input "08/17/2025" at bounding box center [182, 96] width 71 height 15
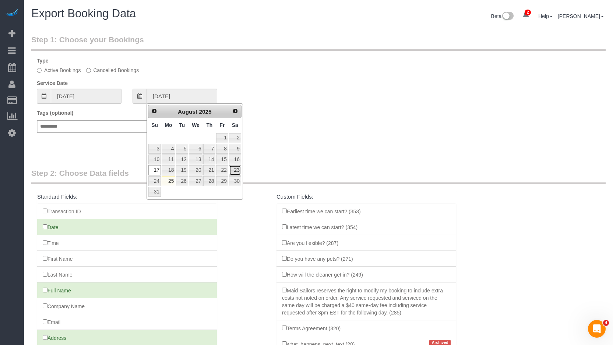
click at [235, 170] on link "23" at bounding box center [235, 170] width 12 height 10
type input "08/23/2025"
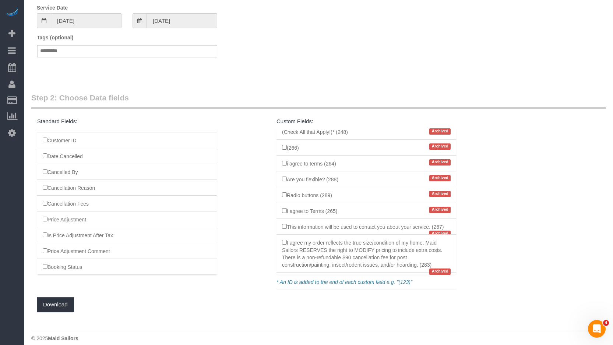
scroll to position [83, 0]
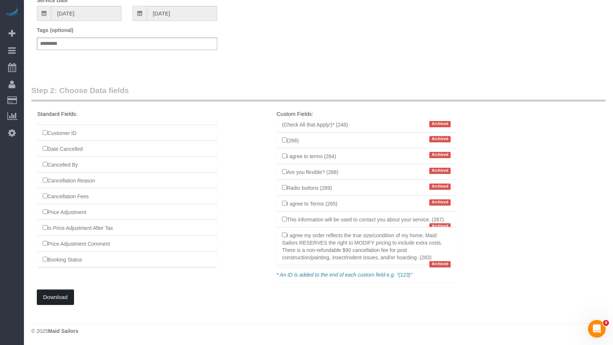
click at [56, 292] on button "Download" at bounding box center [55, 297] width 37 height 15
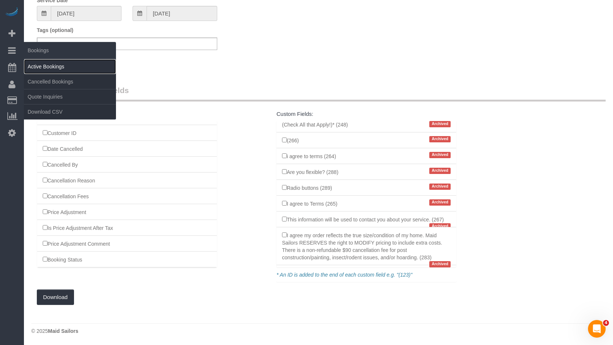
click at [55, 71] on link "Active Bookings" at bounding box center [70, 66] width 92 height 15
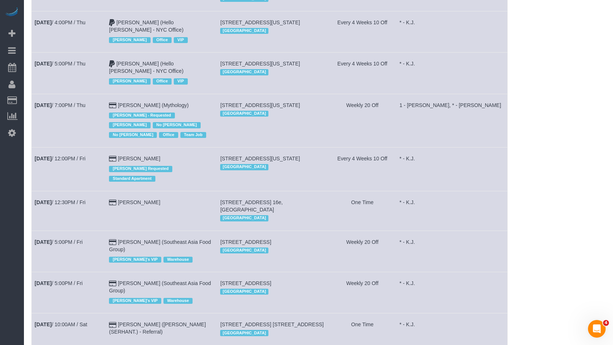
scroll to position [570, 0]
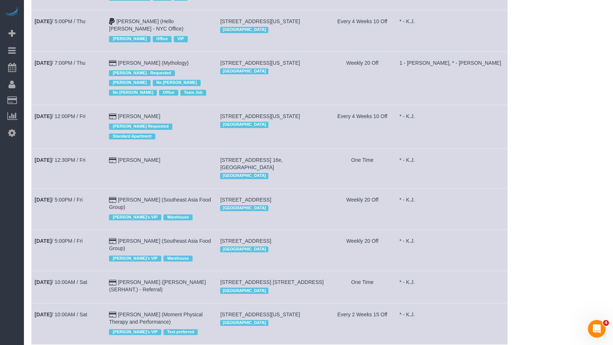
click at [177, 271] on td "Ivan Leung (Aman Sharma (SERHANT.) - Referral)" at bounding box center [161, 287] width 111 height 32
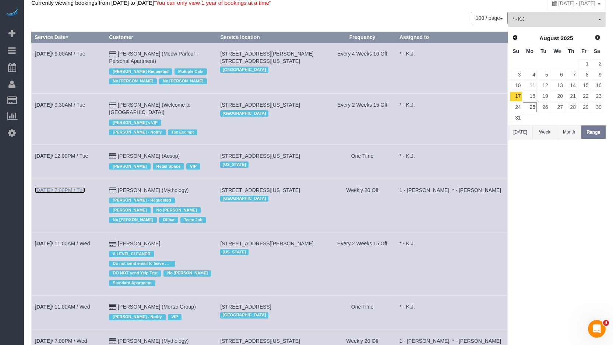
click at [76, 187] on link "Aug 19th / 7:00PM / Tue" at bounding box center [60, 190] width 50 height 6
click at [80, 338] on link "Aug 20th / 7:00PM / Wed" at bounding box center [61, 341] width 53 height 6
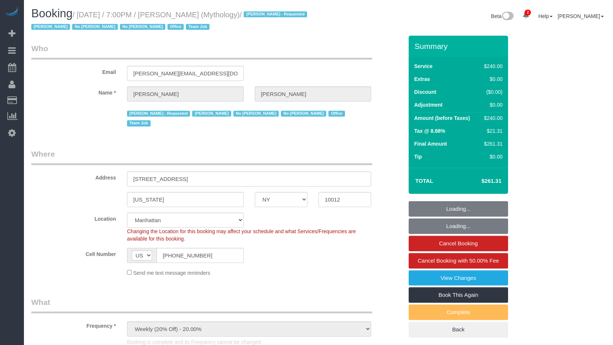
select select "NY"
select select "2"
select select "120"
select select "spot1"
select select "number:89"
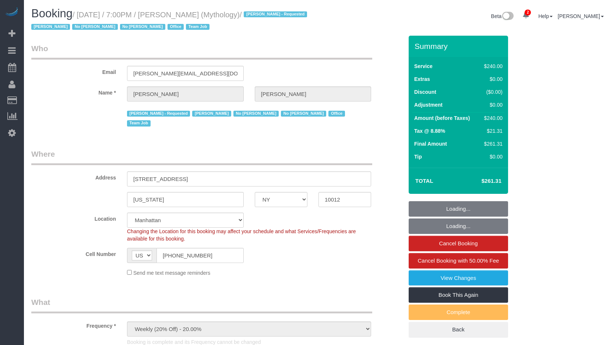
select select "number:90"
select select "number:15"
select select "number:7"
select select "NY"
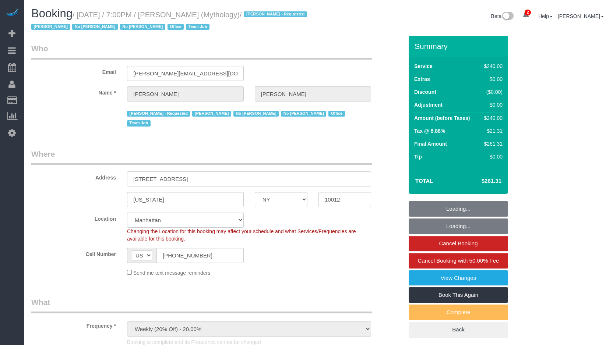
select select "2"
select select "120"
select select "spot1"
select select "number:89"
select select "number:90"
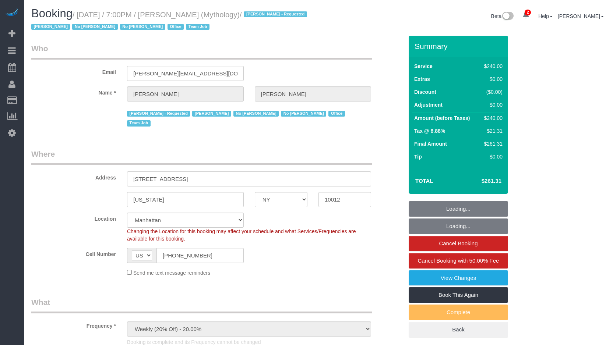
select select "number:15"
select select "number:7"
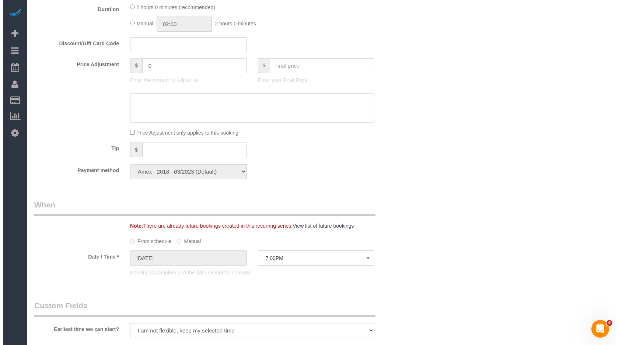
scroll to position [633, 0]
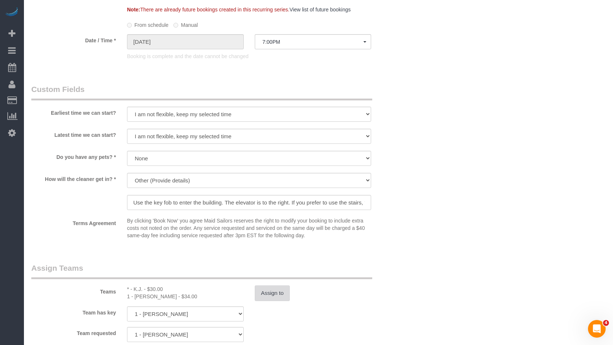
click at [281, 286] on button "Assign to" at bounding box center [272, 293] width 35 height 15
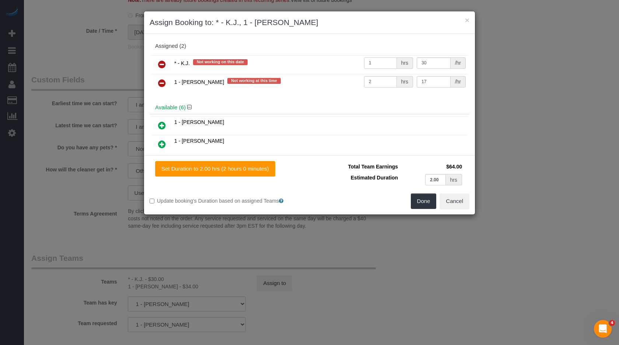
click at [387, 63] on input "1" at bounding box center [380, 62] width 33 height 11
type input "4"
click at [417, 199] on button "Done" at bounding box center [424, 201] width 26 height 15
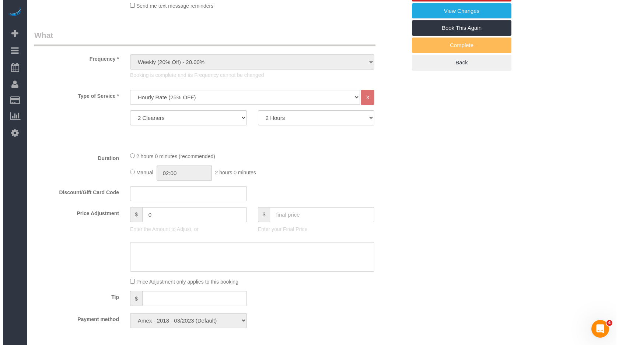
scroll to position [0, 0]
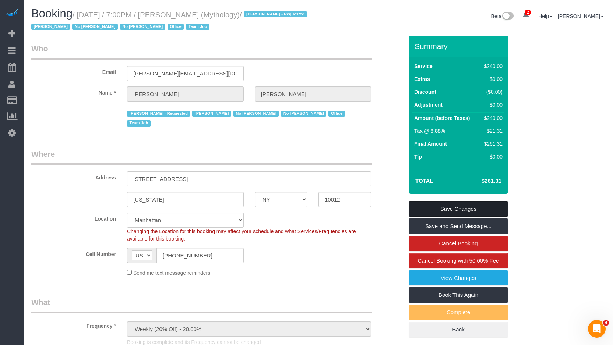
click at [450, 206] on link "Save Changes" at bounding box center [458, 208] width 99 height 15
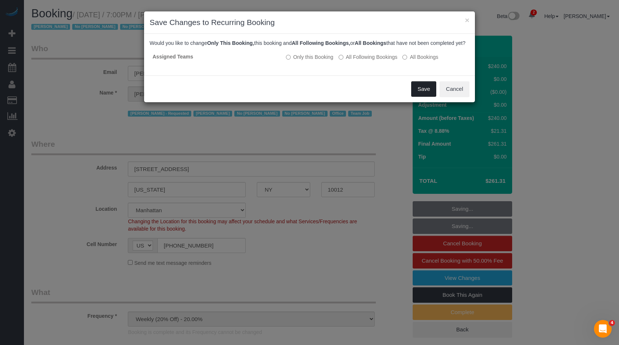
click at [421, 97] on button "Save" at bounding box center [423, 88] width 25 height 15
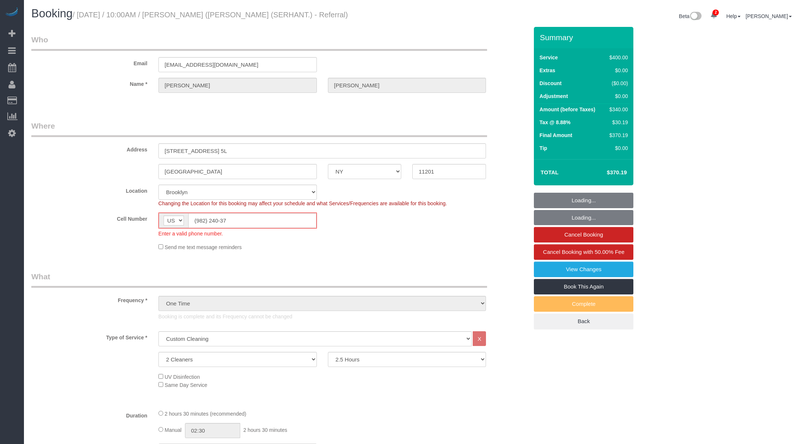
select select "NY"
select select "2"
select select "150"
select select "spot1"
select select "number:89"
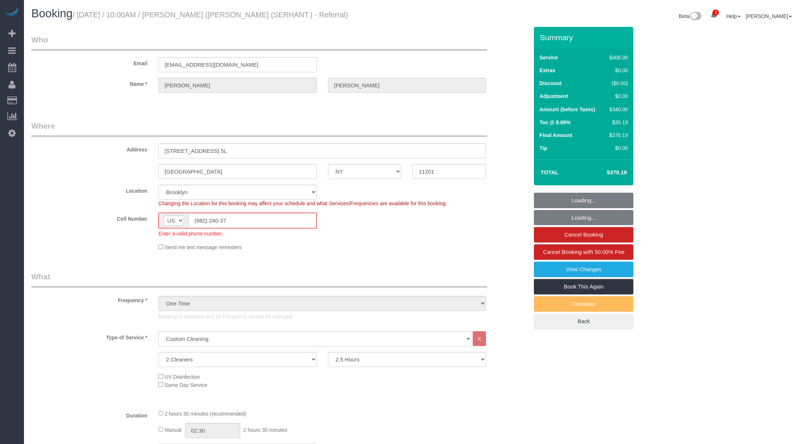
select select "number:90"
select select "number:15"
select select "number:7"
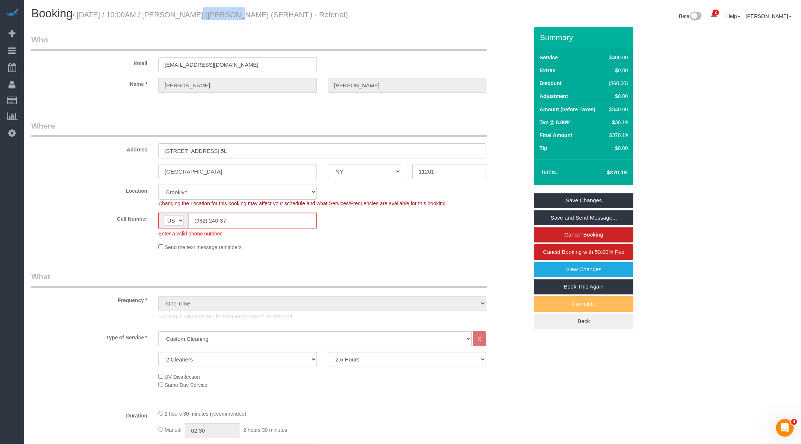
drag, startPoint x: 217, startPoint y: 14, endPoint x: 180, endPoint y: 18, distance: 37.1
click at [180, 18] on small "/ [DATE] / 10:00AM / [PERSON_NAME] ([PERSON_NAME] (SERHANT.) - Referral)" at bounding box center [210, 15] width 275 height 8
click at [412, 246] on div "Send me text message reminders" at bounding box center [322, 247] width 339 height 8
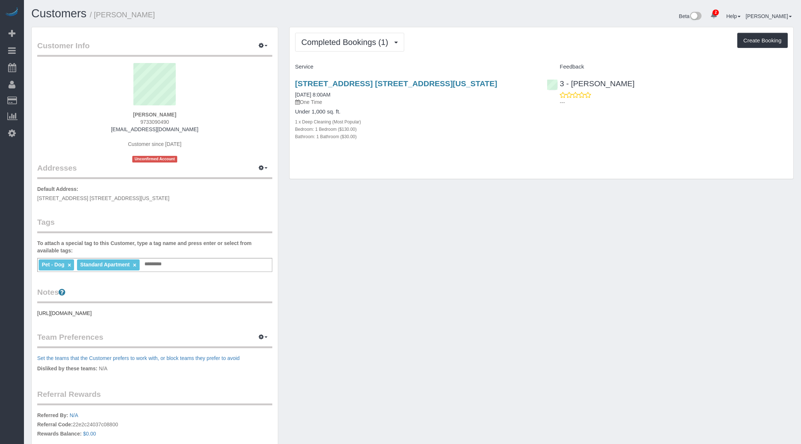
click at [455, 224] on div "Customer Info Edit Contact Info Send Message Email Preferences Special Sales Ta…" at bounding box center [412, 274] width 773 height 495
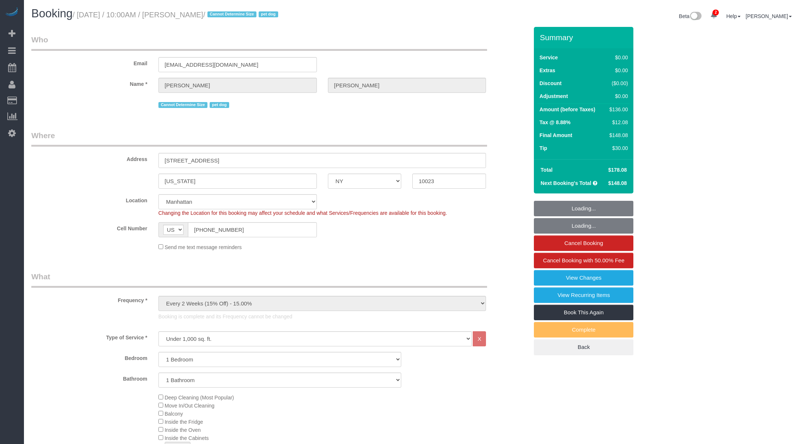
select select "NY"
select select "1"
select select "string:stripe-pm_1RMZCL4VGloSiKo7DWvxFkK9"
select select "spot1"
select select "number:57"
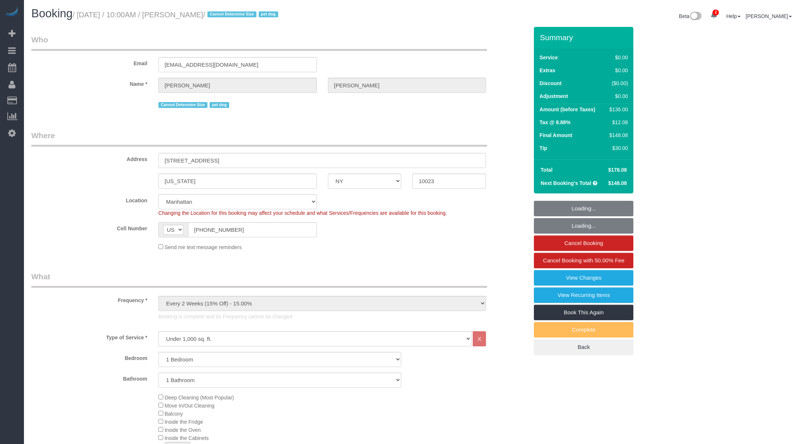
select select "number:70"
select select "number:13"
select select "number:6"
